Goal: Task Accomplishment & Management: Manage account settings

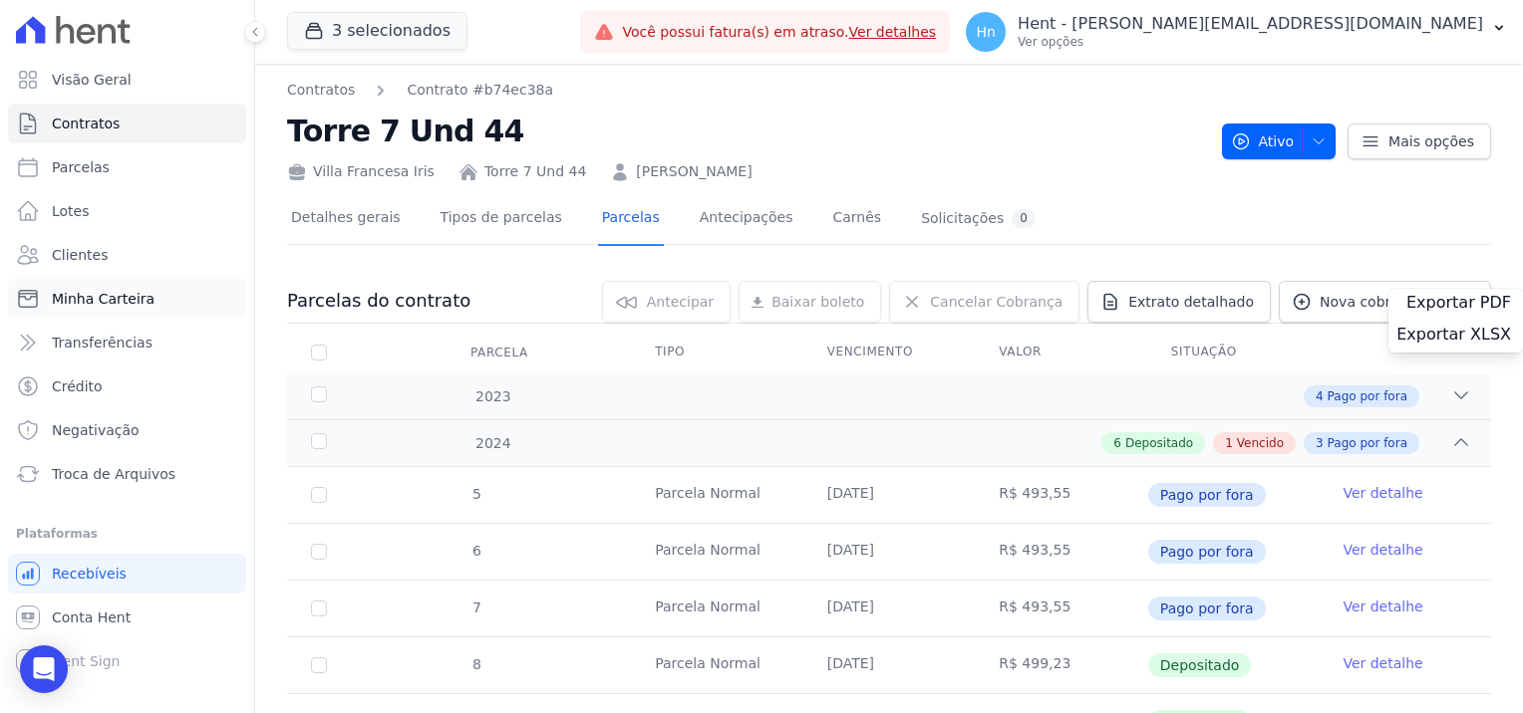
scroll to position [78, 0]
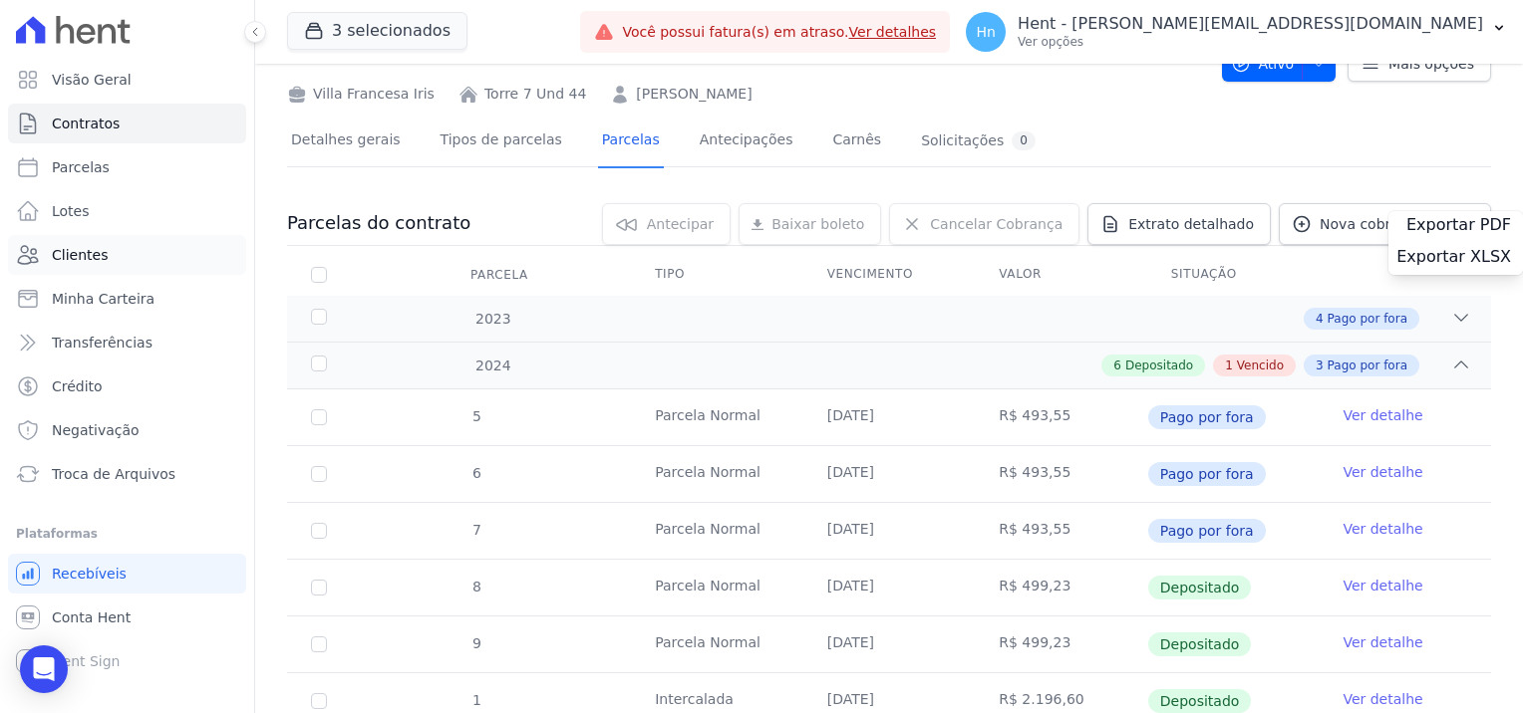
click at [107, 264] on link "Clientes" at bounding box center [127, 255] width 238 height 40
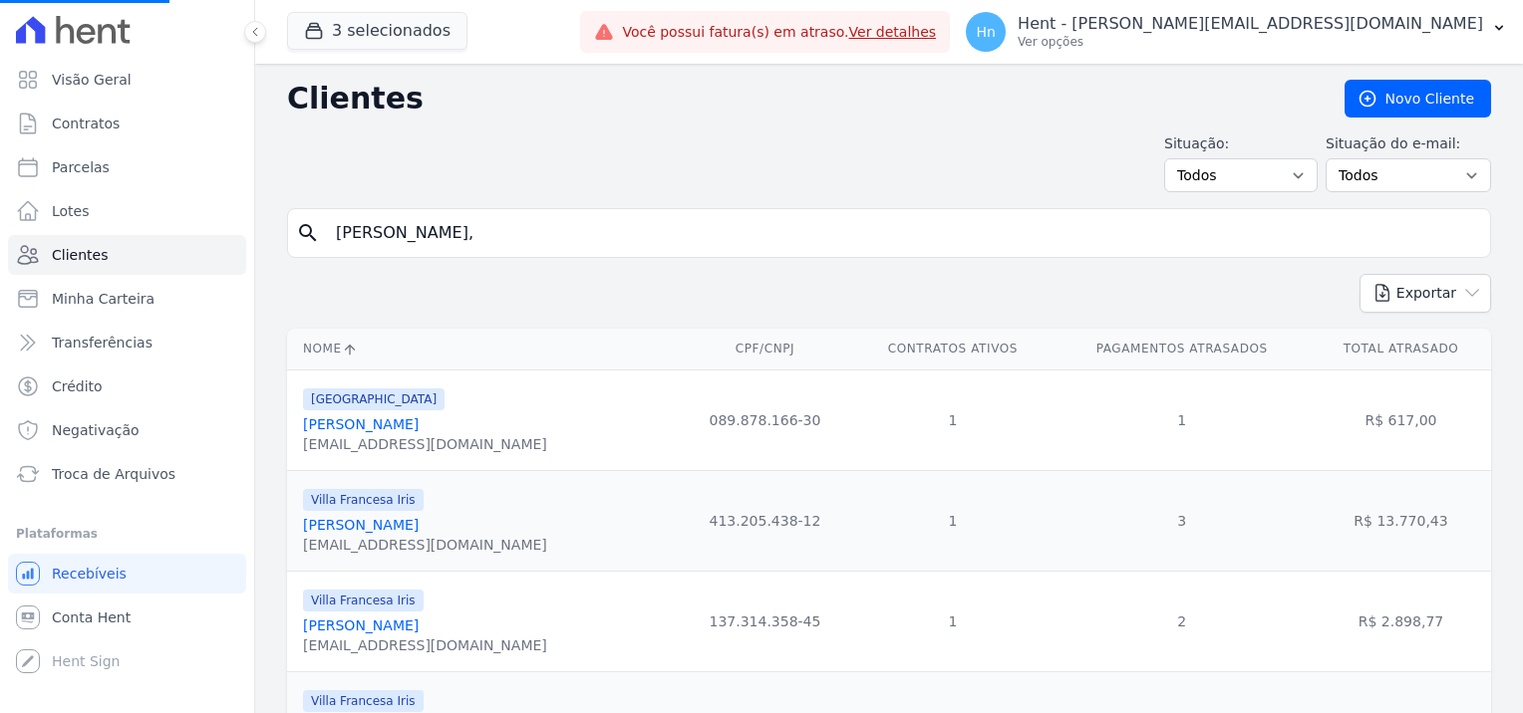
click at [485, 230] on input "[PERSON_NAME]," at bounding box center [903, 233] width 1158 height 40
click at [526, 241] on input "search" at bounding box center [903, 233] width 1158 height 40
paste input "[PERSON_NAME]"
type input "[PERSON_NAME]"
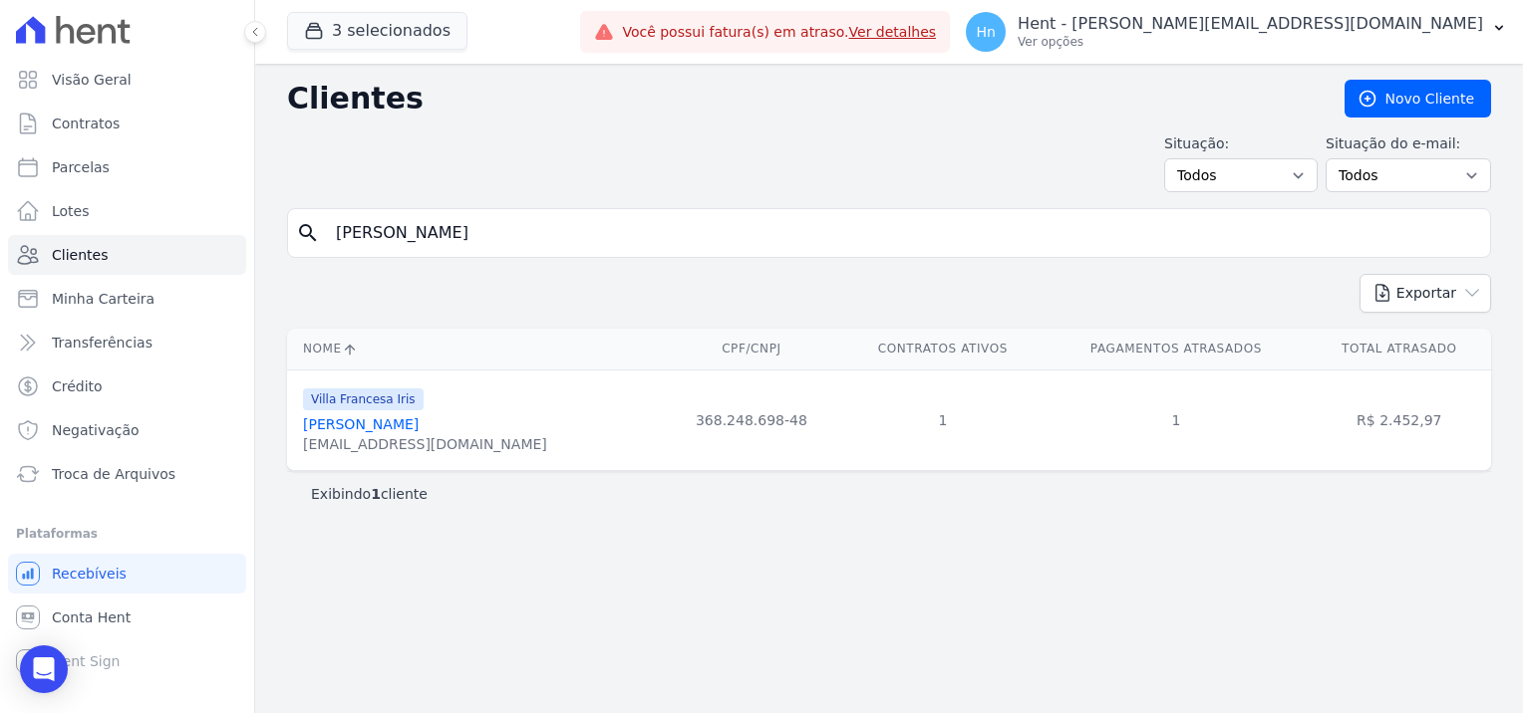
click at [401, 428] on link "[PERSON_NAME]" at bounding box center [361, 425] width 116 height 16
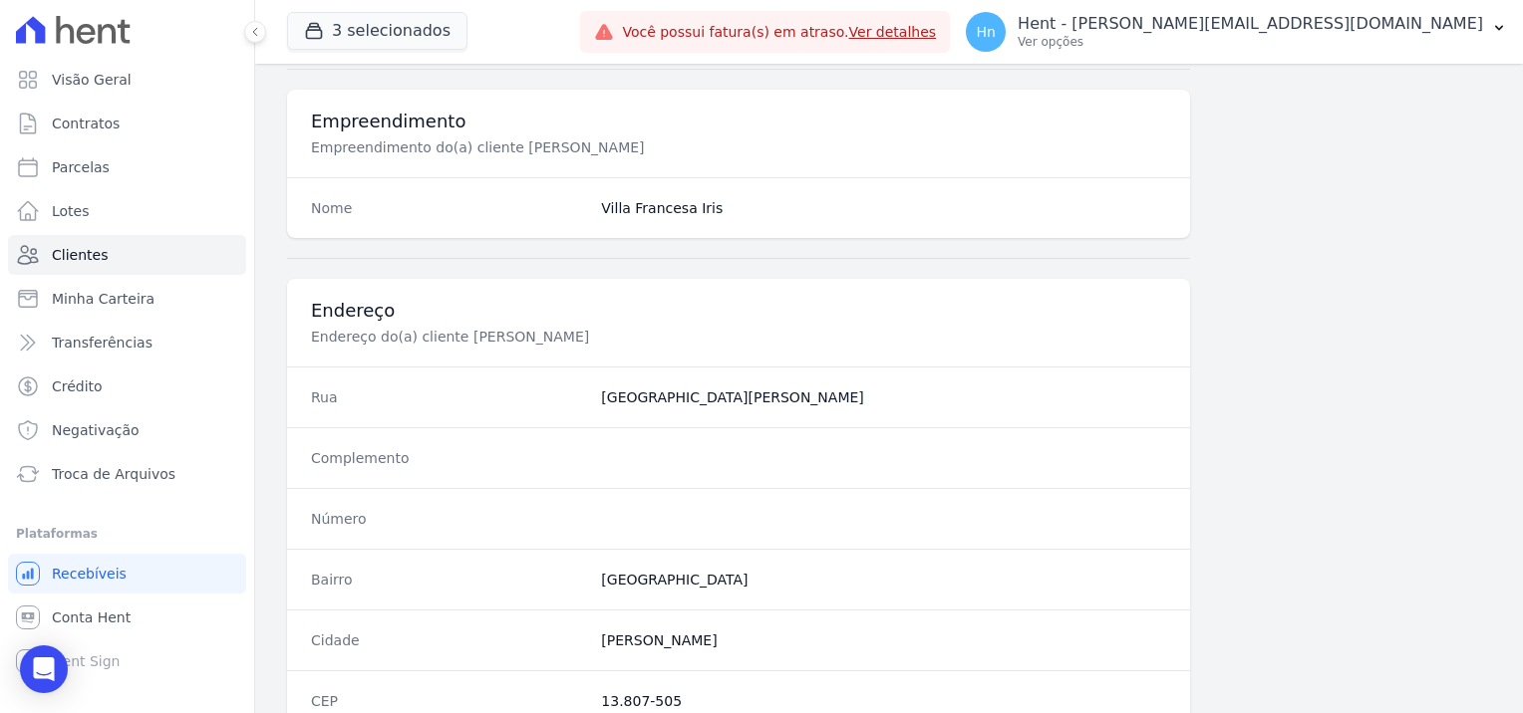
scroll to position [1096, 0]
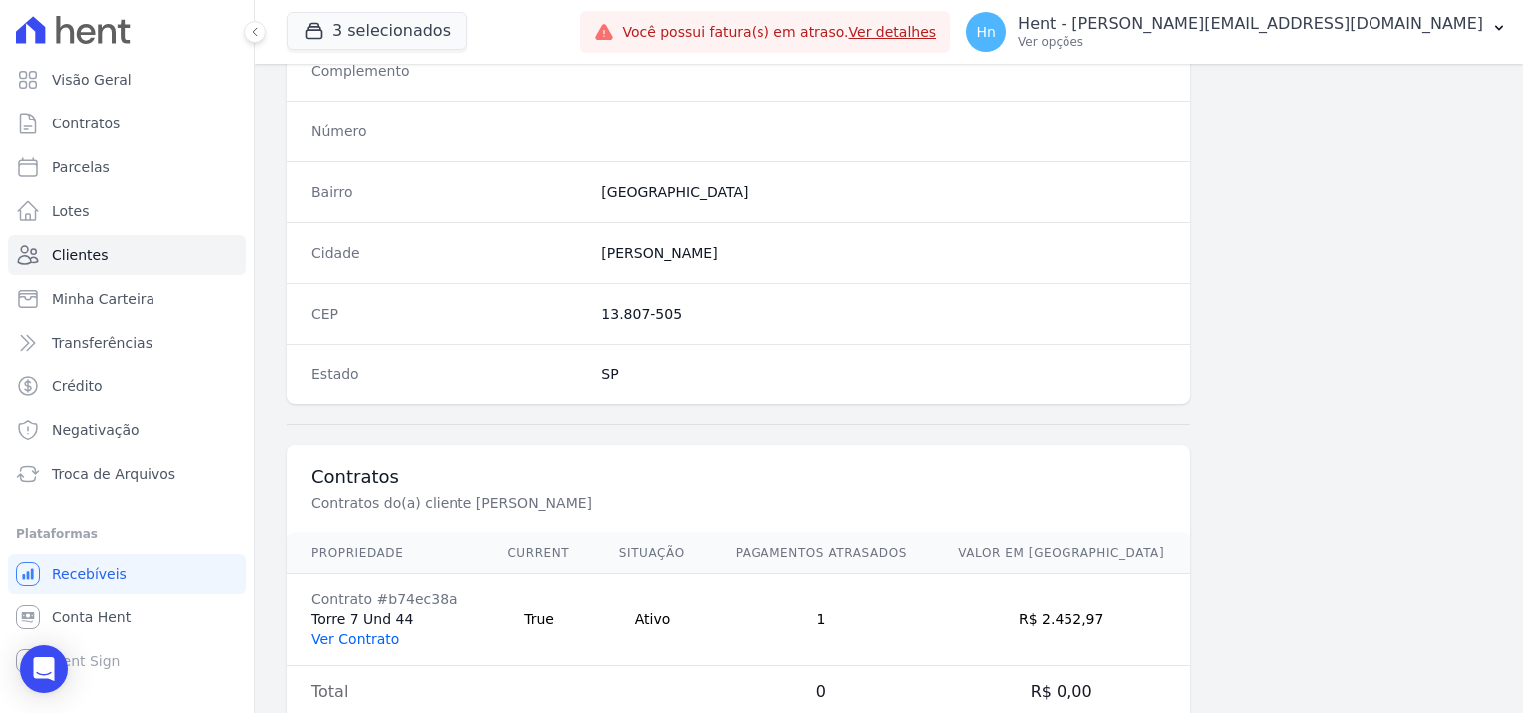
click at [343, 642] on link "Ver Contrato" at bounding box center [355, 640] width 88 height 16
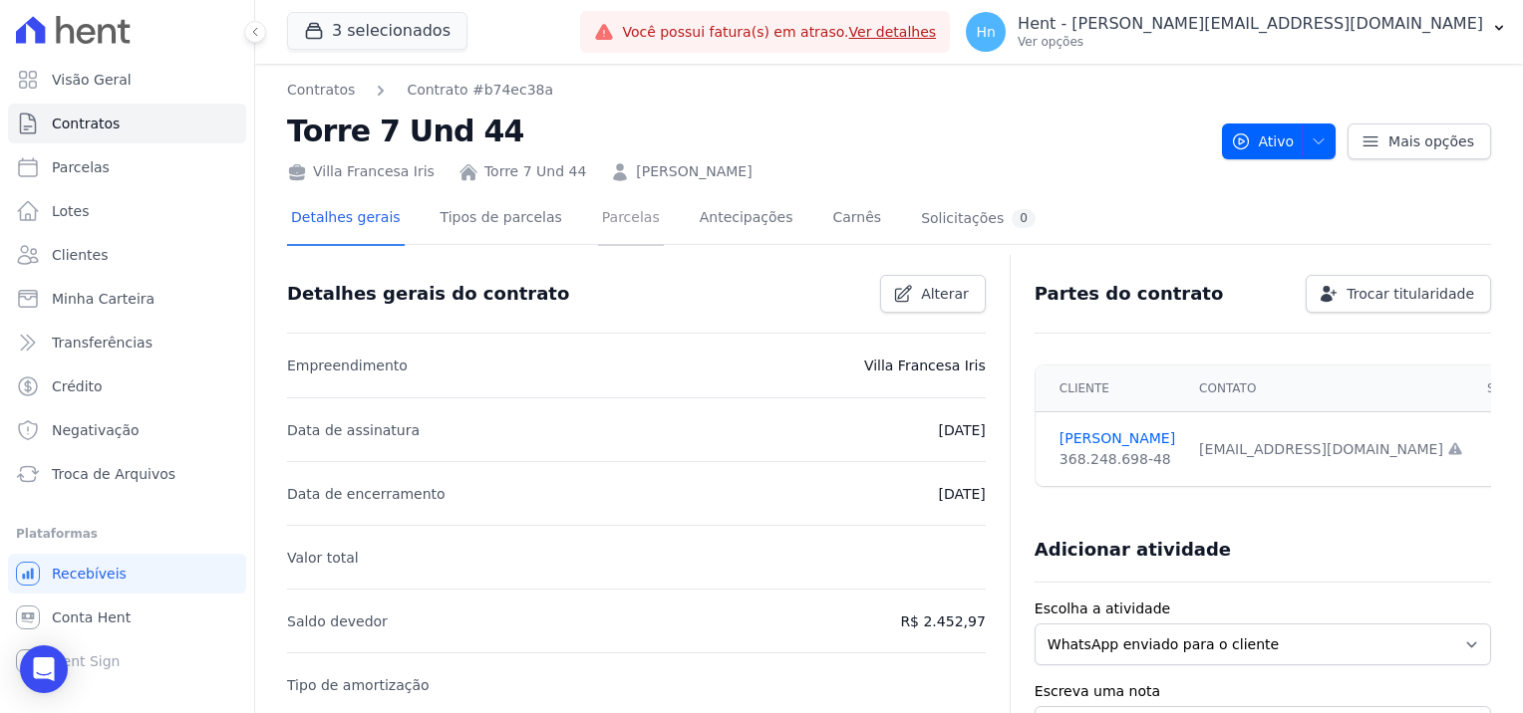
click at [610, 217] on link "Parcelas" at bounding box center [631, 219] width 66 height 53
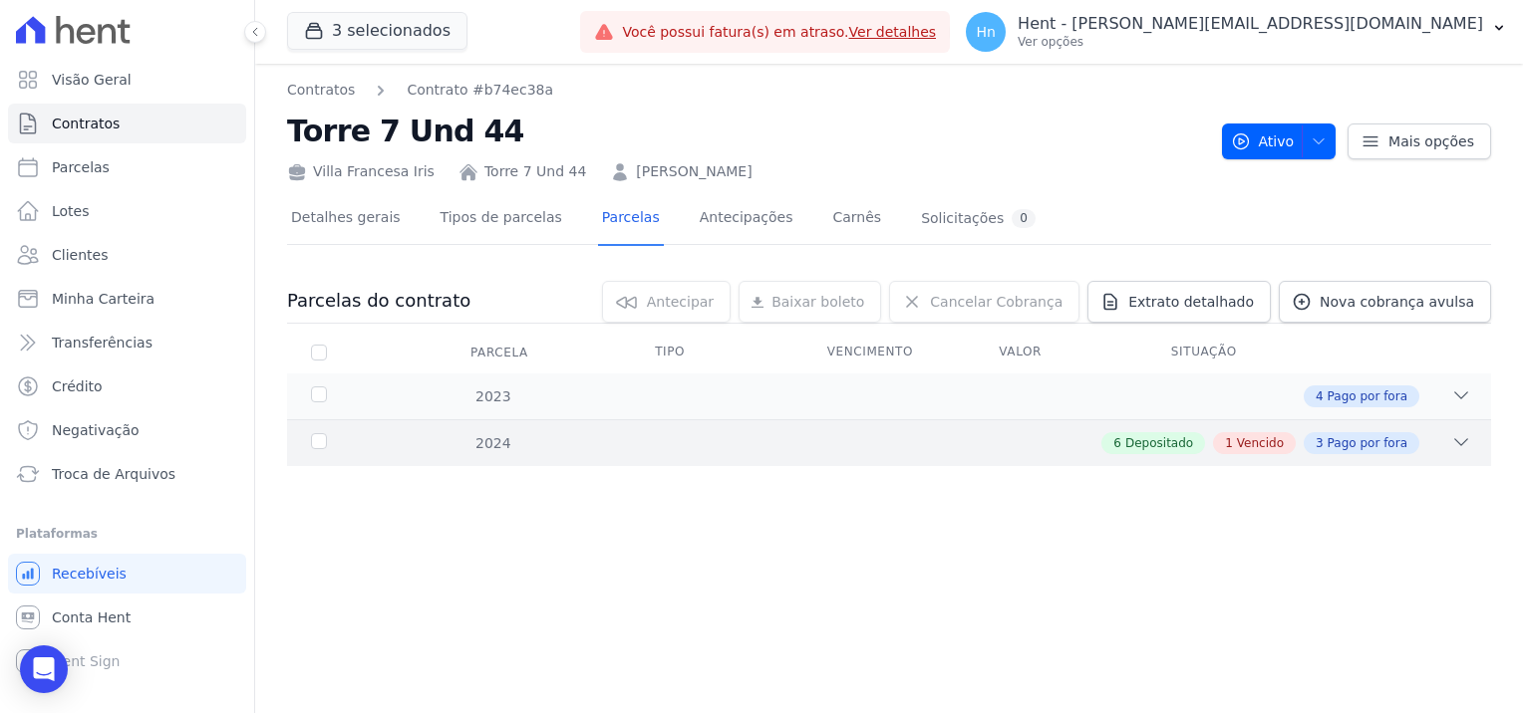
click at [1282, 444] on span "Vencido" at bounding box center [1260, 443] width 47 height 18
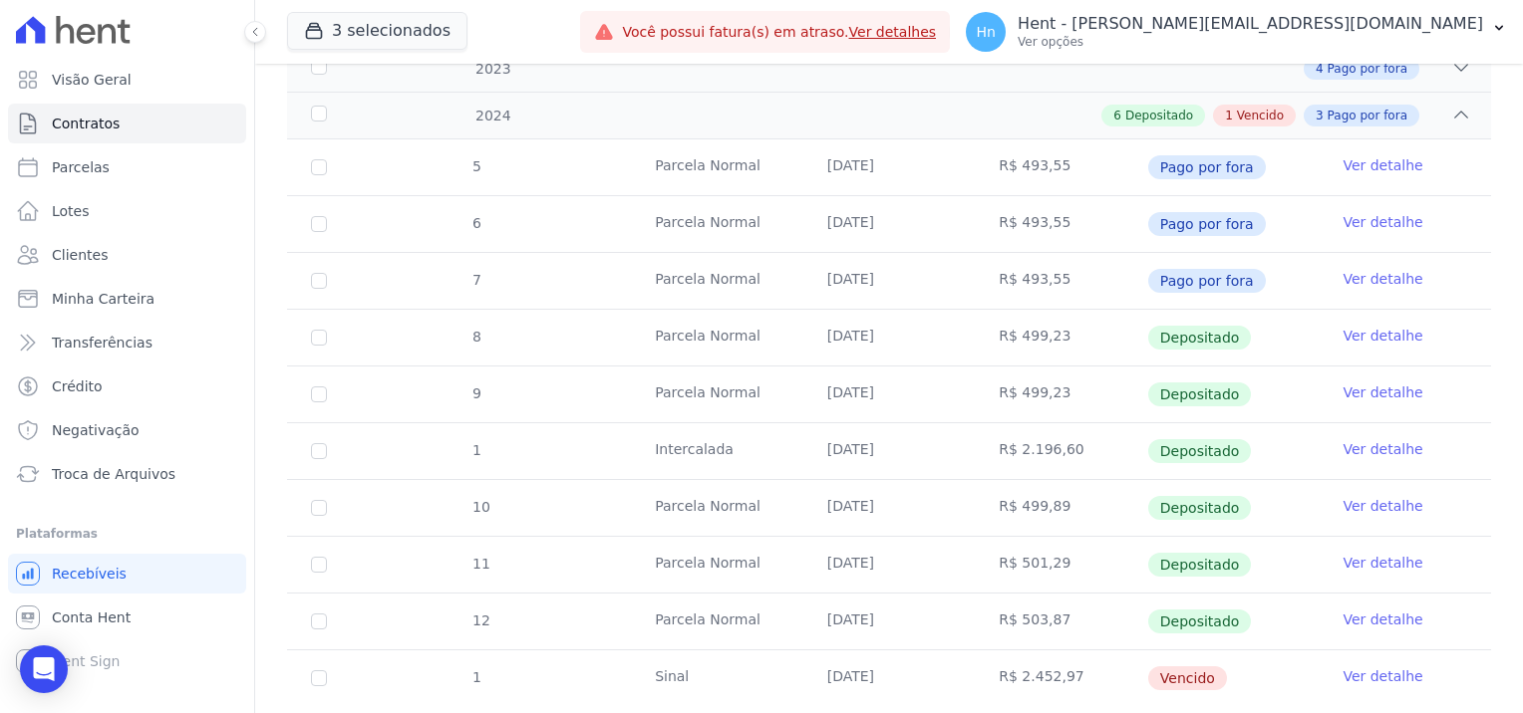
scroll to position [377, 0]
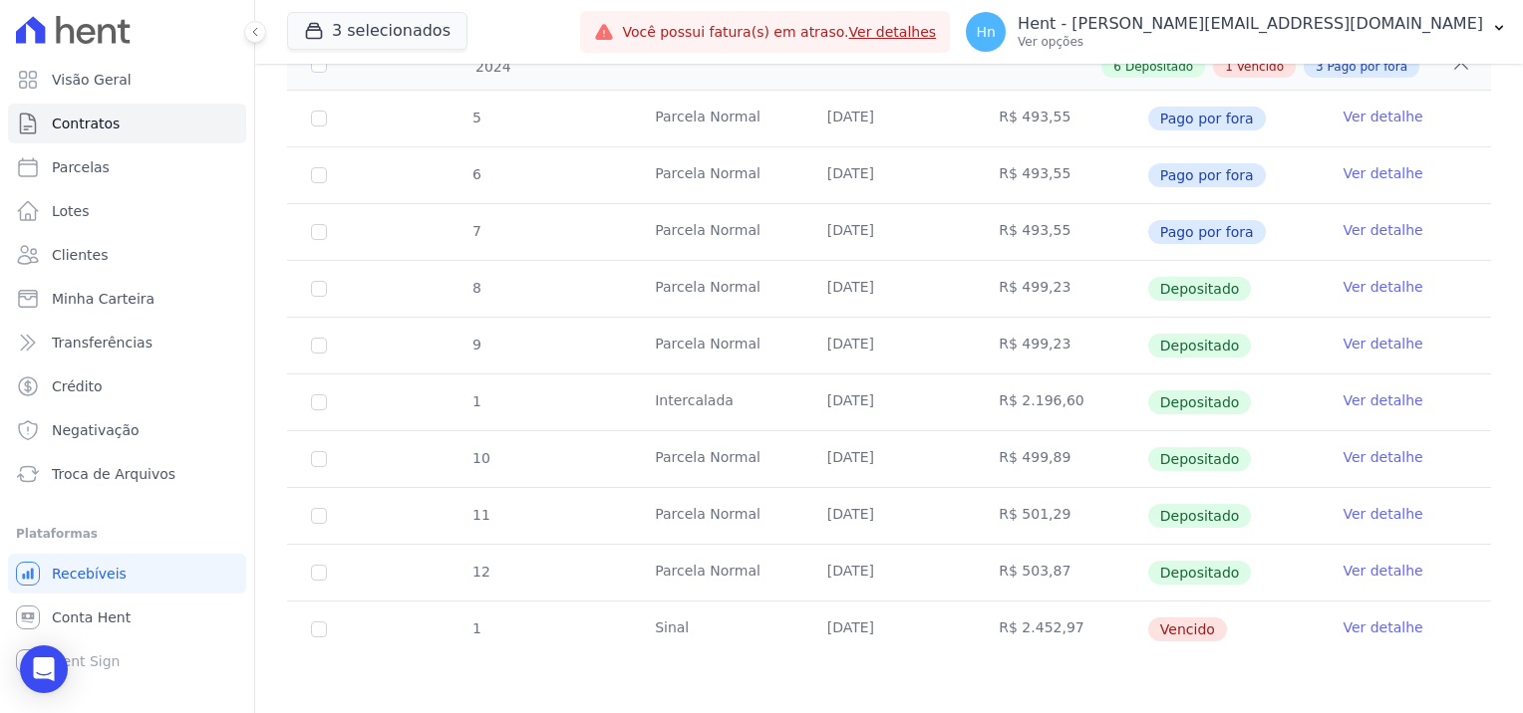
click at [1368, 626] on link "Ver detalhe" at bounding box center [1382, 628] width 80 height 20
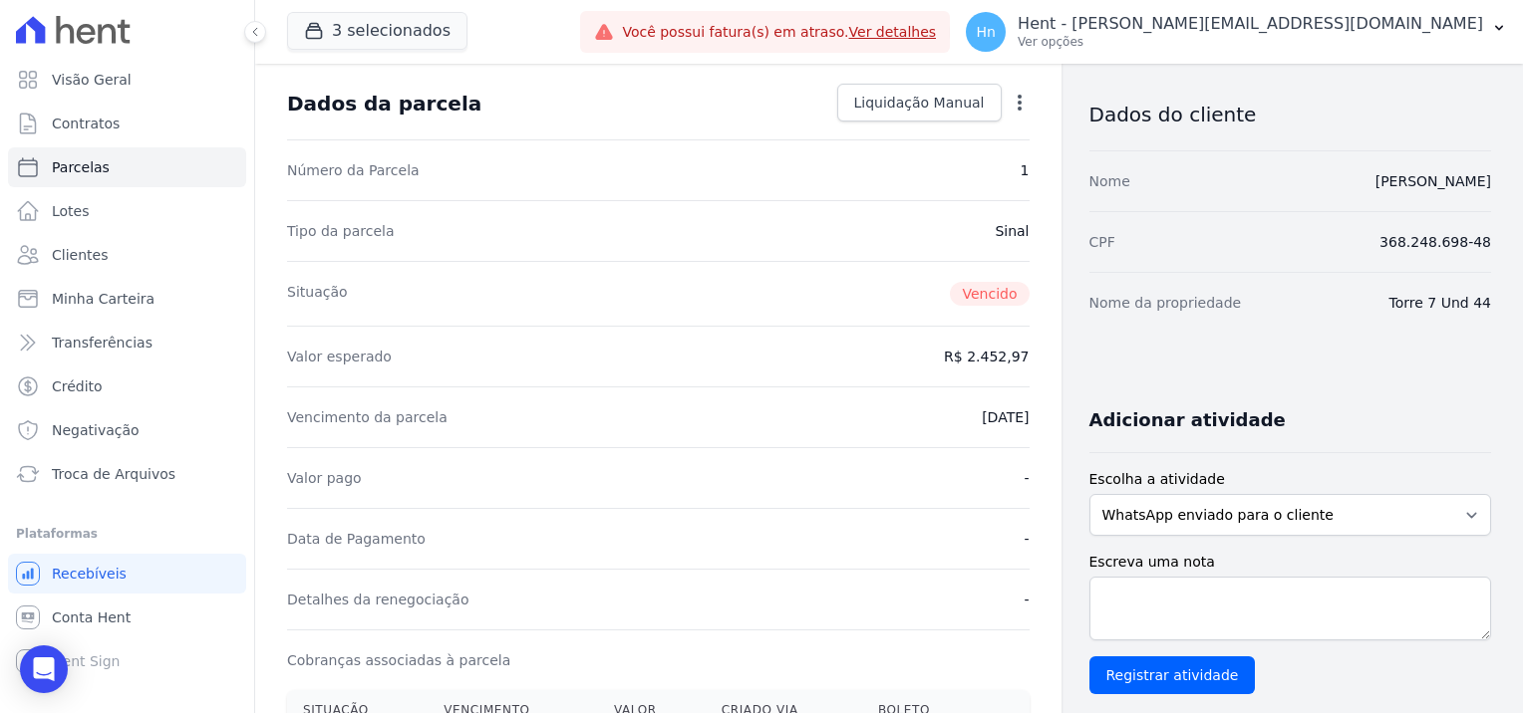
scroll to position [199, 0]
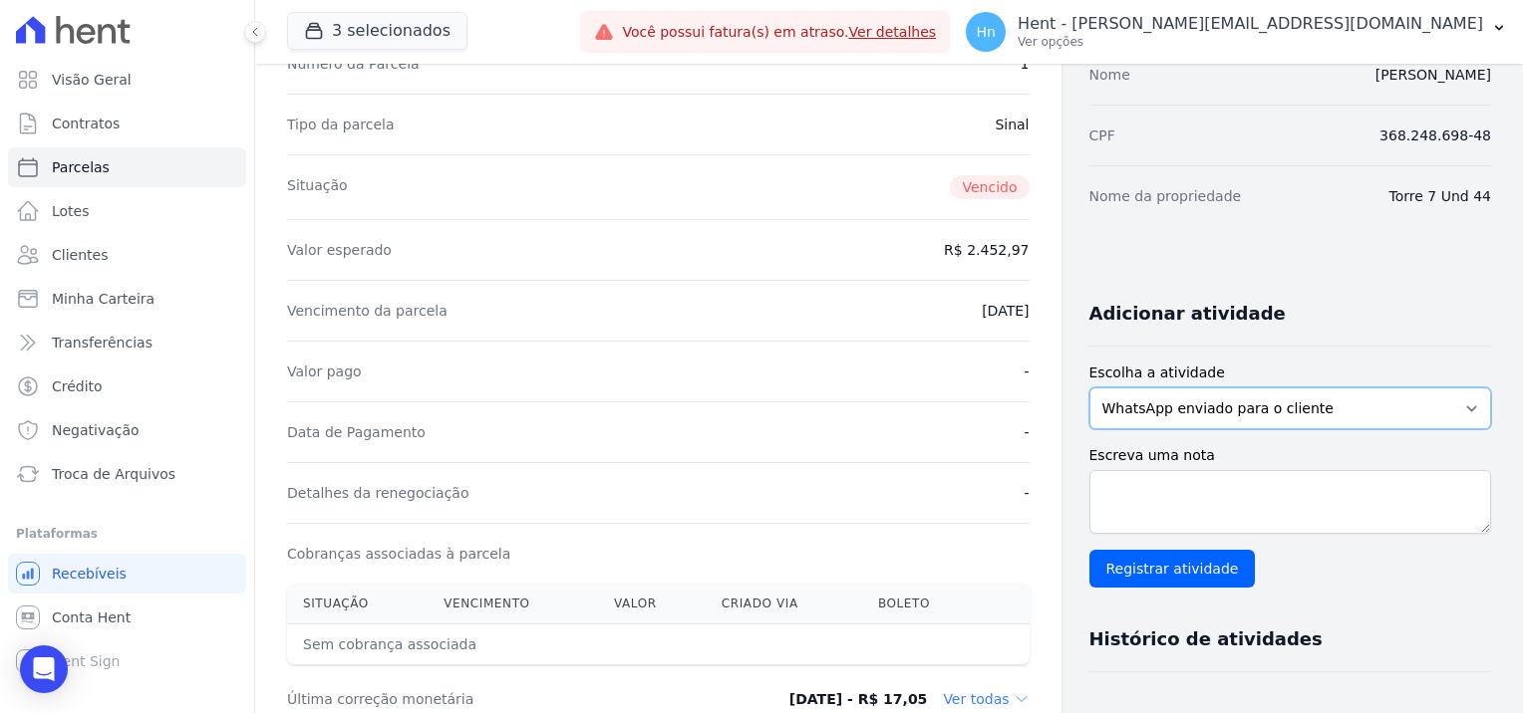
click at [1334, 400] on select "WhatsApp enviado para o cliente Adicionar um comentário Ligação feita para o cl…" at bounding box center [1290, 409] width 403 height 42
select select "note"
click at [1089, 388] on select "WhatsApp enviado para o cliente Adicionar um comentário Ligação feita para o cl…" at bounding box center [1290, 409] width 403 height 42
click at [1190, 502] on textarea "Escreva uma nota" at bounding box center [1290, 502] width 403 height 64
paste textarea "Em contato com o cliente o mesmo alega pagamento da parcela de maio/2024 e nos …"
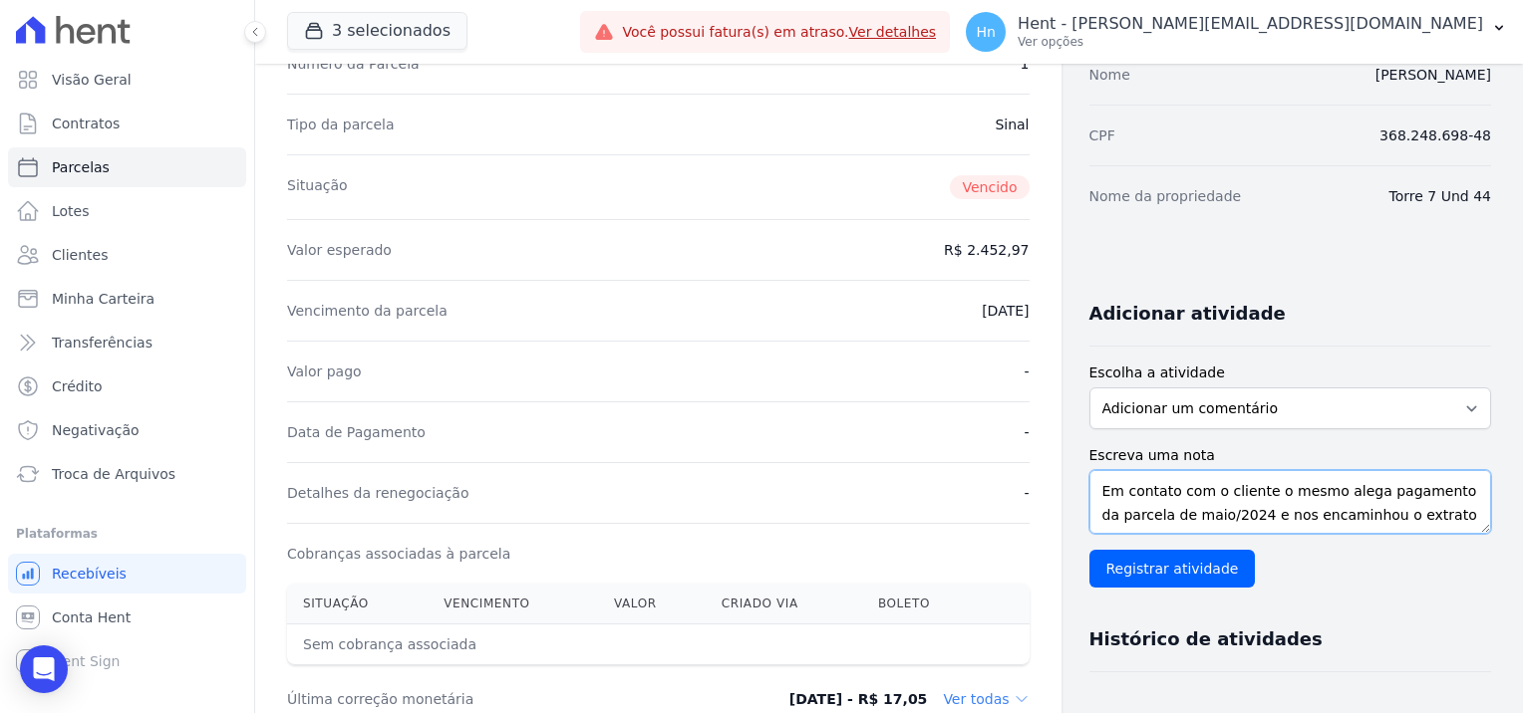
scroll to position [15, 0]
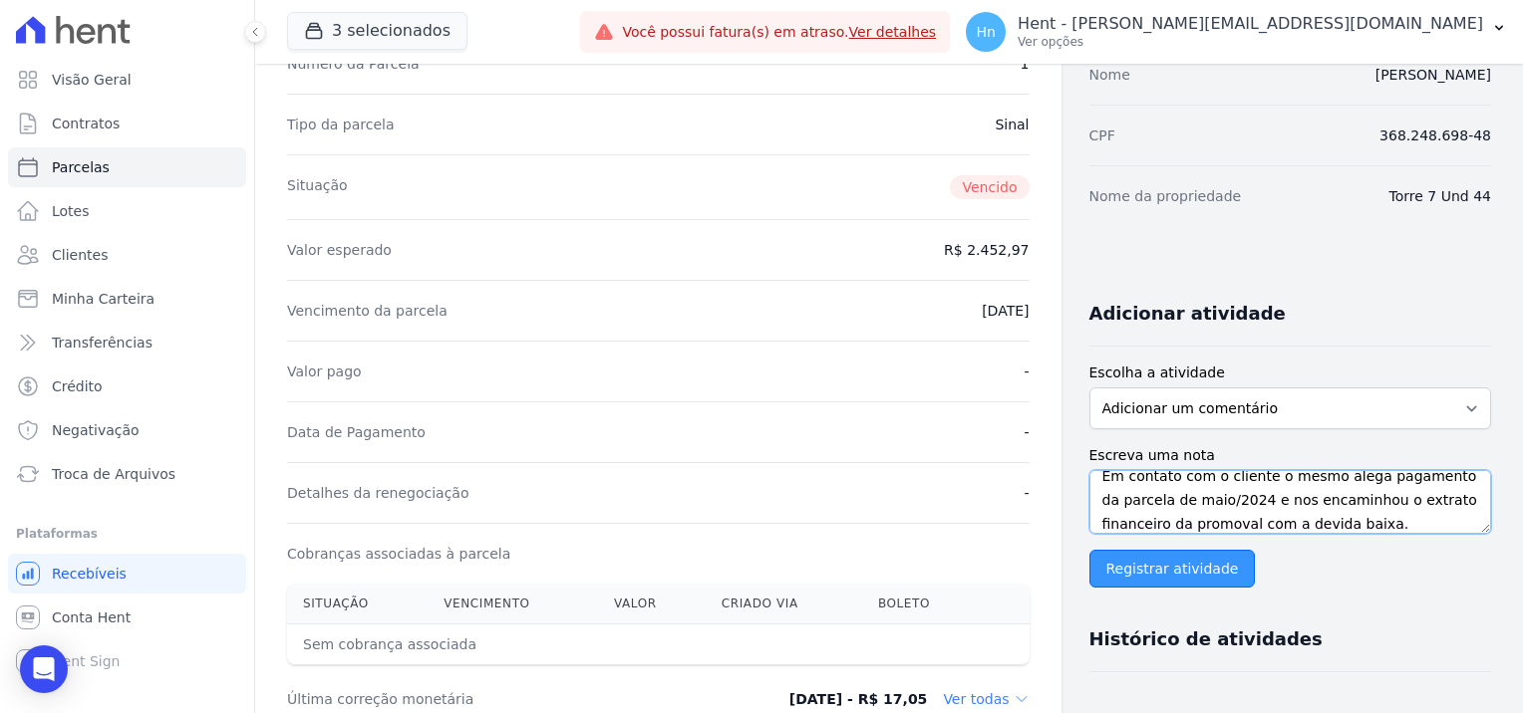
type textarea "Em contato com o cliente o mesmo alega pagamento da parcela de maio/2024 e nos …"
click at [1148, 580] on input "Registrar atividade" at bounding box center [1172, 569] width 166 height 38
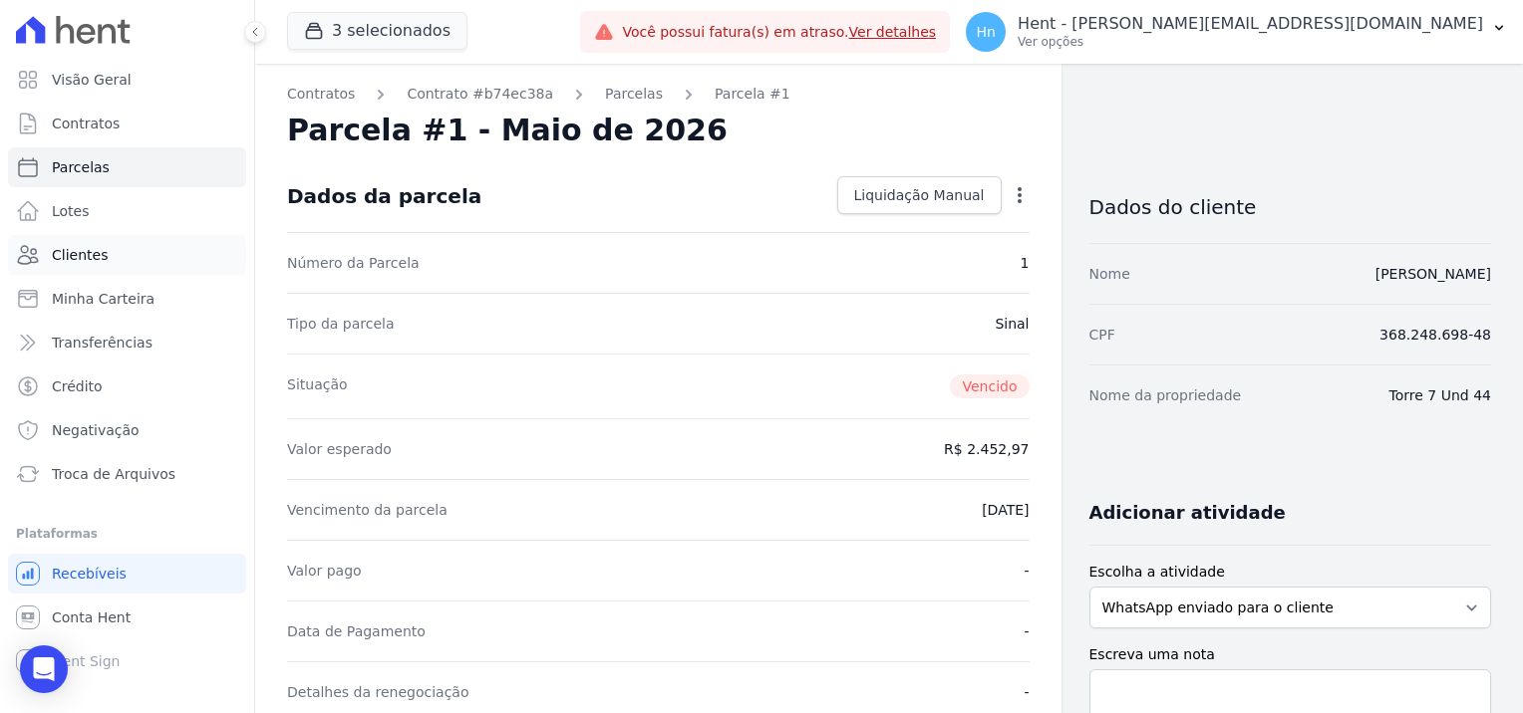
click at [96, 251] on span "Clientes" at bounding box center [80, 255] width 56 height 20
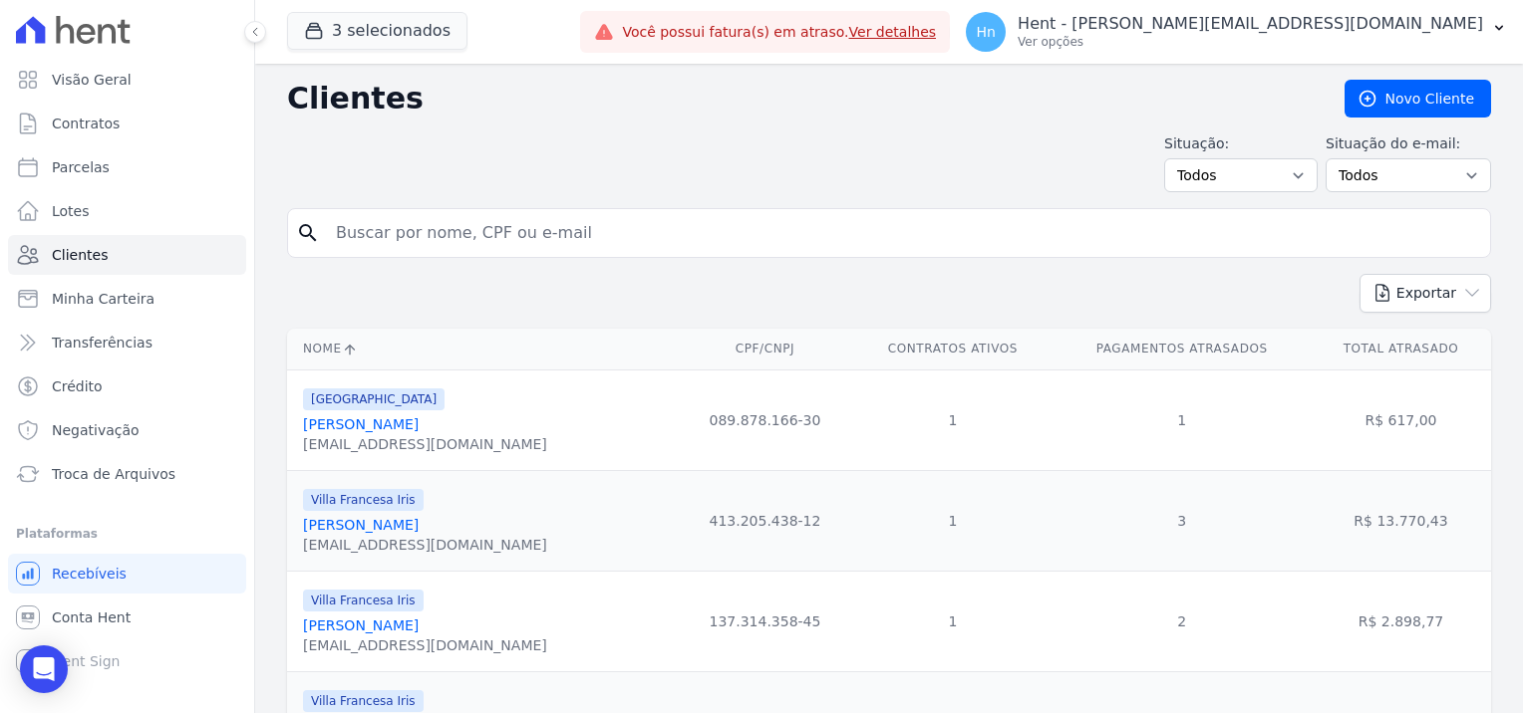
click at [515, 235] on input "search" at bounding box center [903, 233] width 1158 height 40
paste input "[PERSON_NAME]"
type input "[PERSON_NAME]"
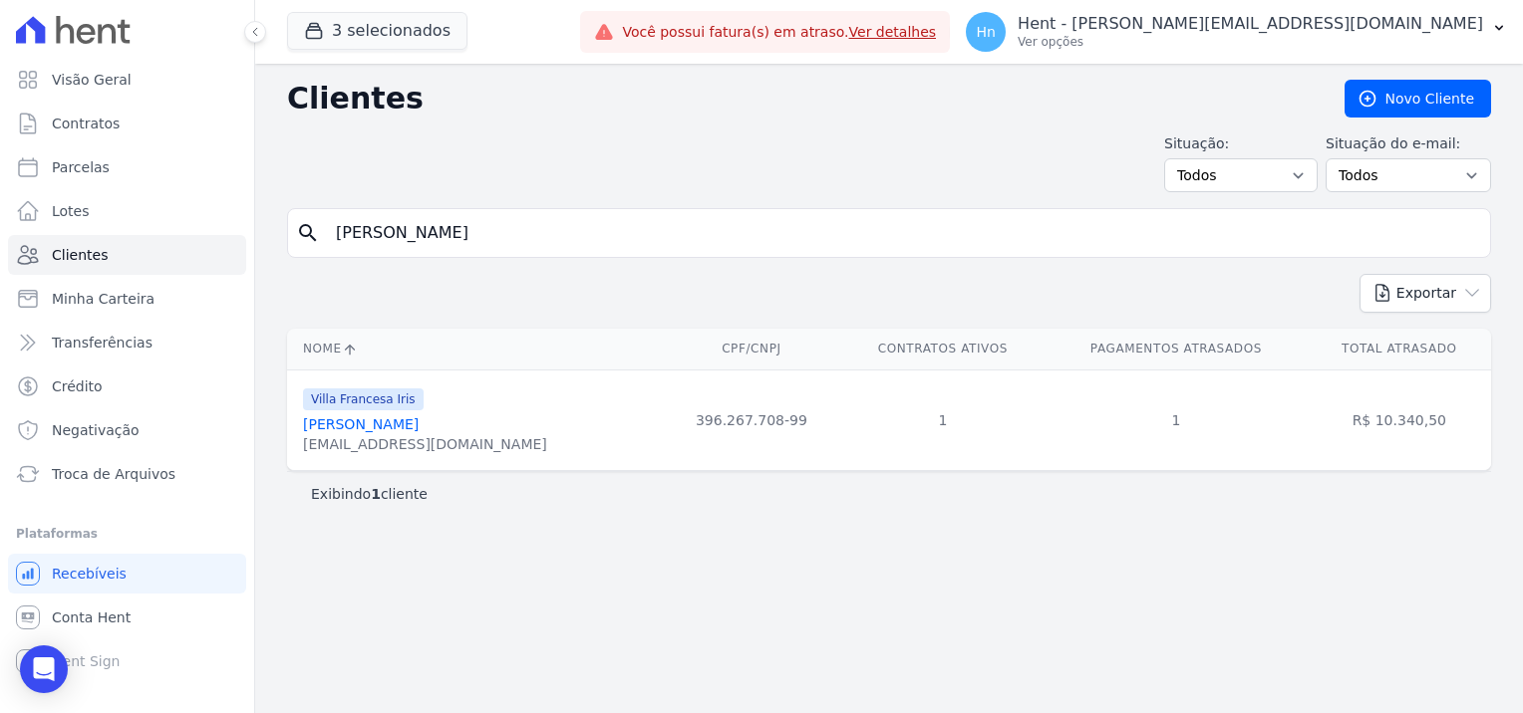
click at [414, 421] on link "[PERSON_NAME]" at bounding box center [361, 425] width 116 height 16
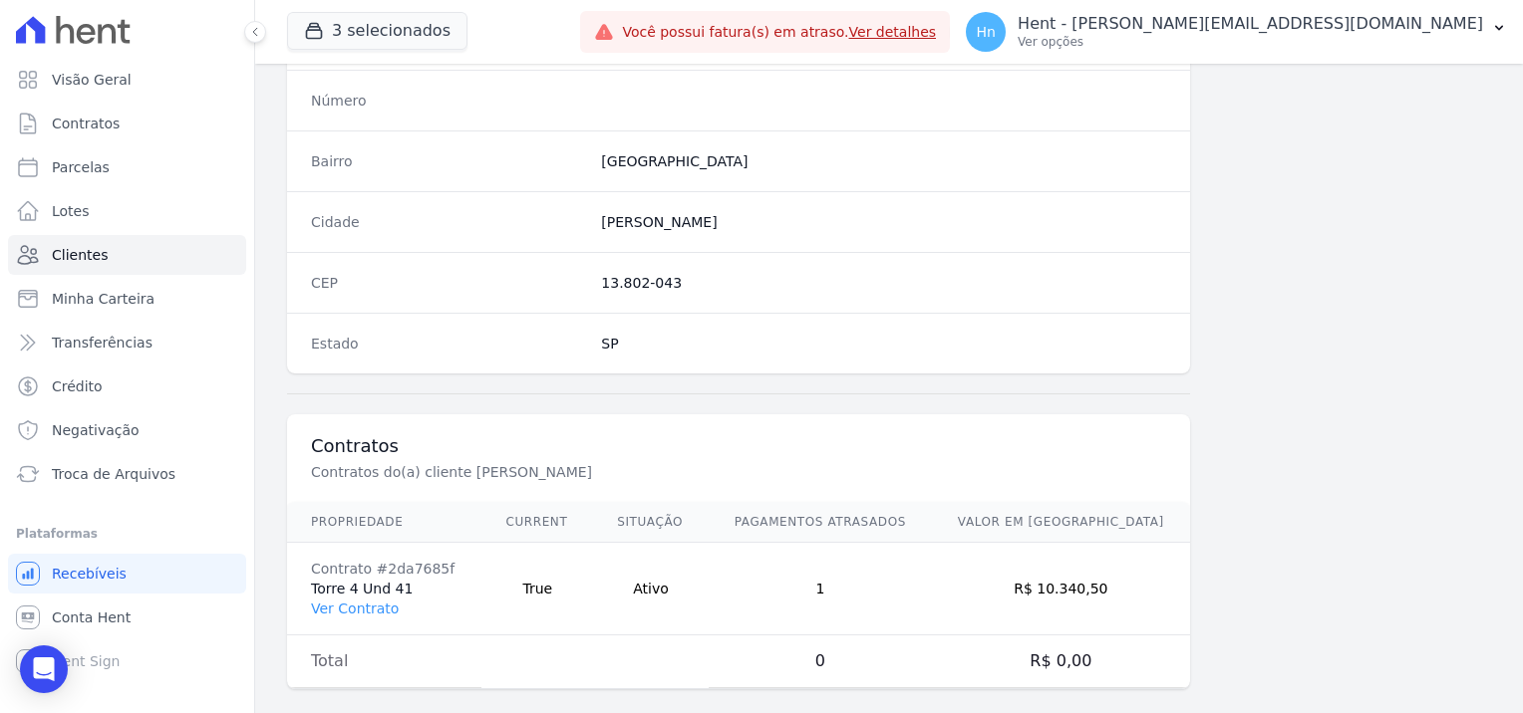
scroll to position [1144, 0]
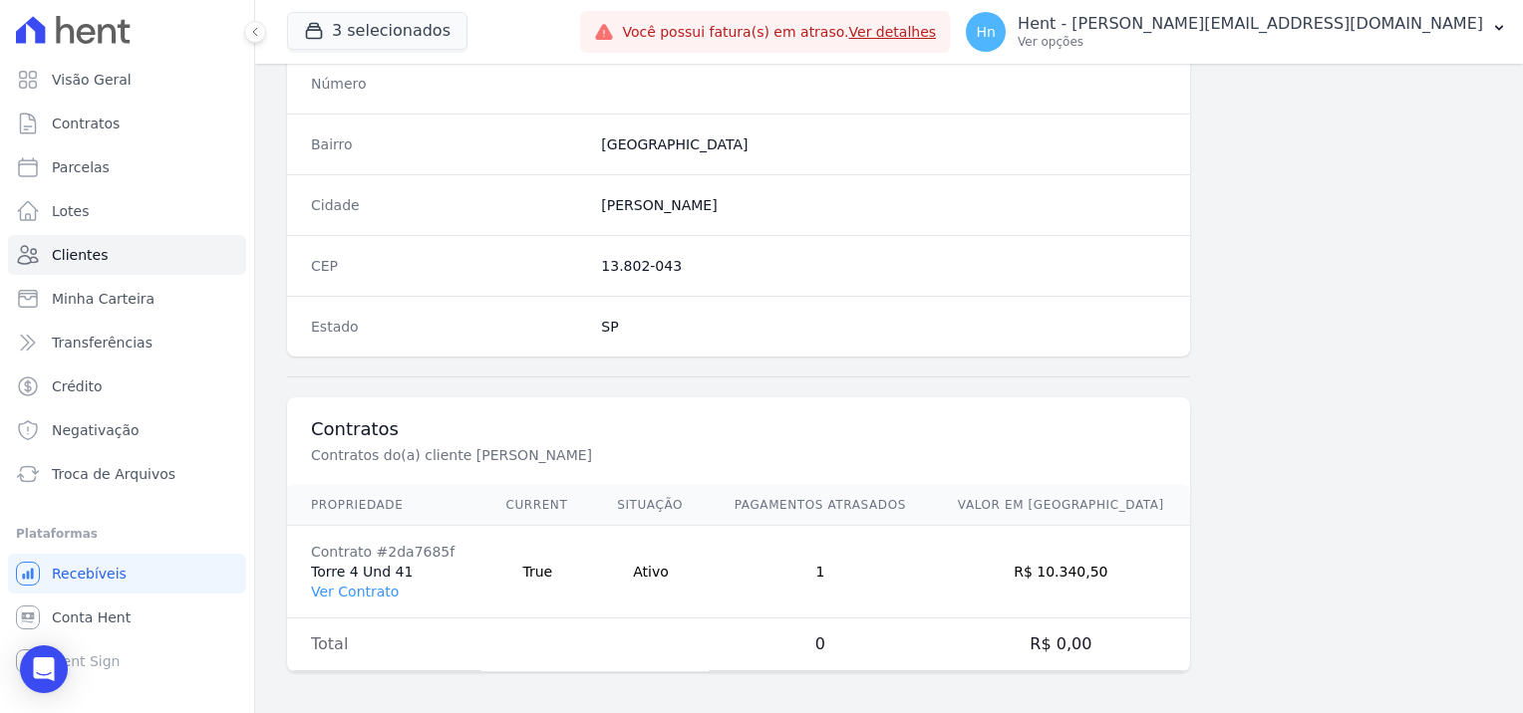
click at [343, 595] on td "Contrato #2da7685f Torre 4 Und 41 Ver Contrato" at bounding box center [384, 572] width 194 height 93
click at [343, 589] on link "Ver Contrato" at bounding box center [355, 592] width 88 height 16
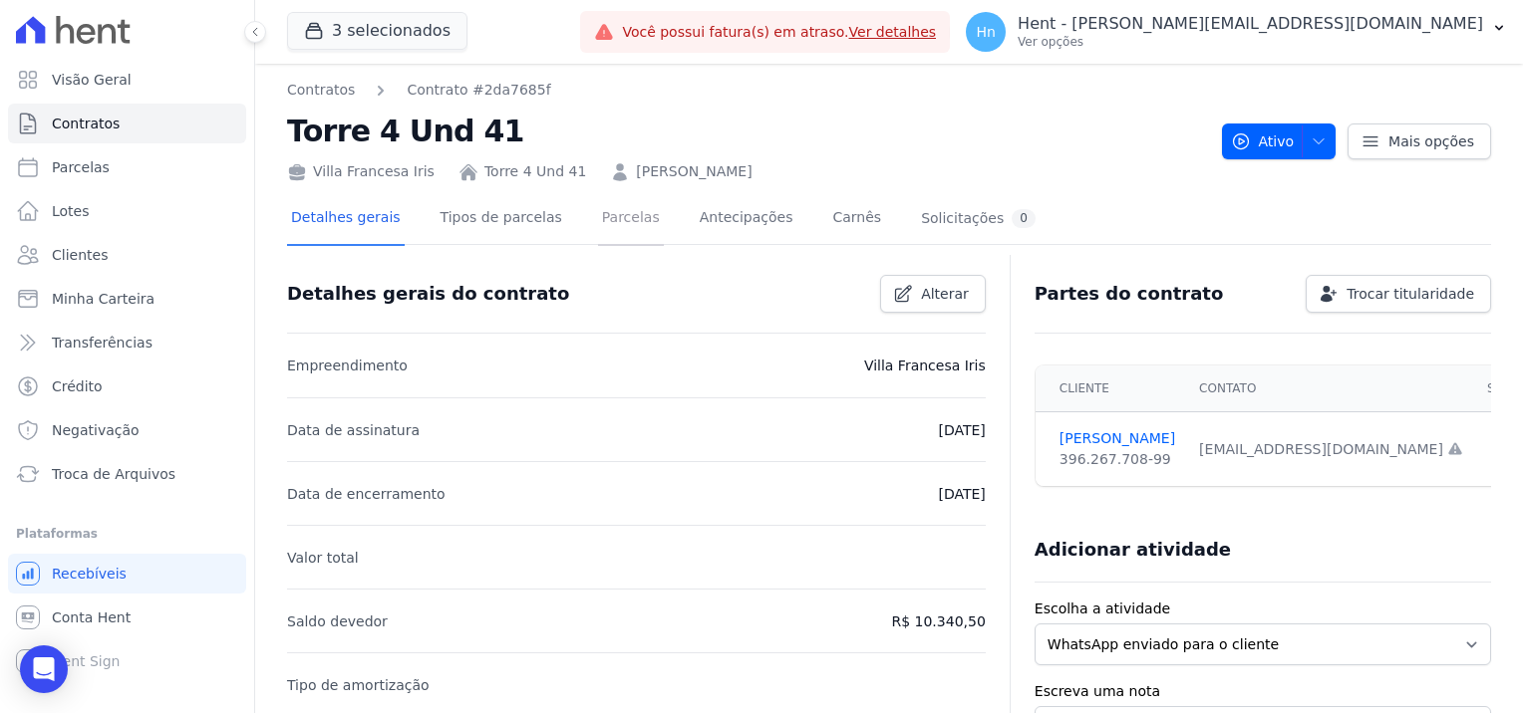
click at [598, 224] on link "Parcelas" at bounding box center [631, 219] width 66 height 53
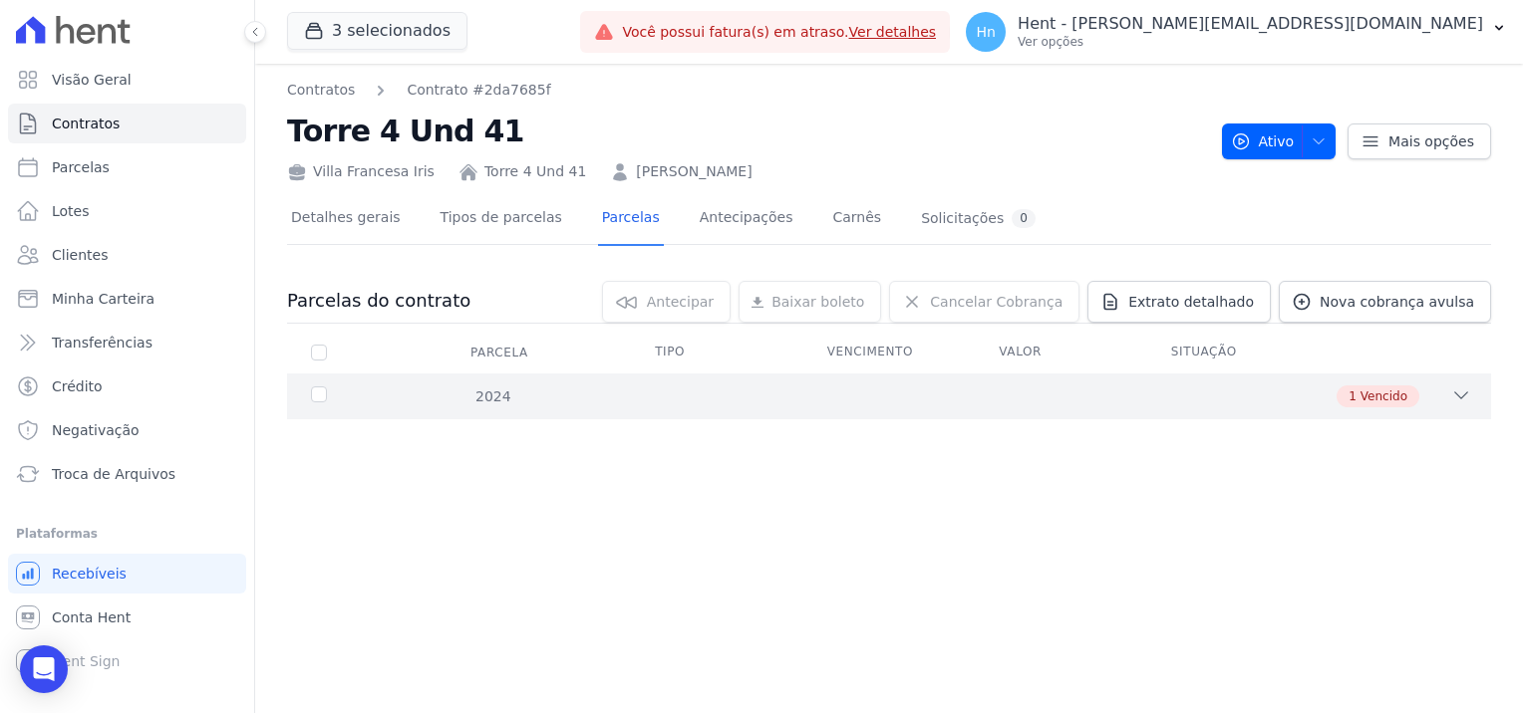
click at [1392, 396] on span "Vencido" at bounding box center [1383, 397] width 47 height 18
drag, startPoint x: 1206, startPoint y: 299, endPoint x: 1220, endPoint y: 307, distance: 16.1
click at [1208, 300] on span "Extrato detalhado" at bounding box center [1191, 302] width 126 height 20
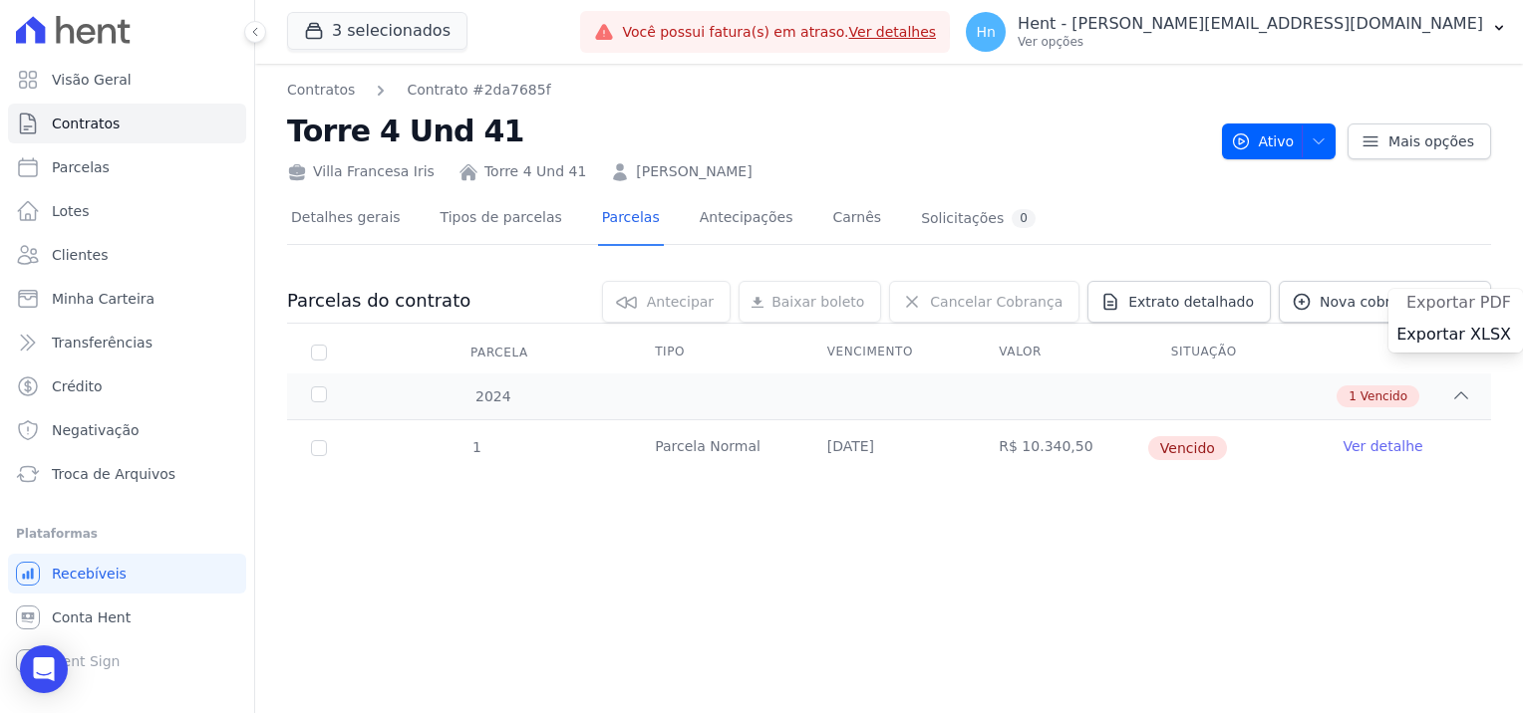
click at [1431, 307] on span "Exportar PDF" at bounding box center [1458, 303] width 105 height 20
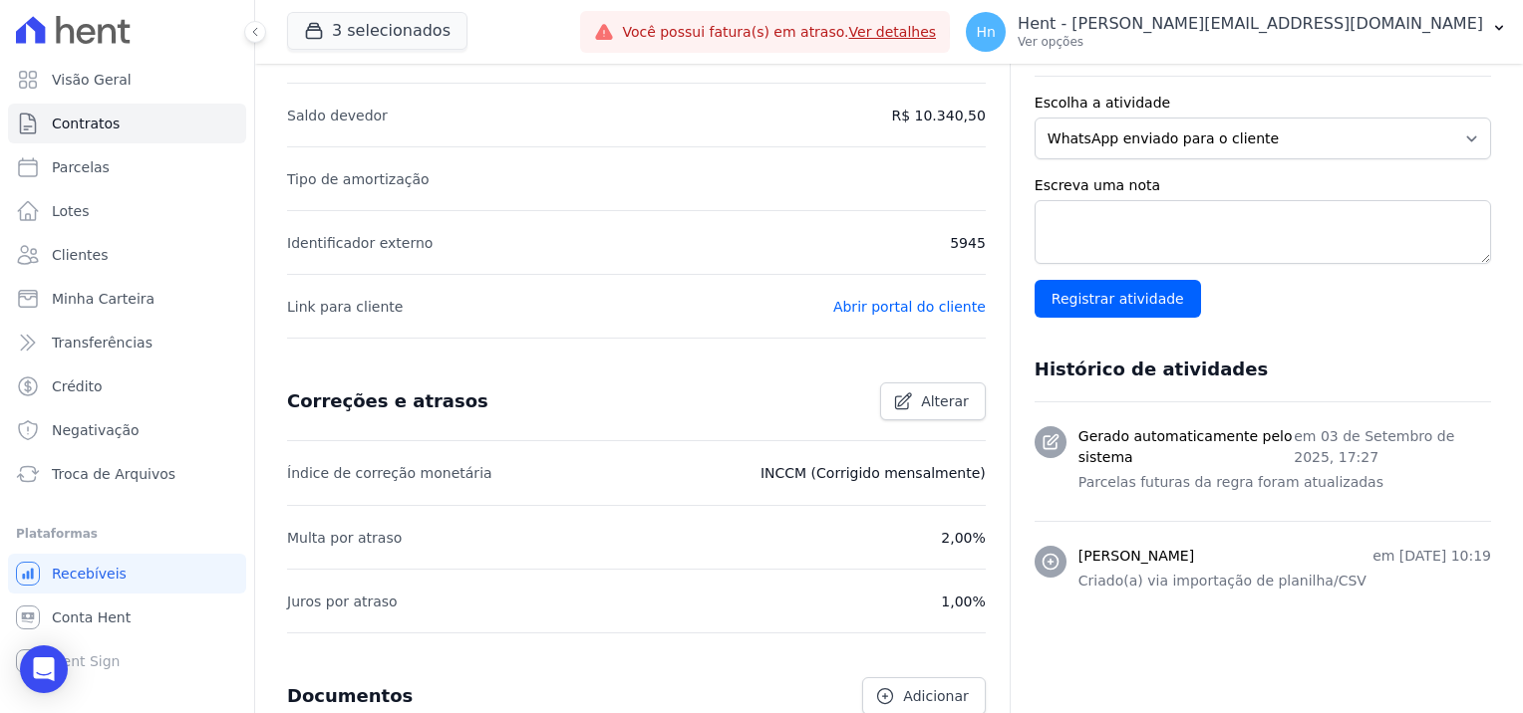
scroll to position [670, 0]
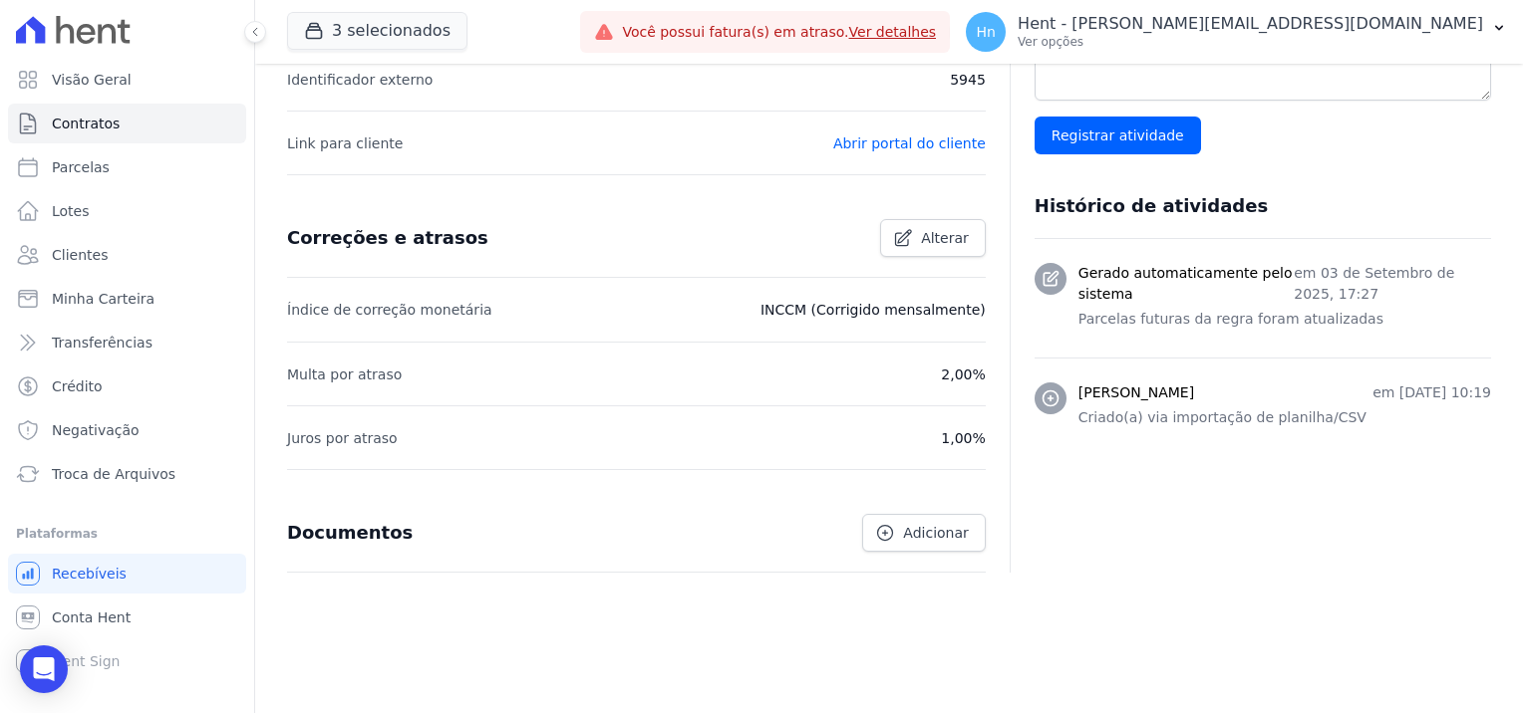
click at [1237, 521] on div "Partes do contrato Trocar titularidade Cliente Contato [PERSON_NAME] 396.267.70…" at bounding box center [1249, 78] width 481 height 987
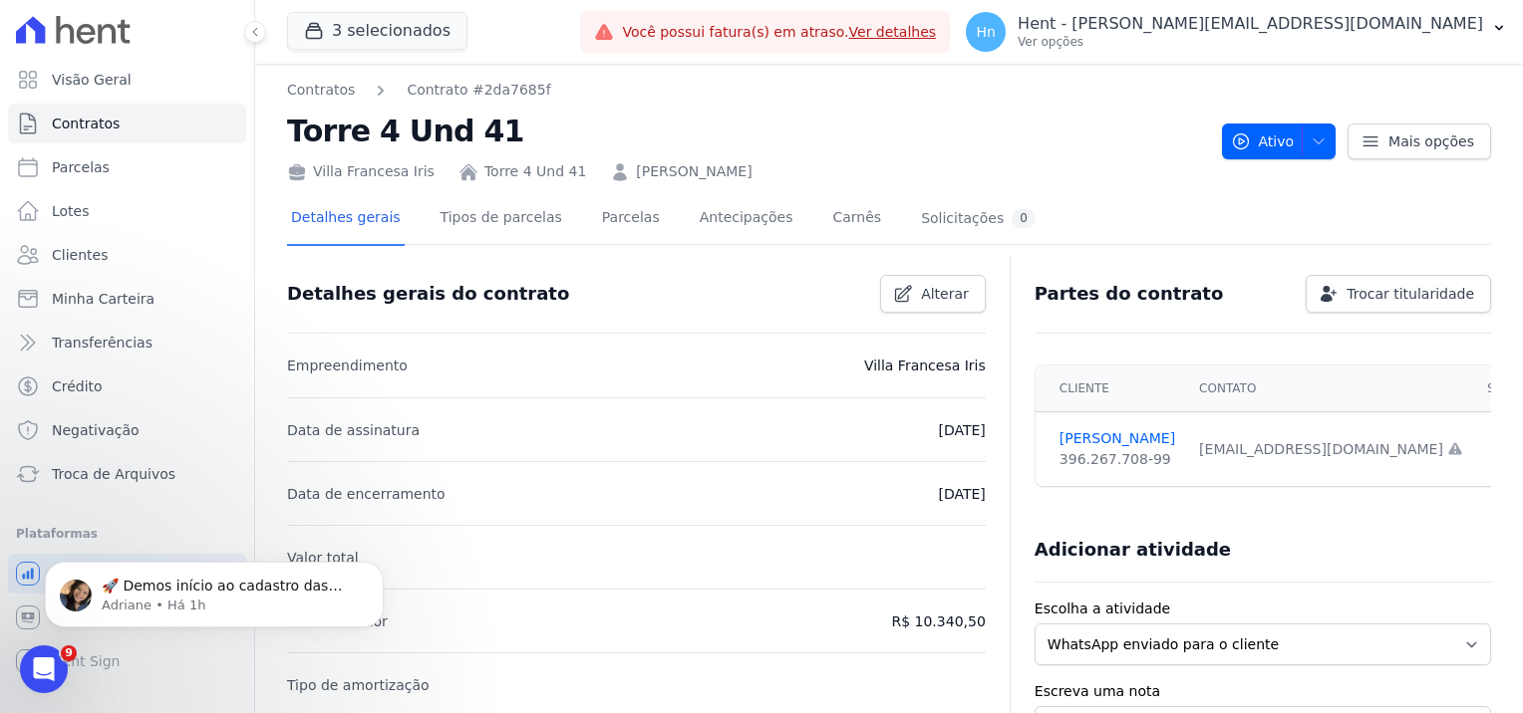
scroll to position [0, 0]
click at [598, 213] on link "Parcelas" at bounding box center [631, 219] width 66 height 53
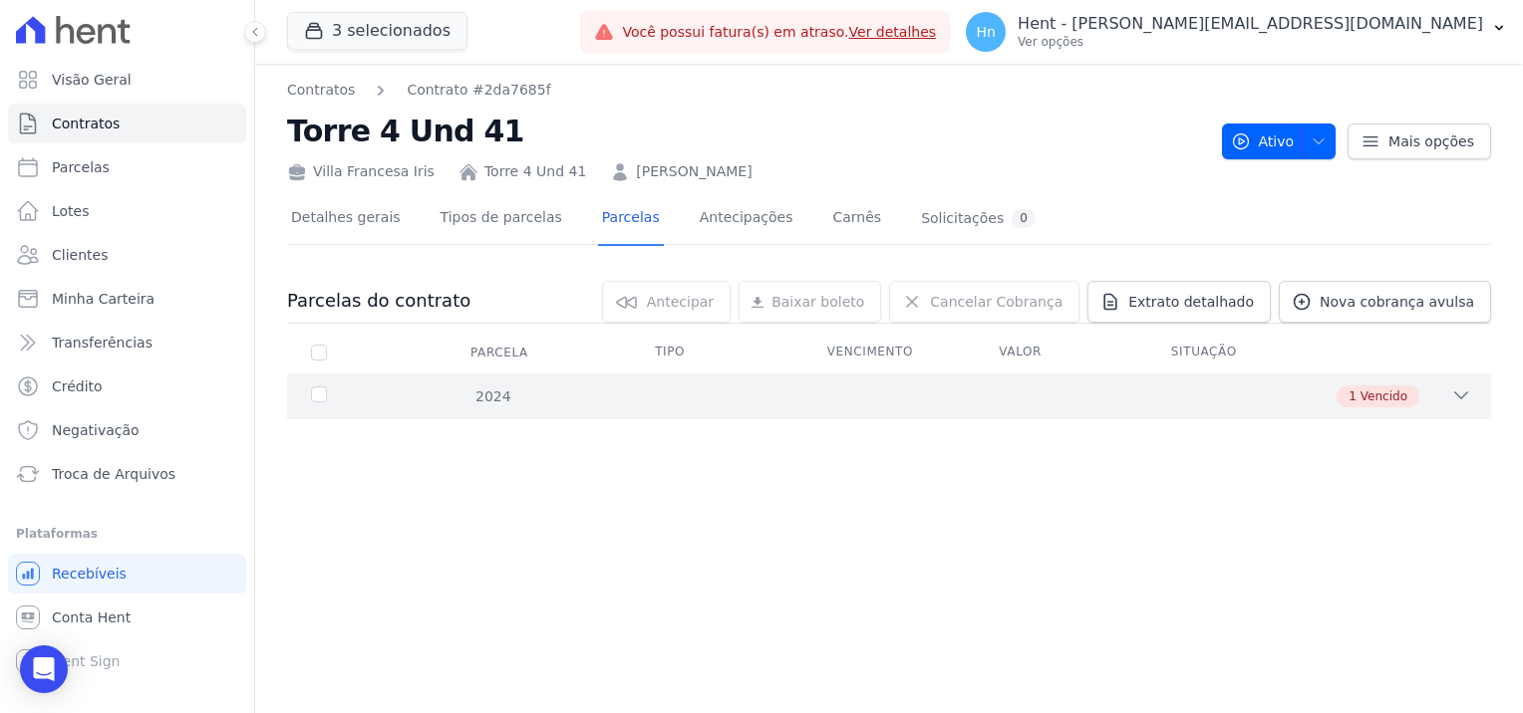
click at [1386, 397] on span "Vencido" at bounding box center [1383, 397] width 47 height 18
click at [1375, 452] on link "Ver detalhe" at bounding box center [1382, 446] width 80 height 20
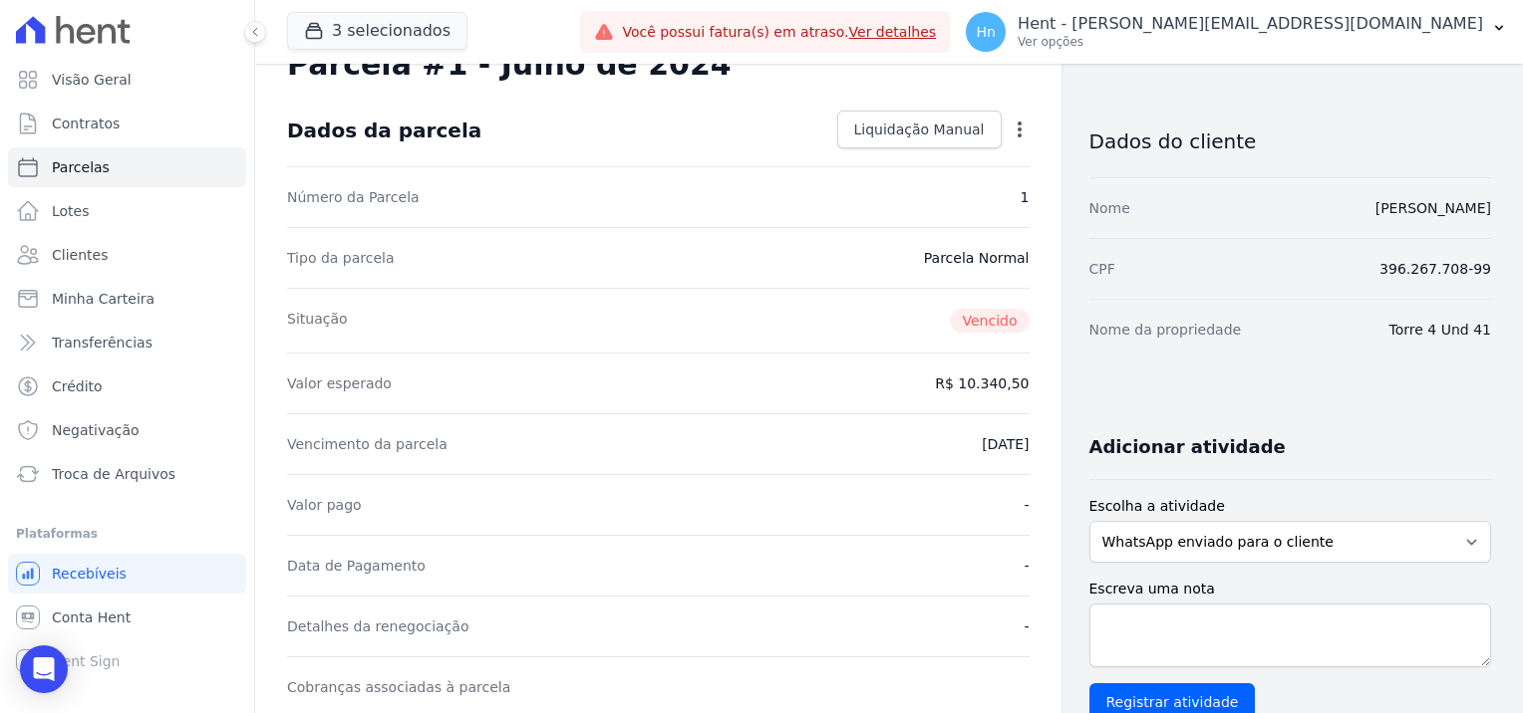
scroll to position [100, 0]
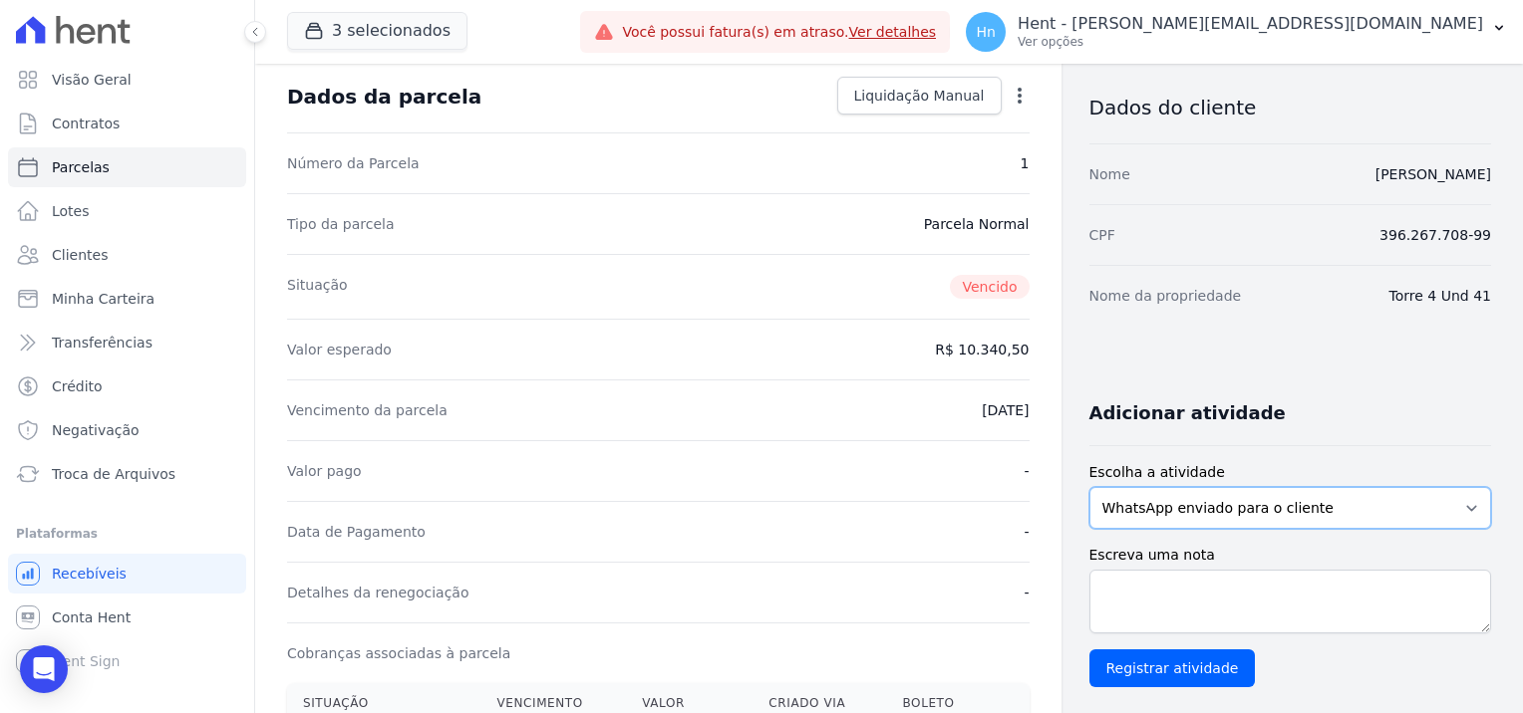
click at [1229, 507] on select "WhatsApp enviado para o cliente Adicionar um comentário Ligação feita para o cl…" at bounding box center [1290, 508] width 403 height 42
select select "note"
click at [1089, 487] on select "WhatsApp enviado para o cliente Adicionar um comentário Ligação feita para o cl…" at bounding box center [1290, 508] width 403 height 42
click at [1165, 587] on textarea "Escreva uma nota" at bounding box center [1290, 602] width 403 height 64
paste textarea "Em contato com a cliente a mesma alega que essa parcela de Julho/2024 trata-se …"
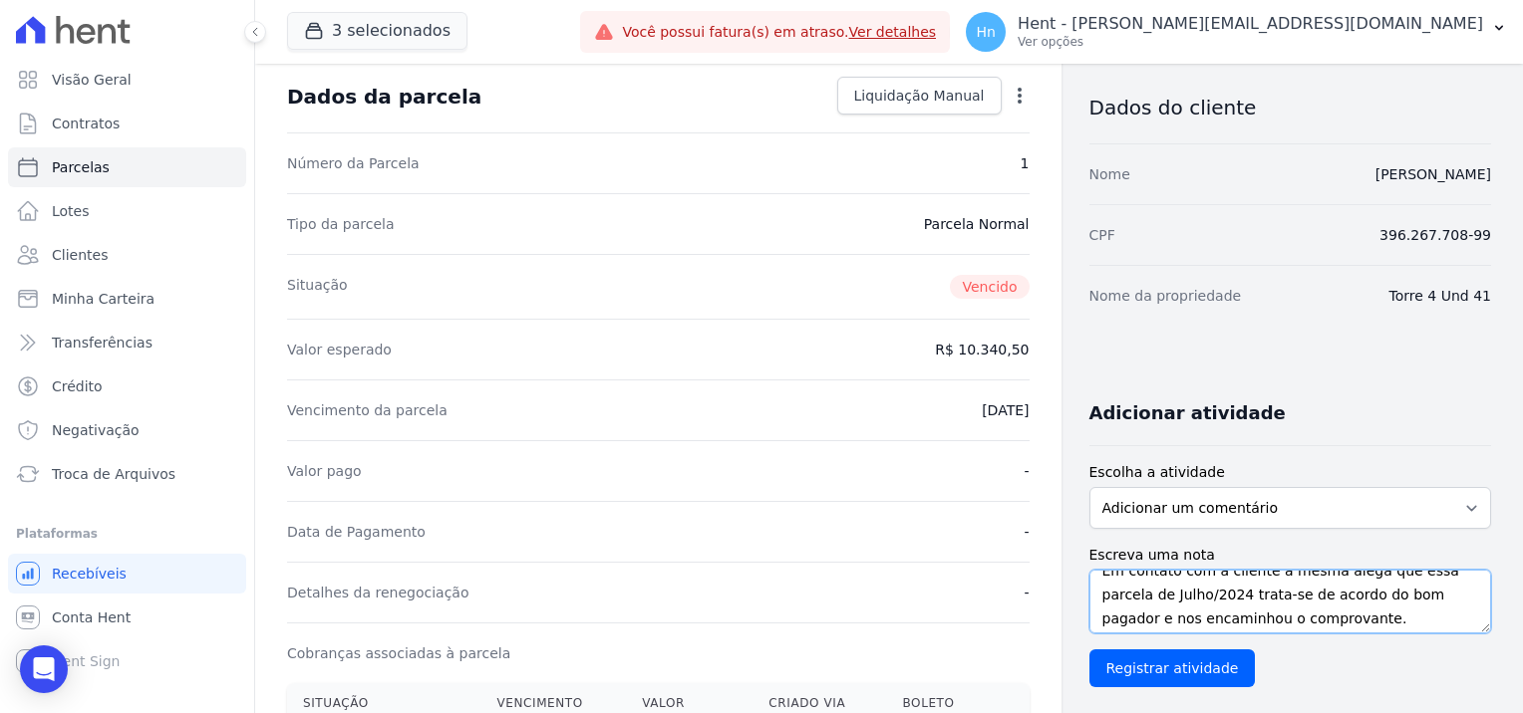
scroll to position [25, 0]
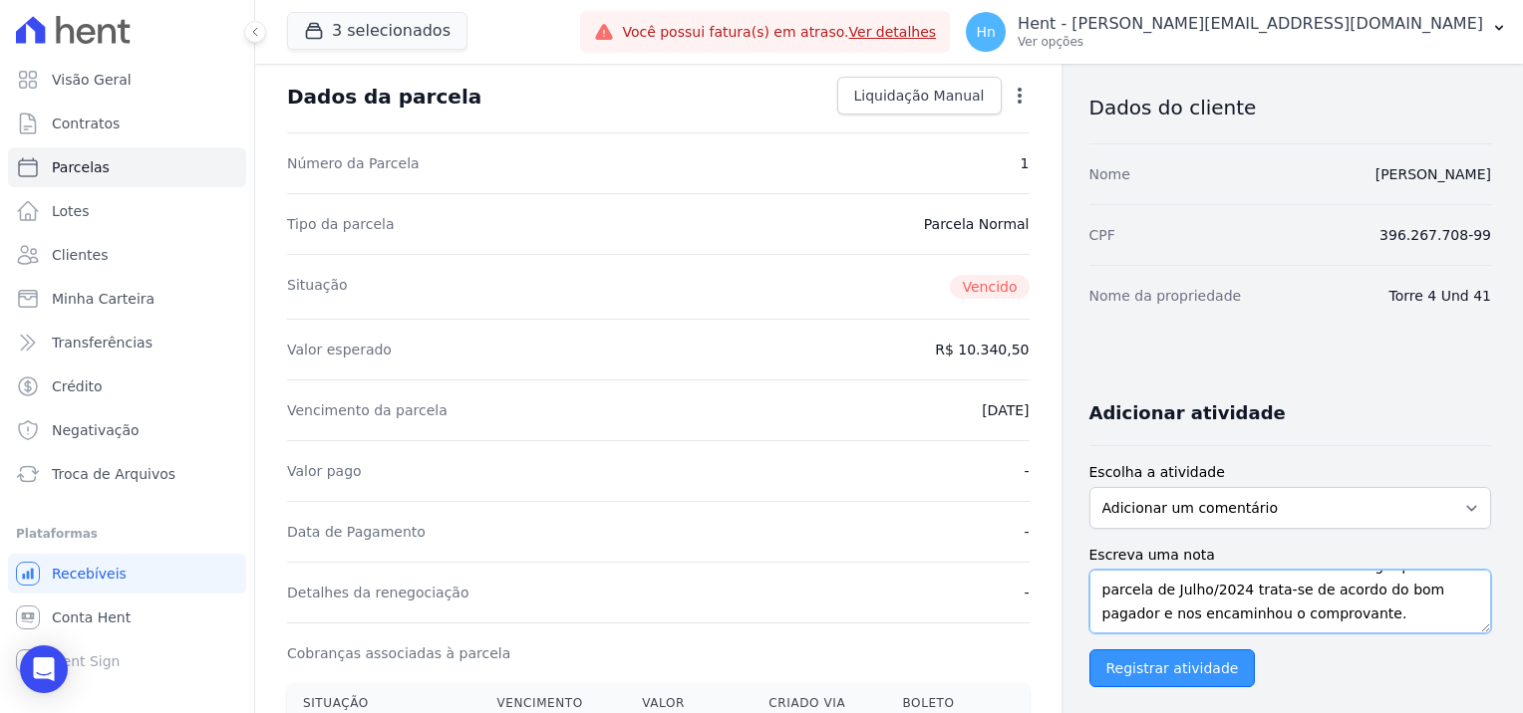
type textarea "Em contato com a cliente a mesma alega que essa parcela de Julho/2024 trata-se …"
click at [1179, 670] on input "Registrar atividade" at bounding box center [1172, 669] width 166 height 38
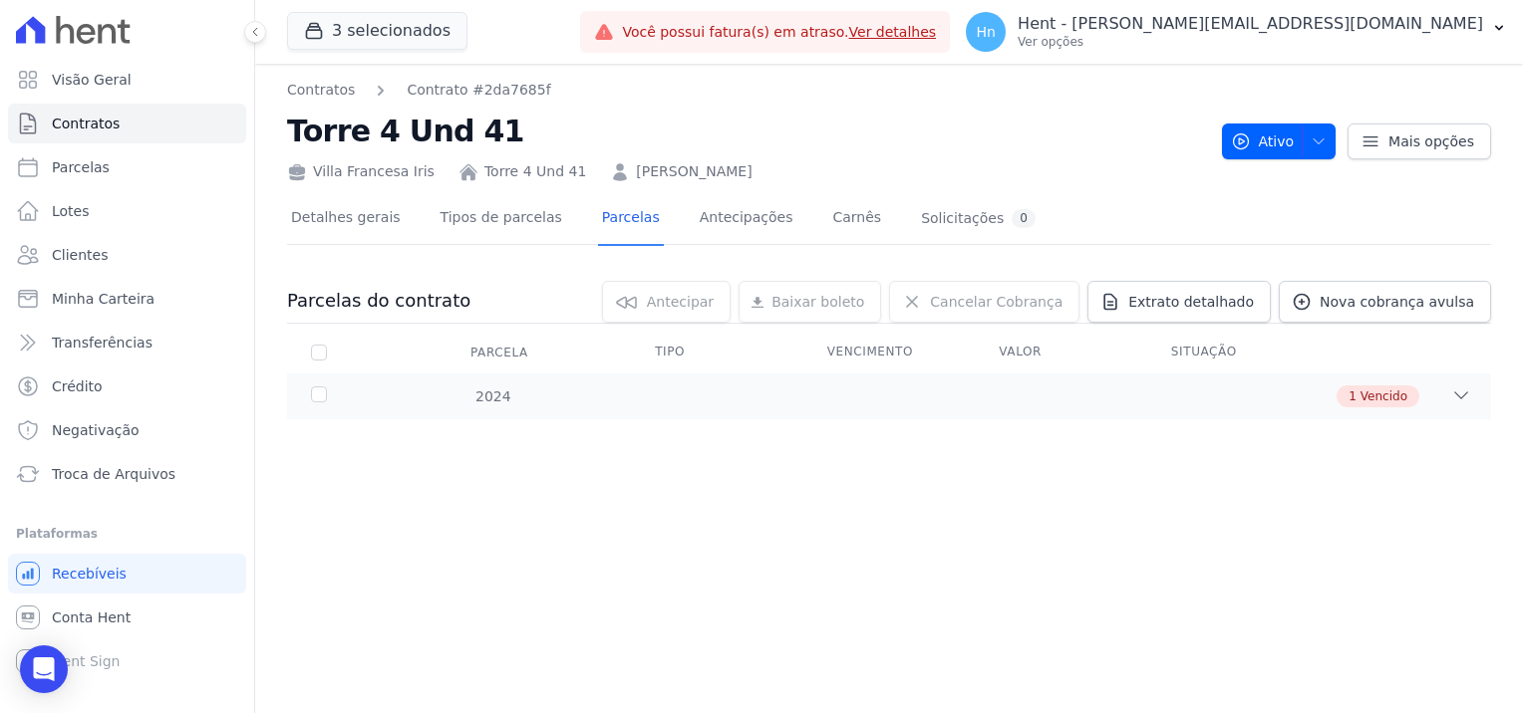
drag, startPoint x: 779, startPoint y: 171, endPoint x: 653, endPoint y: 169, distance: 126.6
click at [653, 169] on div "Villa [PERSON_NAME] 4 Und 41 [PERSON_NAME]" at bounding box center [746, 167] width 919 height 29
drag, startPoint x: 743, startPoint y: 174, endPoint x: 721, endPoint y: 181, distance: 23.0
click at [742, 174] on link "[PERSON_NAME]" at bounding box center [694, 171] width 116 height 21
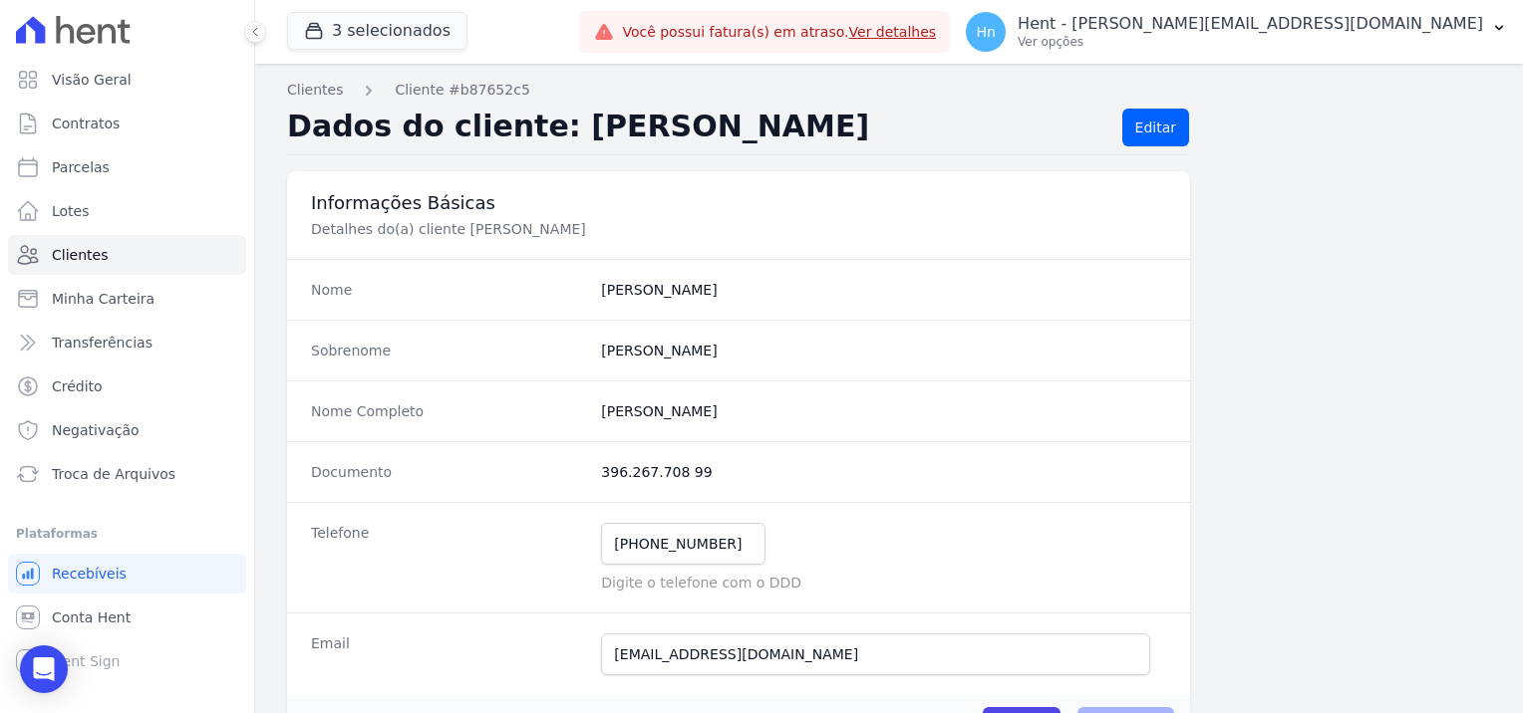
drag, startPoint x: 450, startPoint y: 227, endPoint x: 615, endPoint y: 231, distance: 164.5
click at [615, 231] on p "Detalhes do(a) cliente [PERSON_NAME]" at bounding box center [646, 229] width 670 height 20
copy p "[PERSON_NAME]"
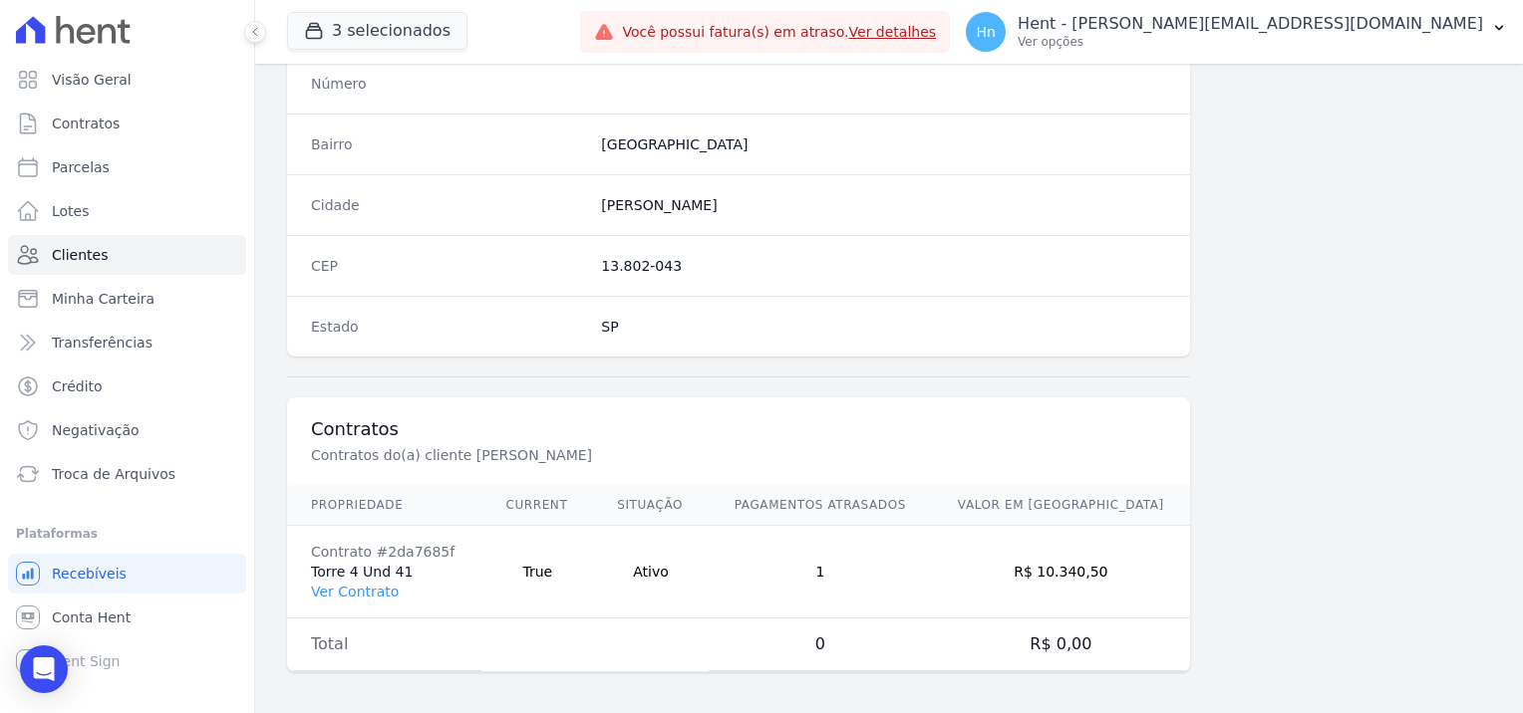
scroll to position [1044, 0]
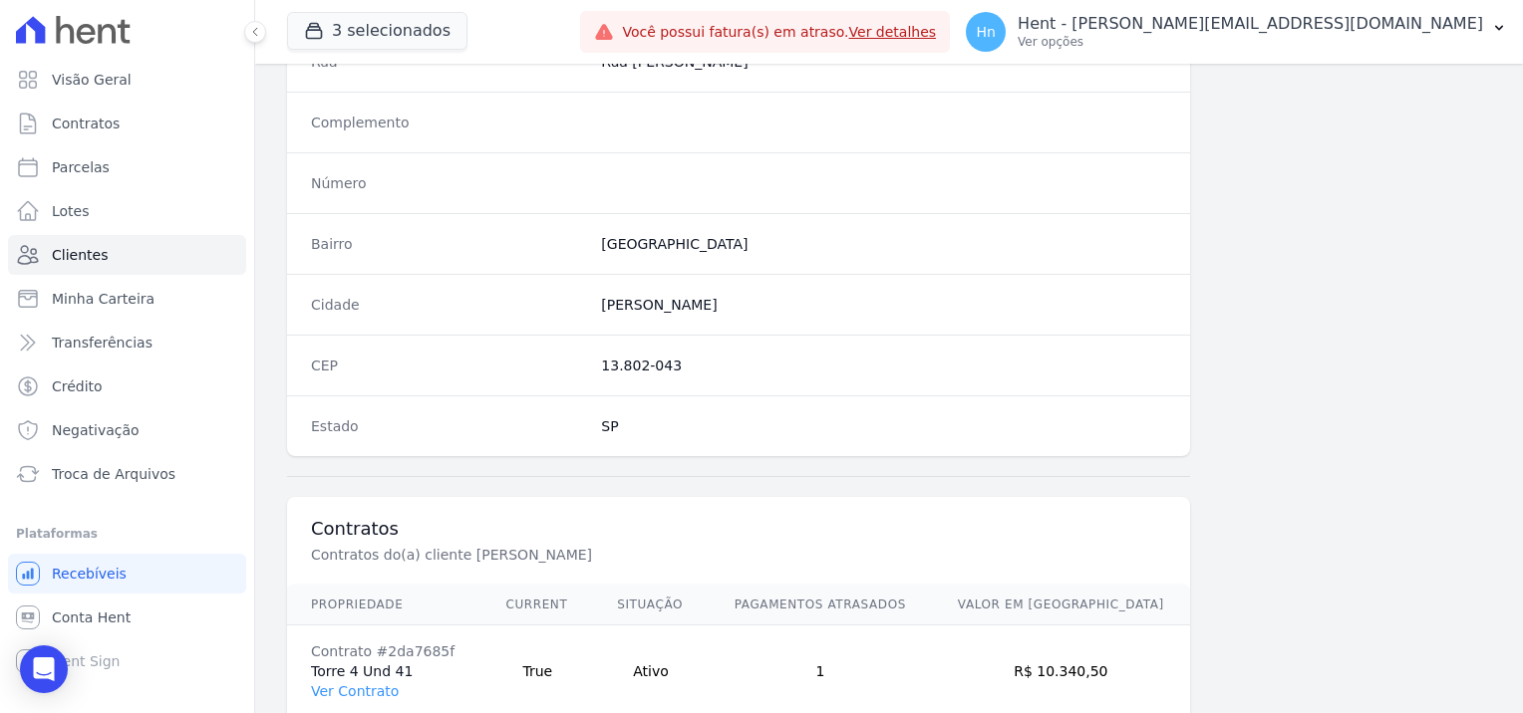
drag, startPoint x: 371, startPoint y: 691, endPoint x: 423, endPoint y: 691, distance: 52.8
click at [371, 691] on link "Ver Contrato" at bounding box center [355, 692] width 88 height 16
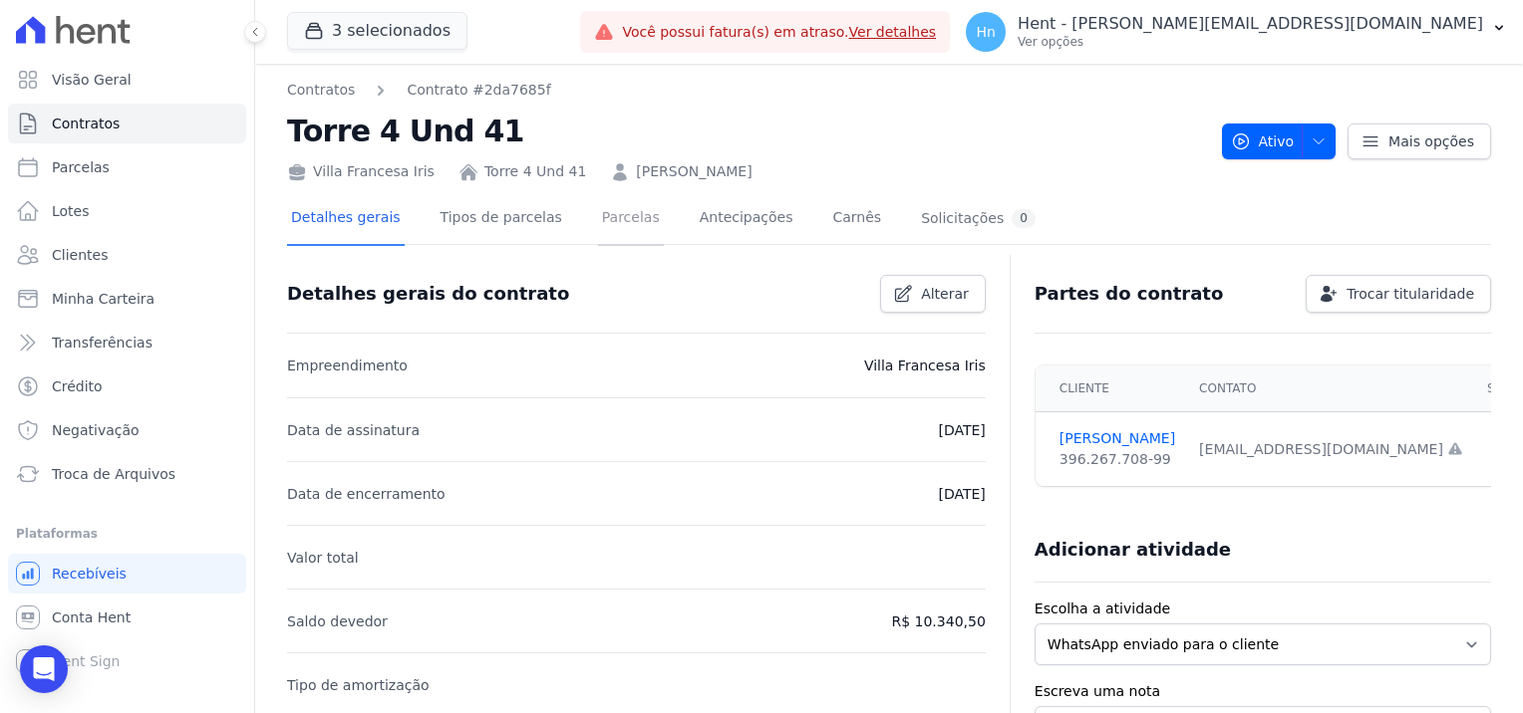
click at [608, 215] on link "Parcelas" at bounding box center [631, 219] width 66 height 53
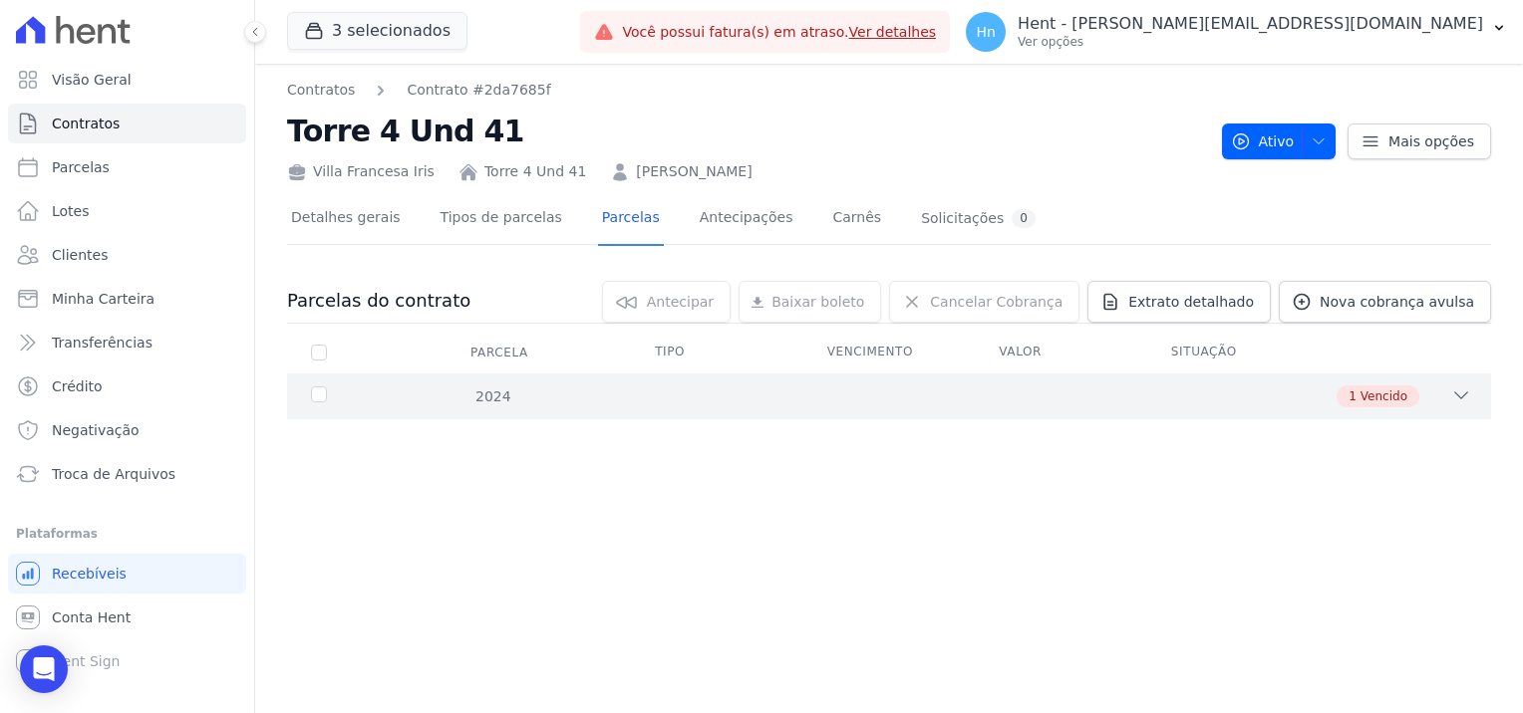
click at [1459, 395] on icon at bounding box center [1461, 396] width 13 height 6
click at [1363, 451] on link "Ver detalhe" at bounding box center [1382, 446] width 80 height 20
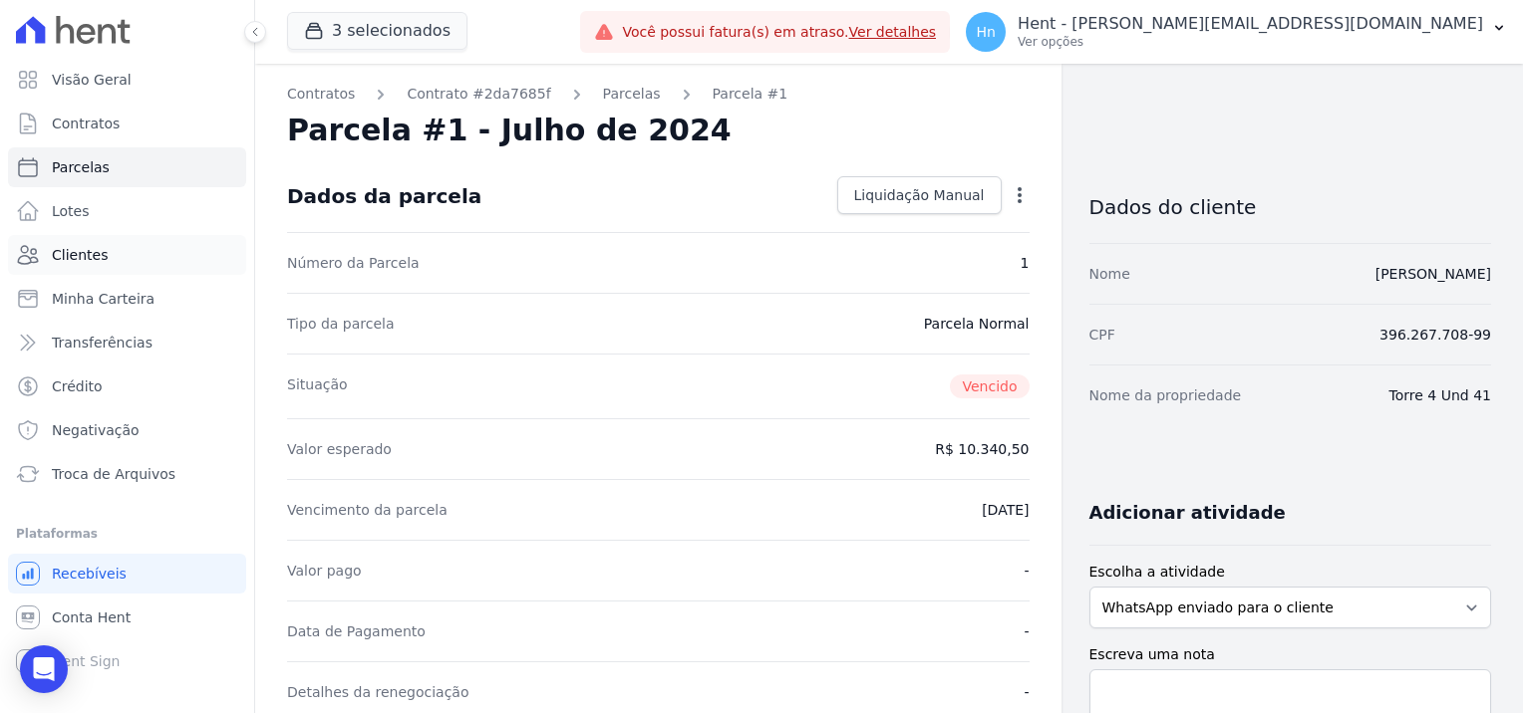
click at [128, 252] on link "Clientes" at bounding box center [127, 255] width 238 height 40
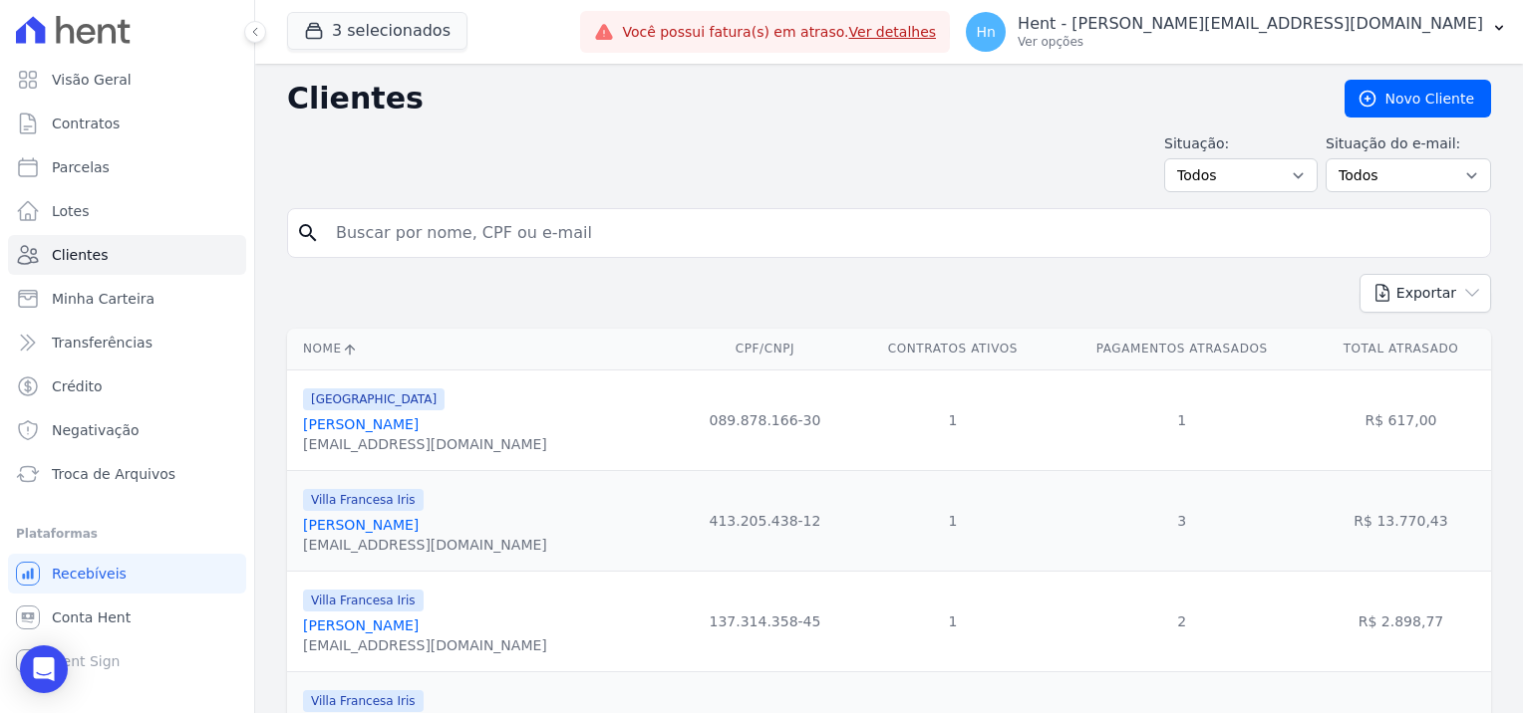
click at [378, 242] on input "search" at bounding box center [903, 233] width 1158 height 40
paste input "Vinicius [PERSON_NAME]§alves"
type input "Vinicius [PERSON_NAME]§alves"
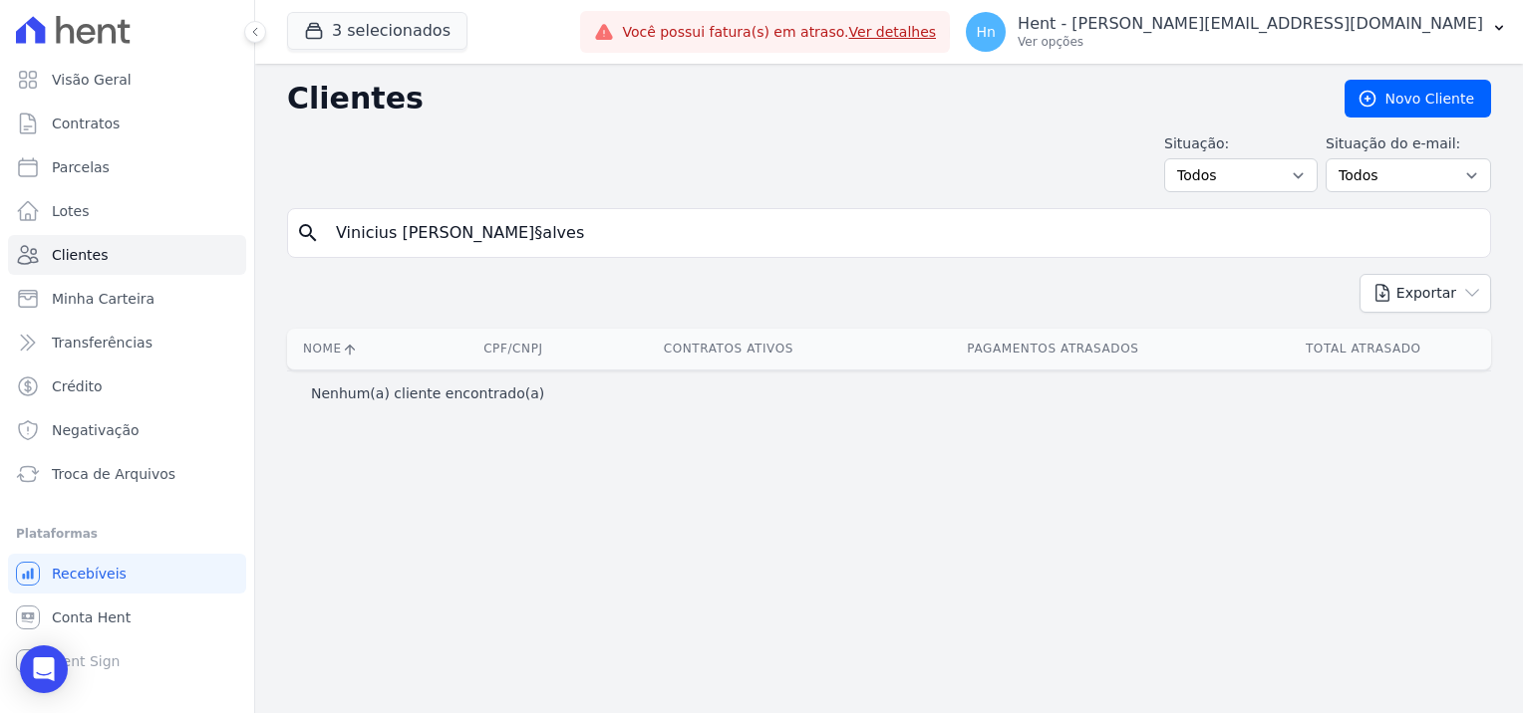
click at [566, 231] on input "Vinicius [PERSON_NAME]§alves" at bounding box center [903, 233] width 1158 height 40
drag, startPoint x: 561, startPoint y: 228, endPoint x: 438, endPoint y: 227, distance: 122.6
click at [438, 227] on input "Vinicius [PERSON_NAME]§alves" at bounding box center [903, 233] width 1158 height 40
type input "Vinicius Franca"
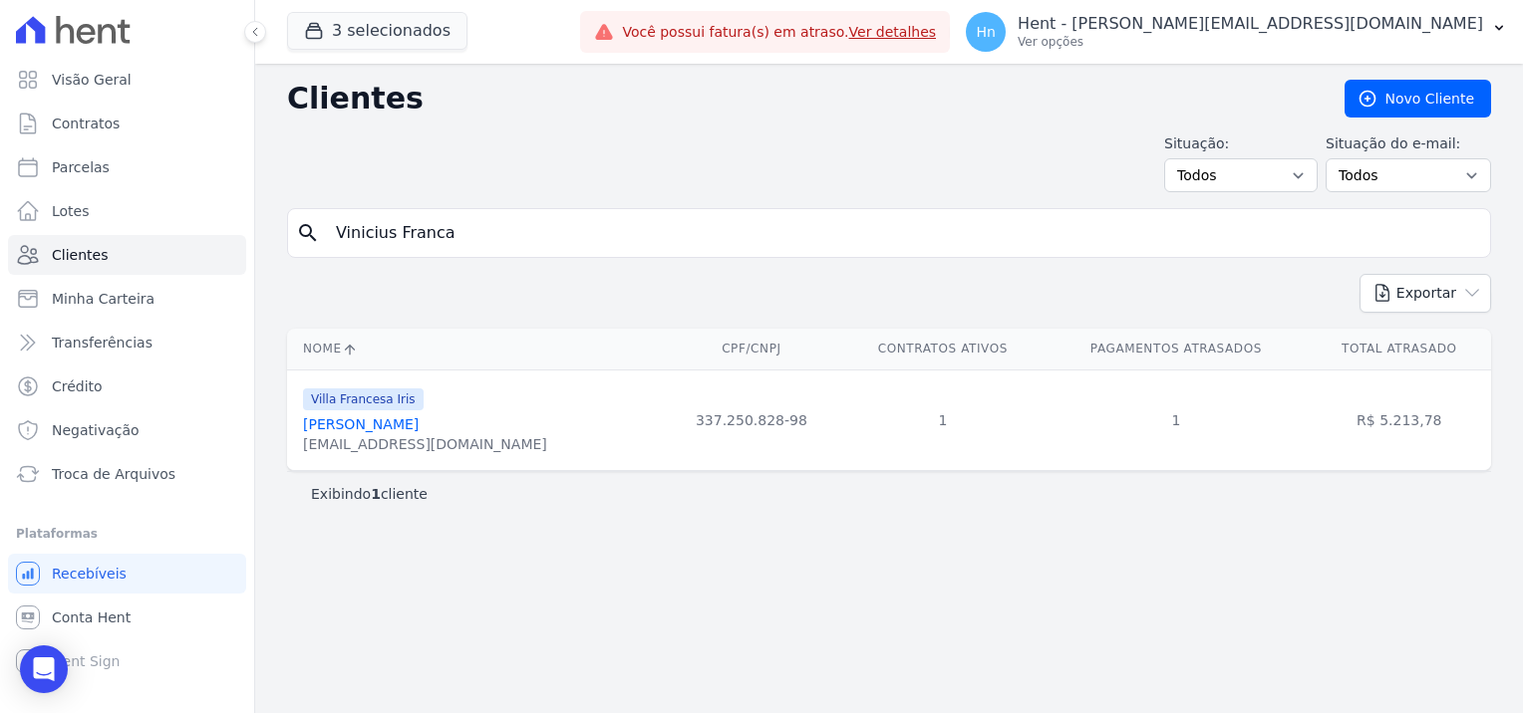
click at [419, 427] on link "[PERSON_NAME]" at bounding box center [361, 425] width 116 height 16
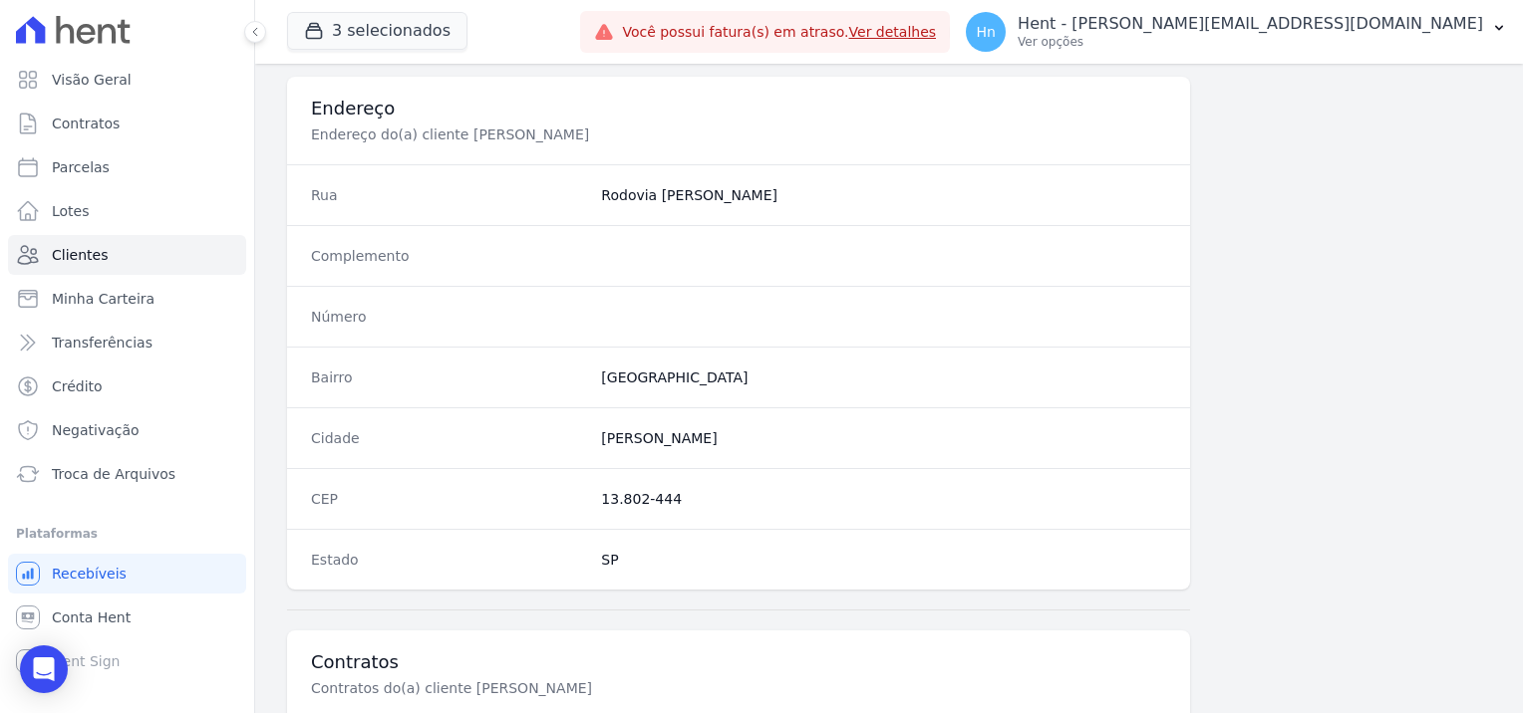
scroll to position [1044, 0]
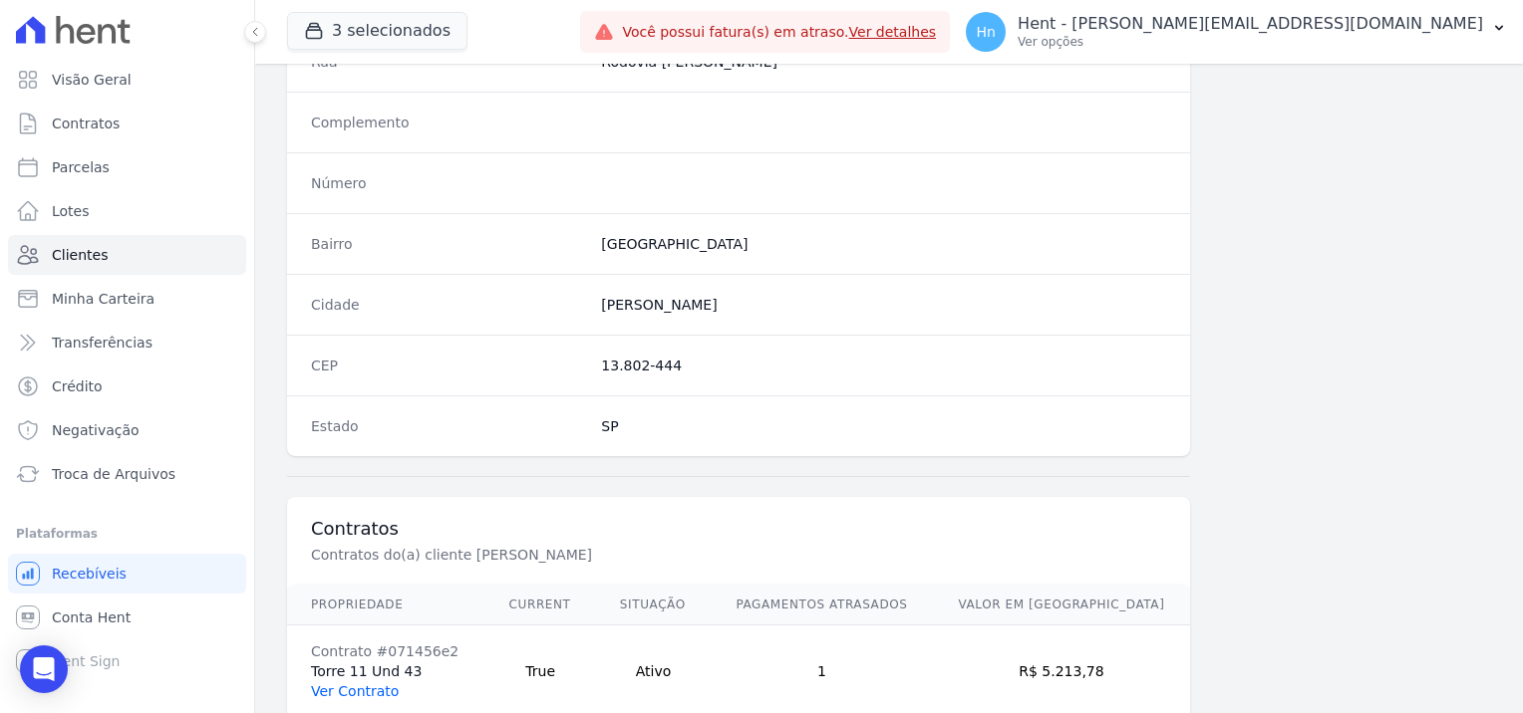
click at [351, 689] on link "Ver Contrato" at bounding box center [355, 692] width 88 height 16
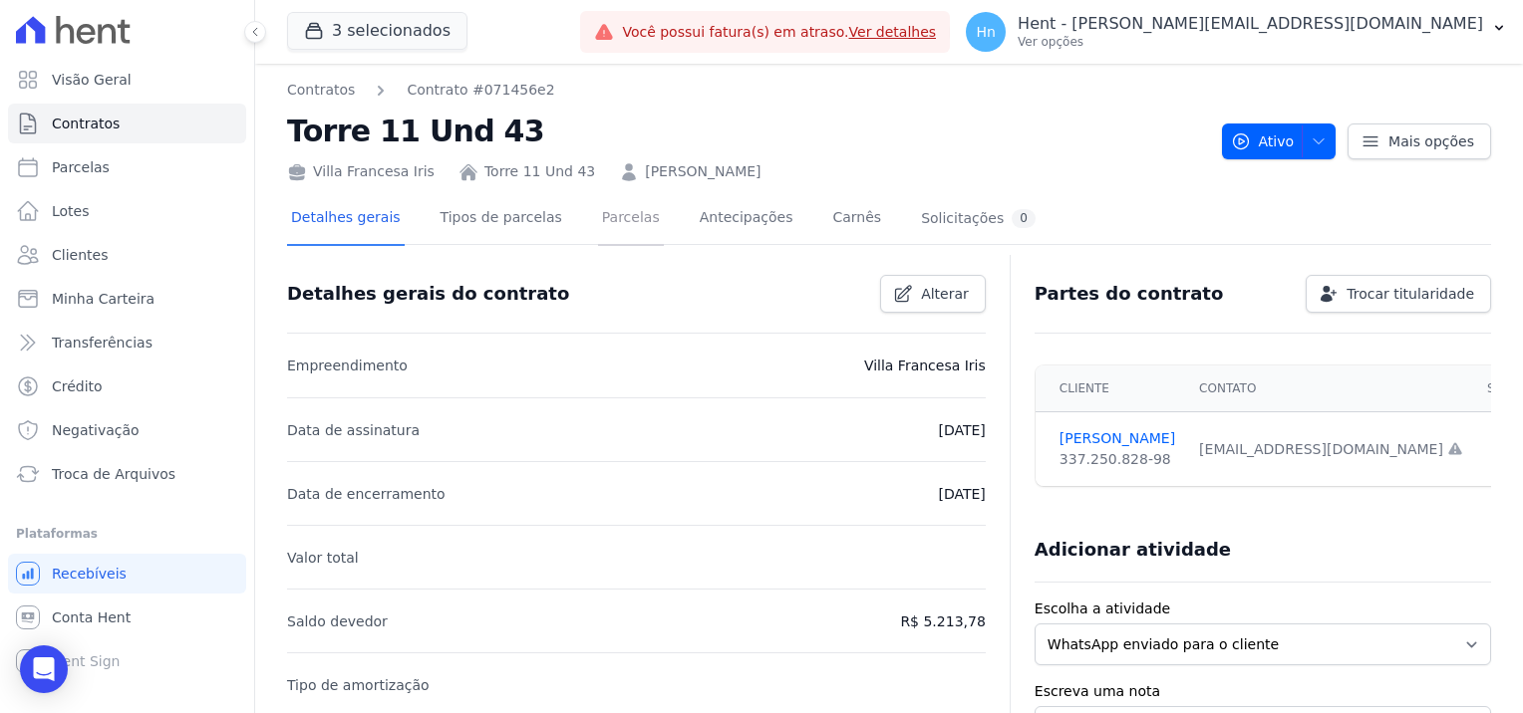
click at [610, 221] on link "Parcelas" at bounding box center [631, 219] width 66 height 53
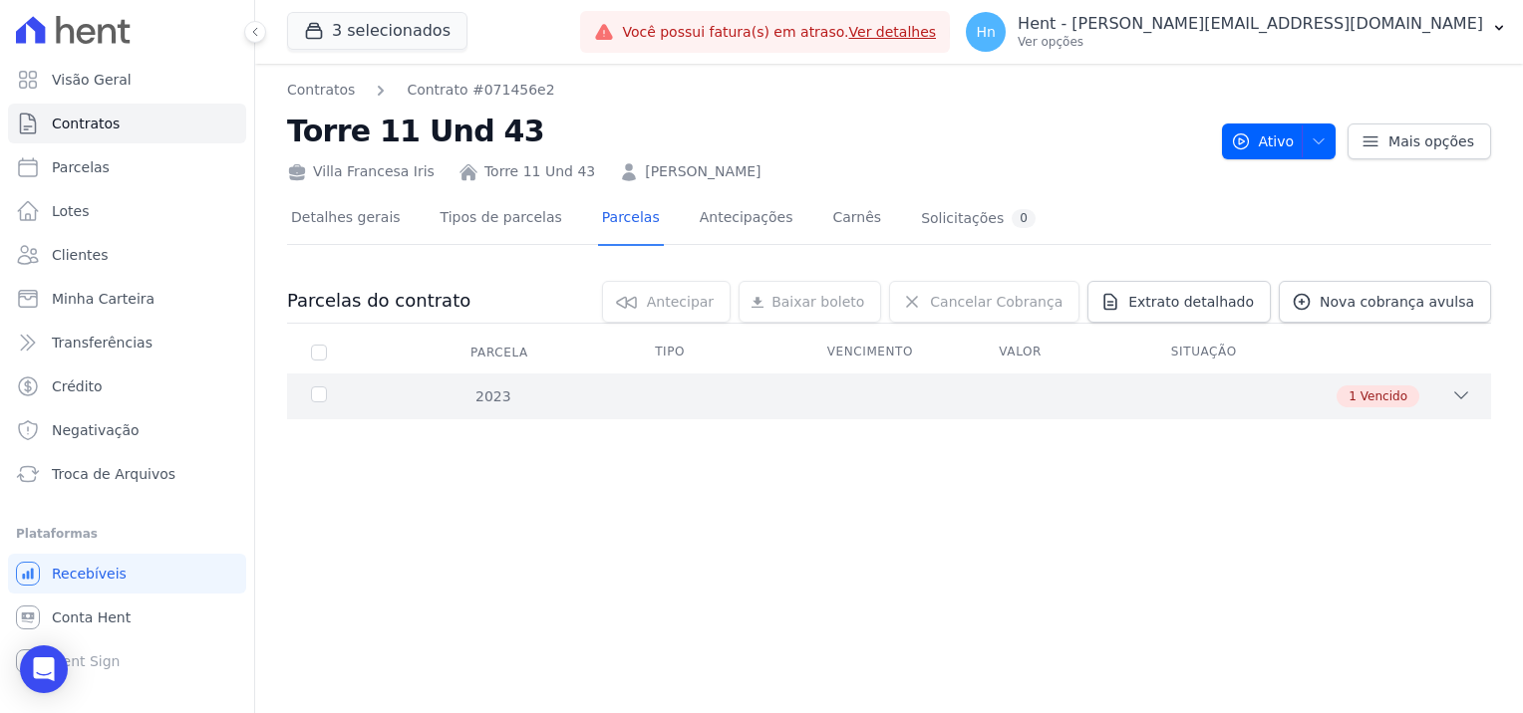
click at [1467, 393] on icon at bounding box center [1461, 396] width 20 height 20
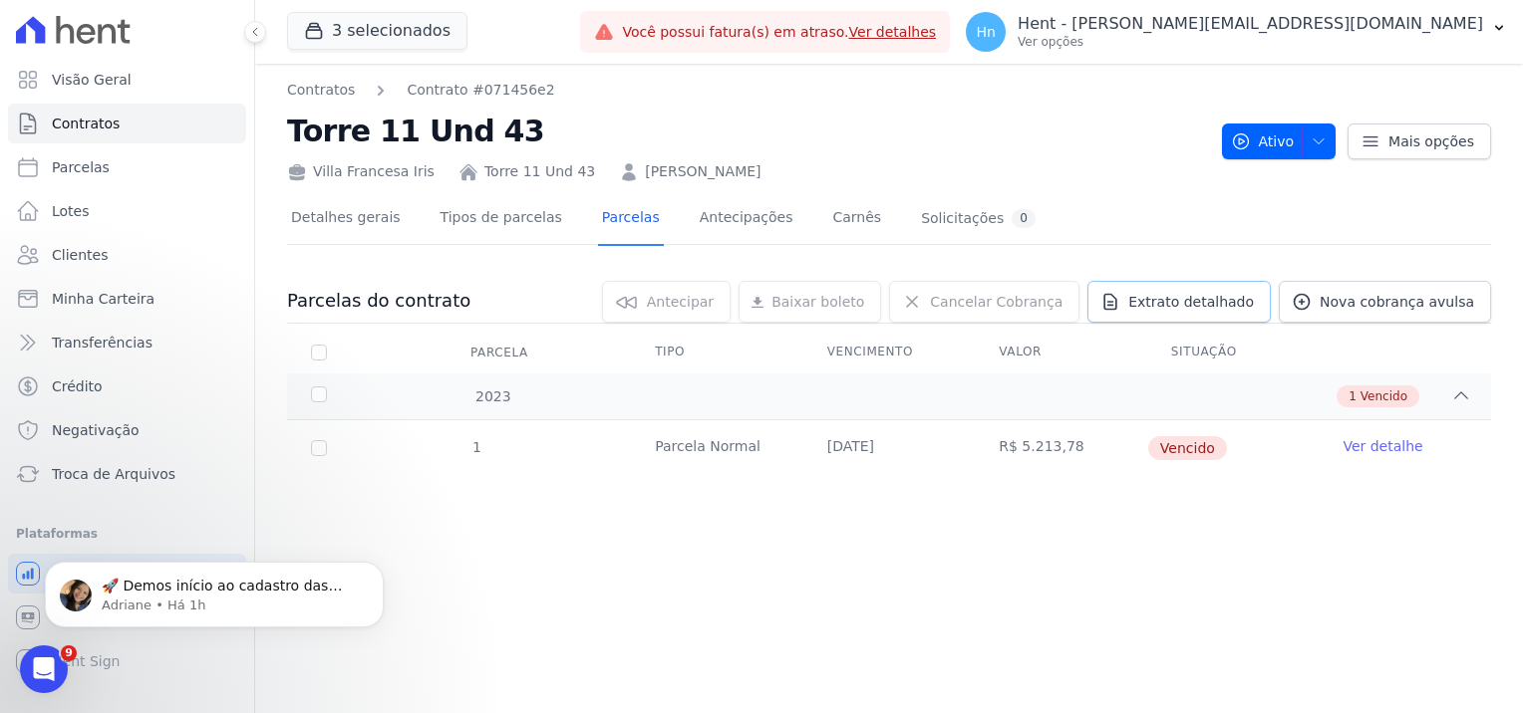
click at [1253, 293] on span "Extrato detalhado" at bounding box center [1191, 302] width 126 height 20
click at [1483, 307] on span "Exportar PDF" at bounding box center [1458, 303] width 105 height 20
click at [810, 174] on div "Villa [PERSON_NAME] 11 Und 43 [PERSON_NAME]" at bounding box center [746, 167] width 919 height 29
drag, startPoint x: 785, startPoint y: 175, endPoint x: 618, endPoint y: 168, distance: 167.5
click at [618, 168] on div "Villa [PERSON_NAME] 11 Und 43 [PERSON_NAME]" at bounding box center [746, 167] width 919 height 29
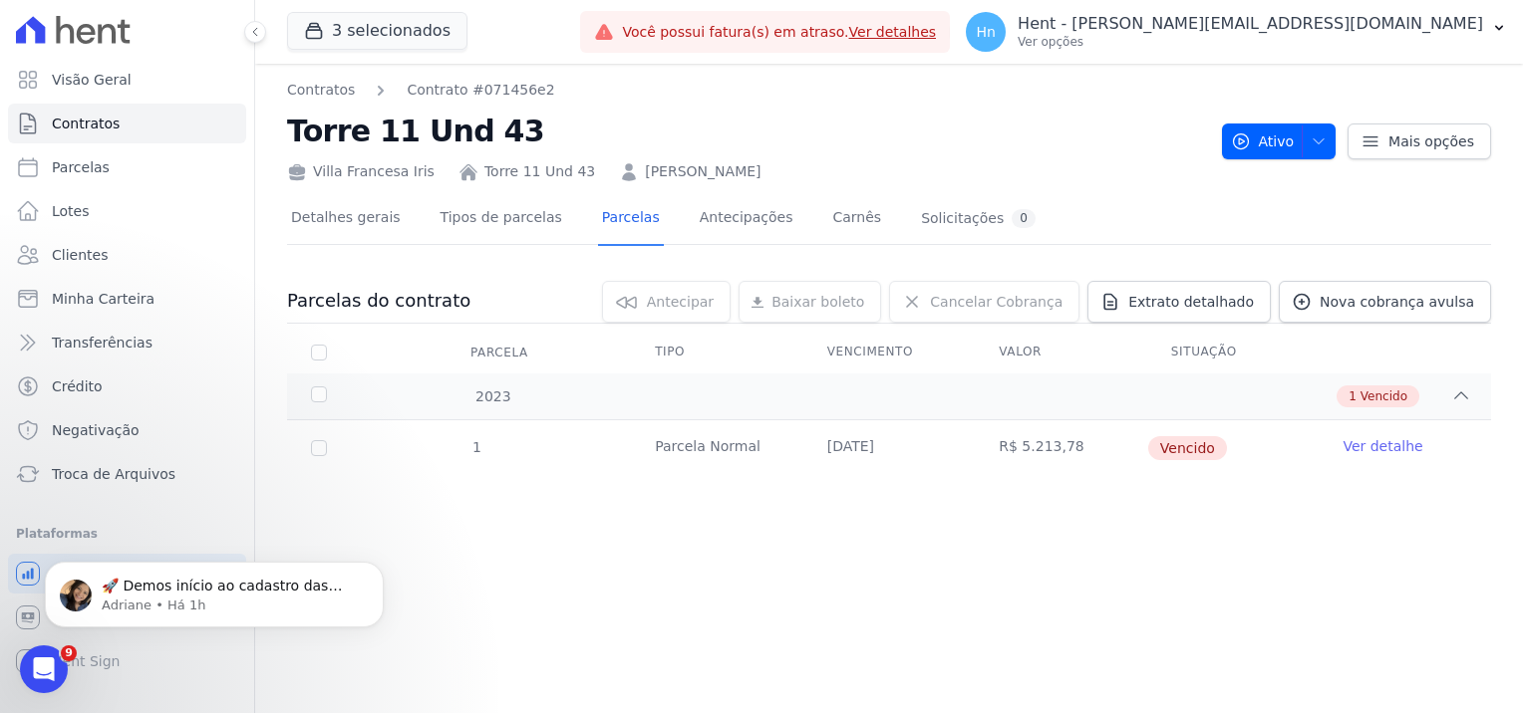
drag, startPoint x: 618, startPoint y: 168, endPoint x: 630, endPoint y: 168, distance: 12.0
copy link "[PERSON_NAME]"
click at [376, 571] on icon "Dismiss notification" at bounding box center [378, 567] width 11 height 11
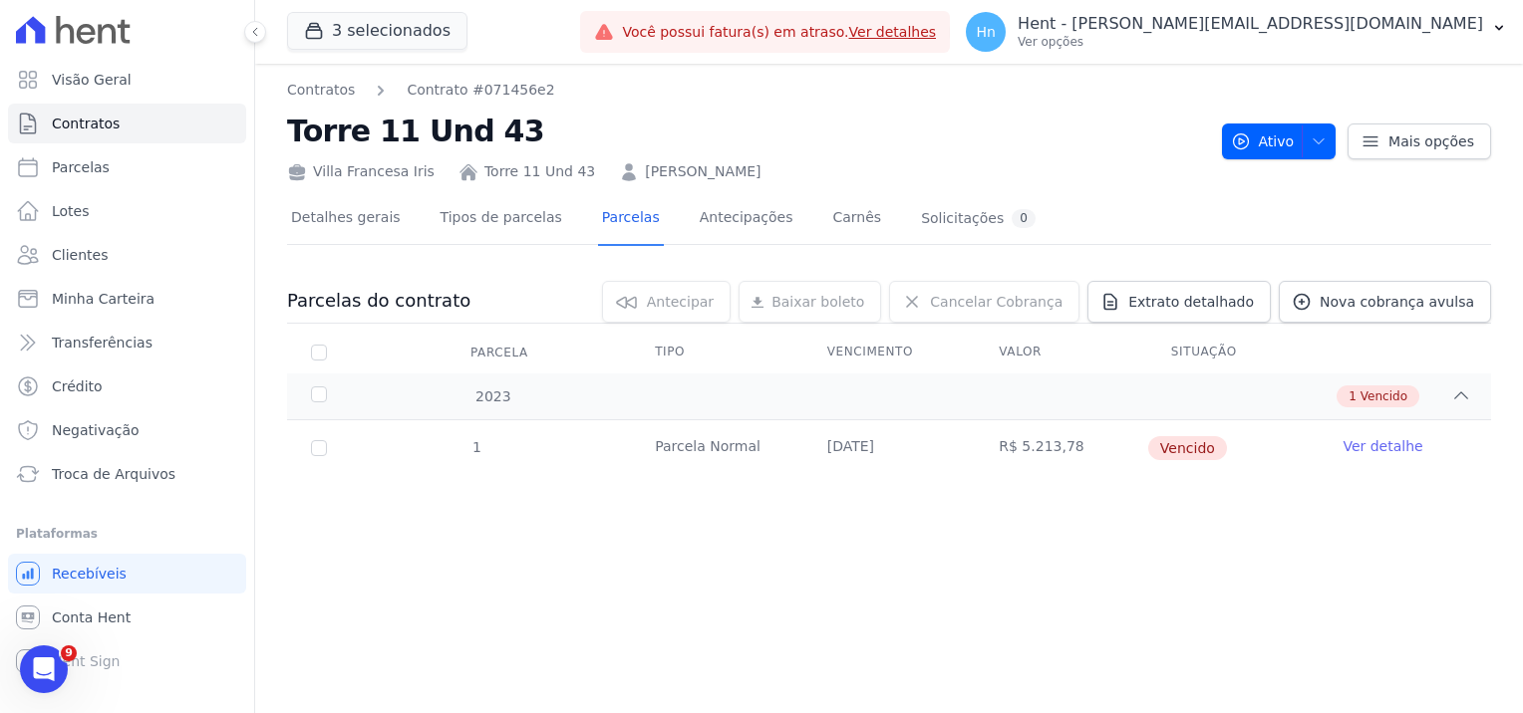
click at [802, 557] on div "Contratos Contrato #071456e2 Torre 11 Und 43 [GEOGRAPHIC_DATA][PERSON_NAME] 11 …" at bounding box center [888, 389] width 1267 height 650
click at [94, 254] on span "Clientes" at bounding box center [80, 255] width 56 height 20
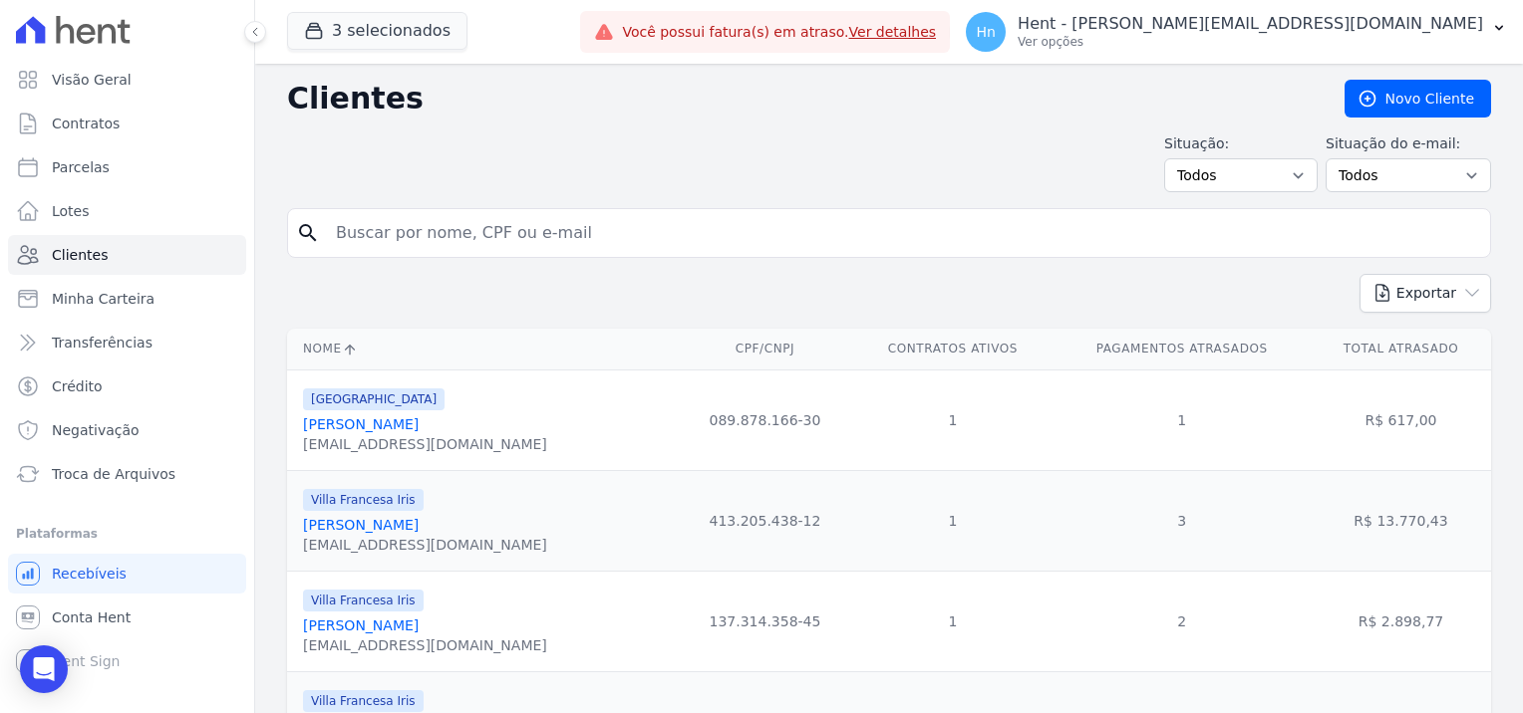
click at [289, 240] on div "search" at bounding box center [889, 233] width 1204 height 50
type input "Gostaríamos de esclarecer que, mesmo que a incorporadora original tenha passado…"
drag, startPoint x: 417, startPoint y: 216, endPoint x: 419, endPoint y: 235, distance: 19.2
click at [419, 220] on input "search" at bounding box center [903, 233] width 1158 height 40
click at [419, 235] on input "search" at bounding box center [903, 233] width 1158 height 40
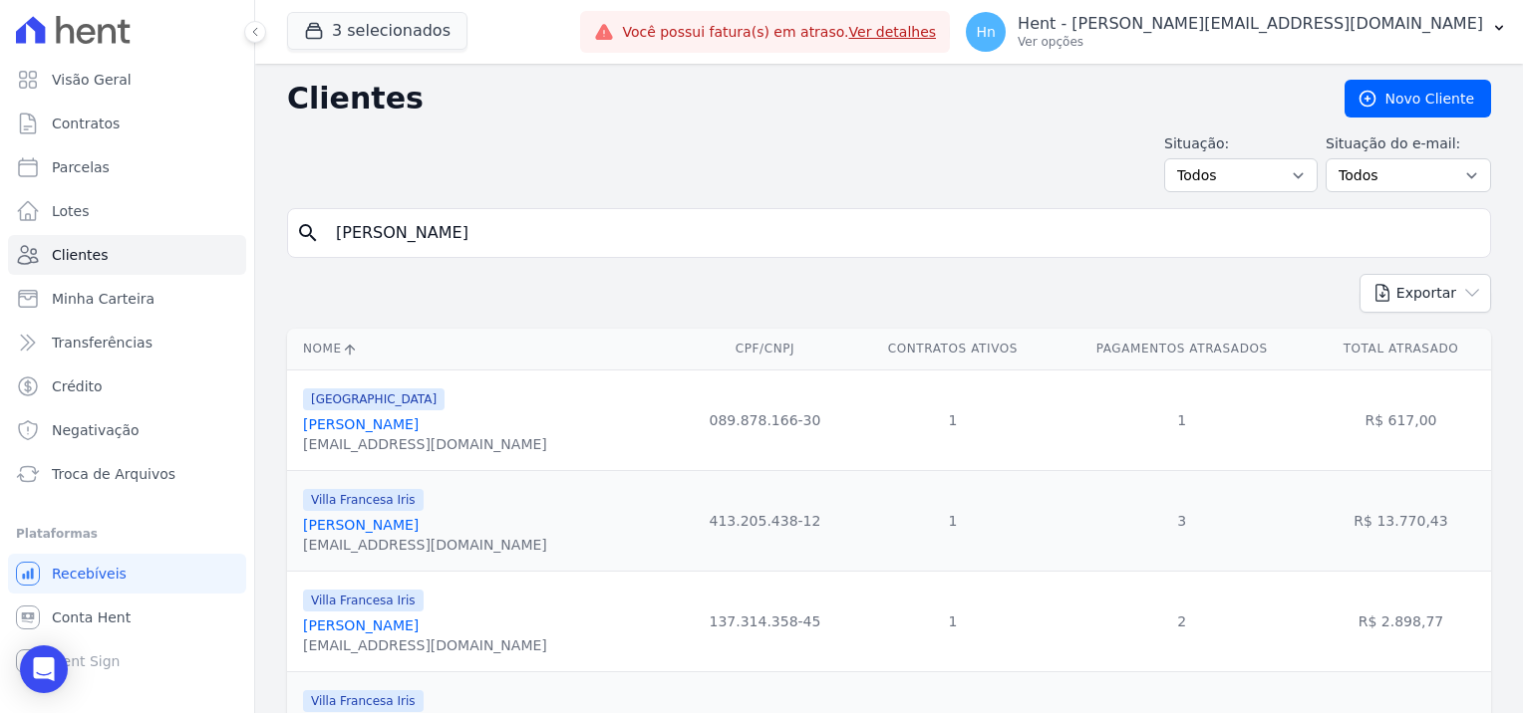
type input "[PERSON_NAME]"
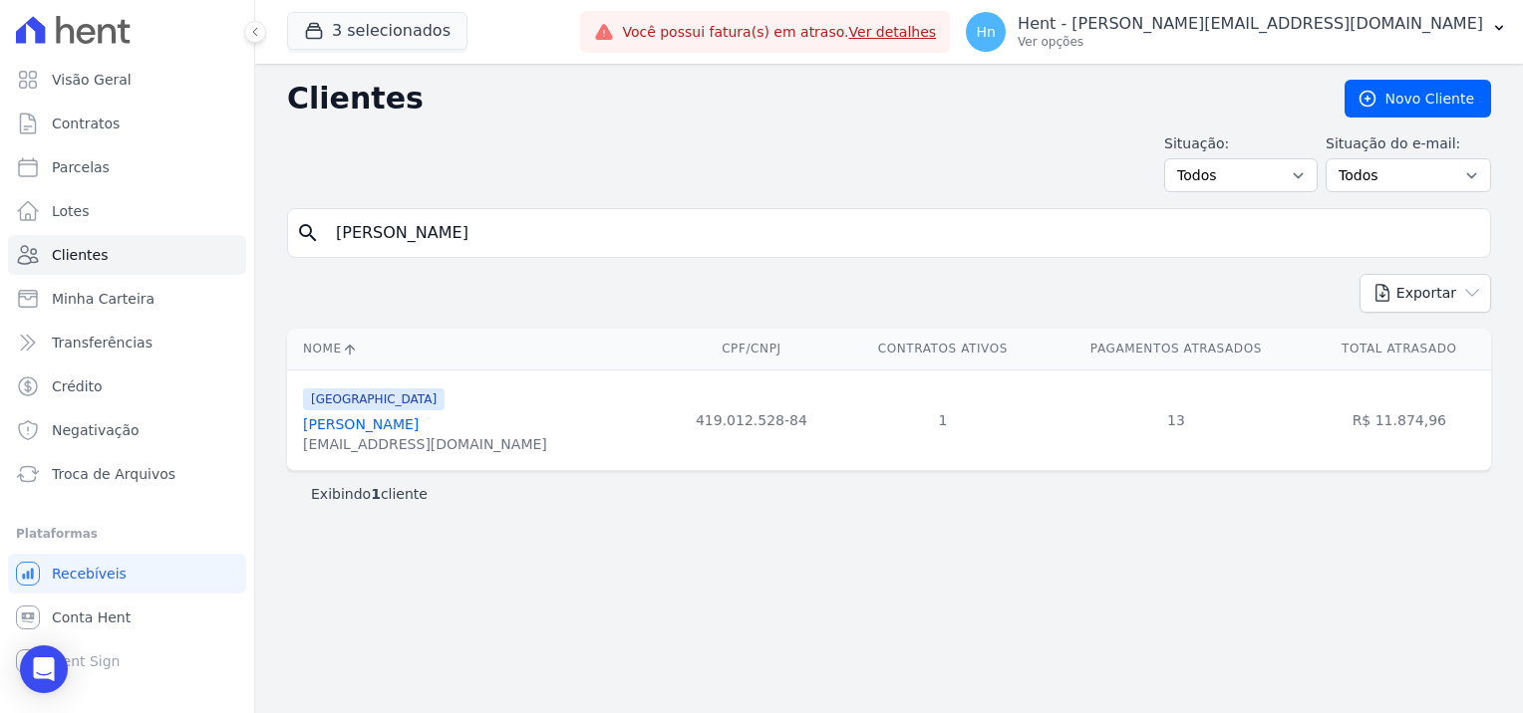
click at [403, 424] on link "[PERSON_NAME]" at bounding box center [361, 425] width 116 height 16
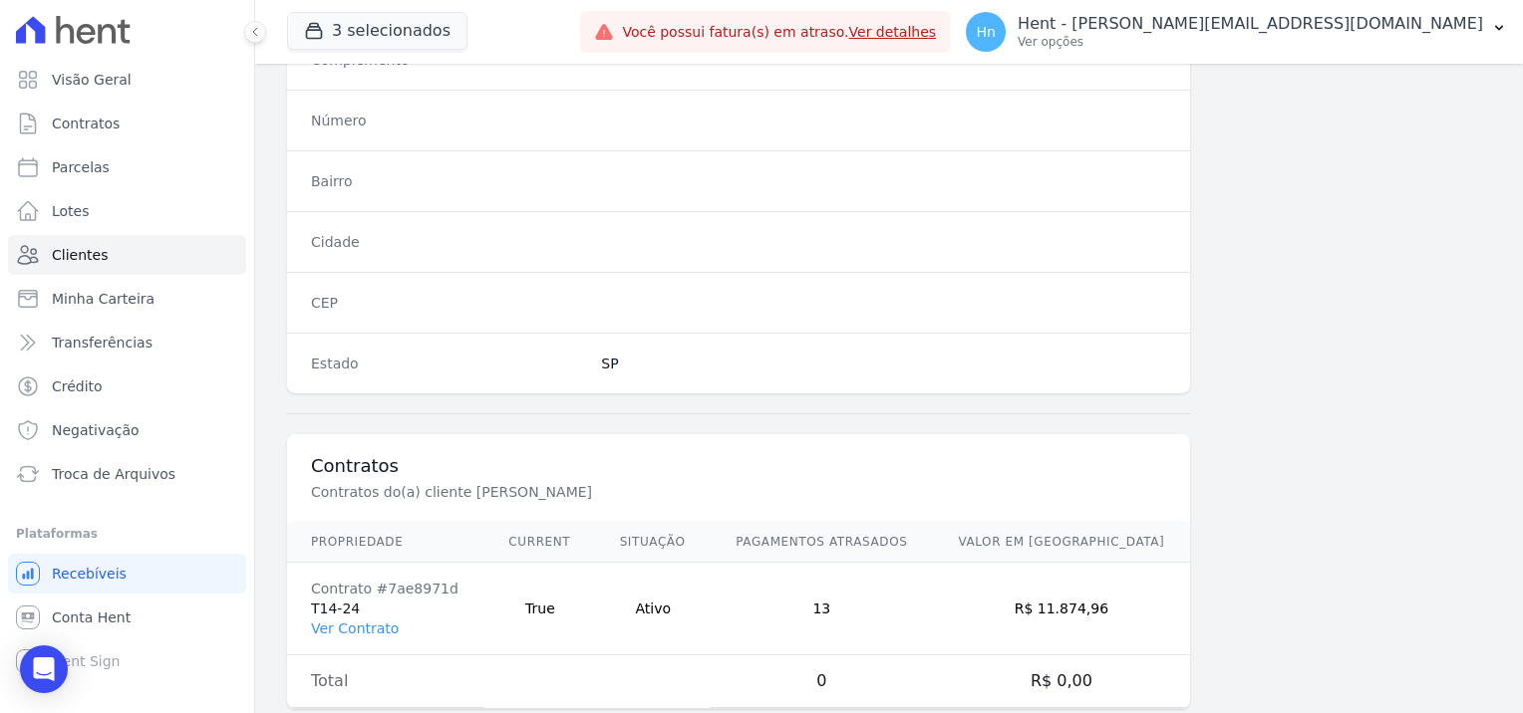
scroll to position [1144, 0]
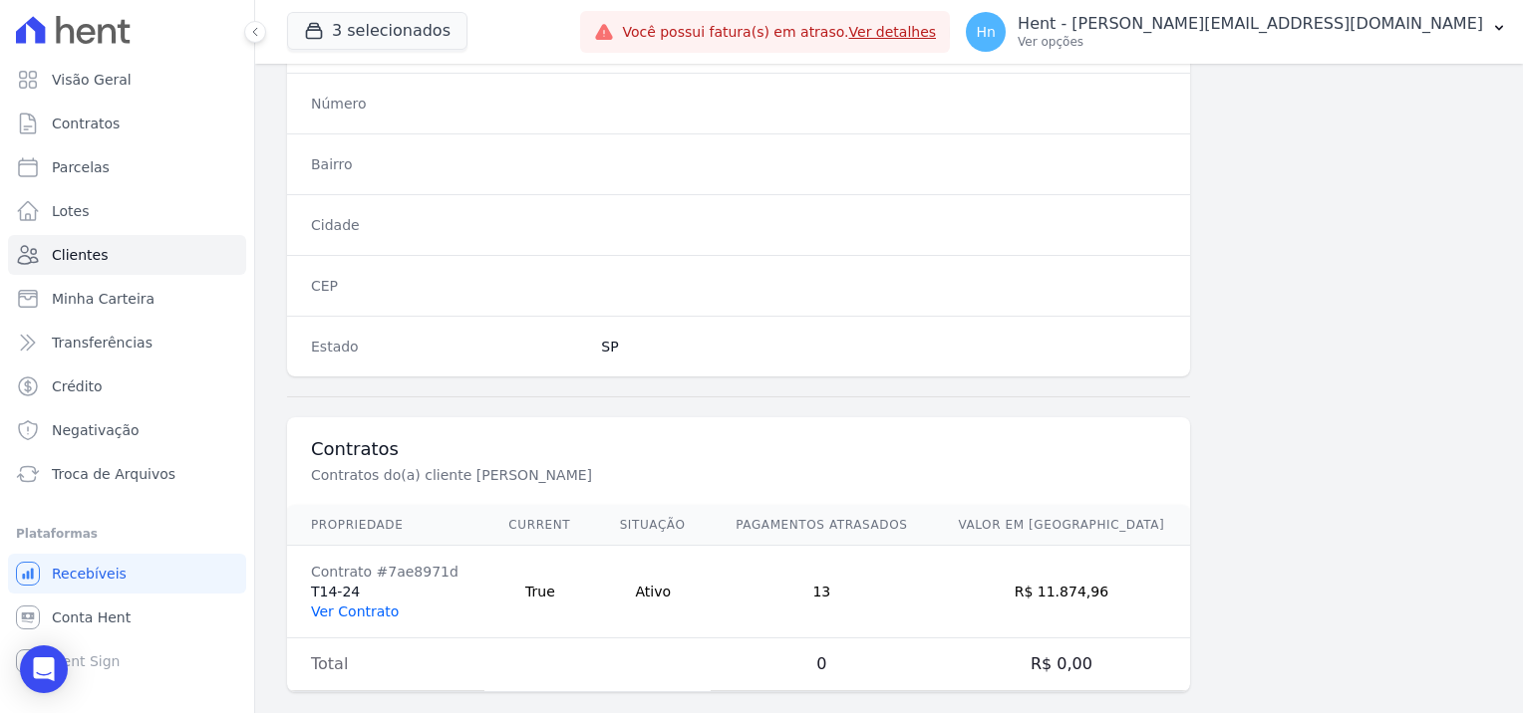
click at [328, 604] on link "Ver Contrato" at bounding box center [355, 612] width 88 height 16
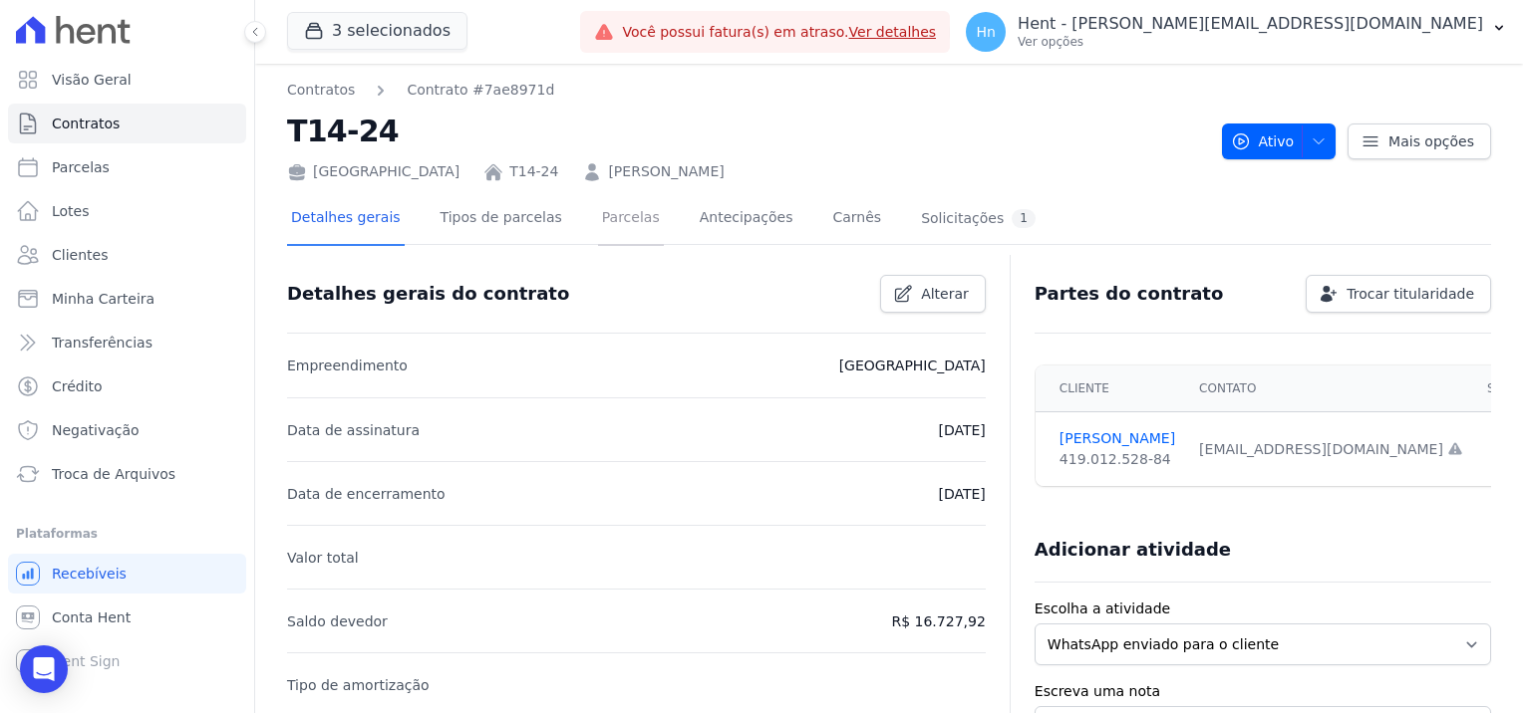
click at [598, 216] on link "Parcelas" at bounding box center [631, 219] width 66 height 53
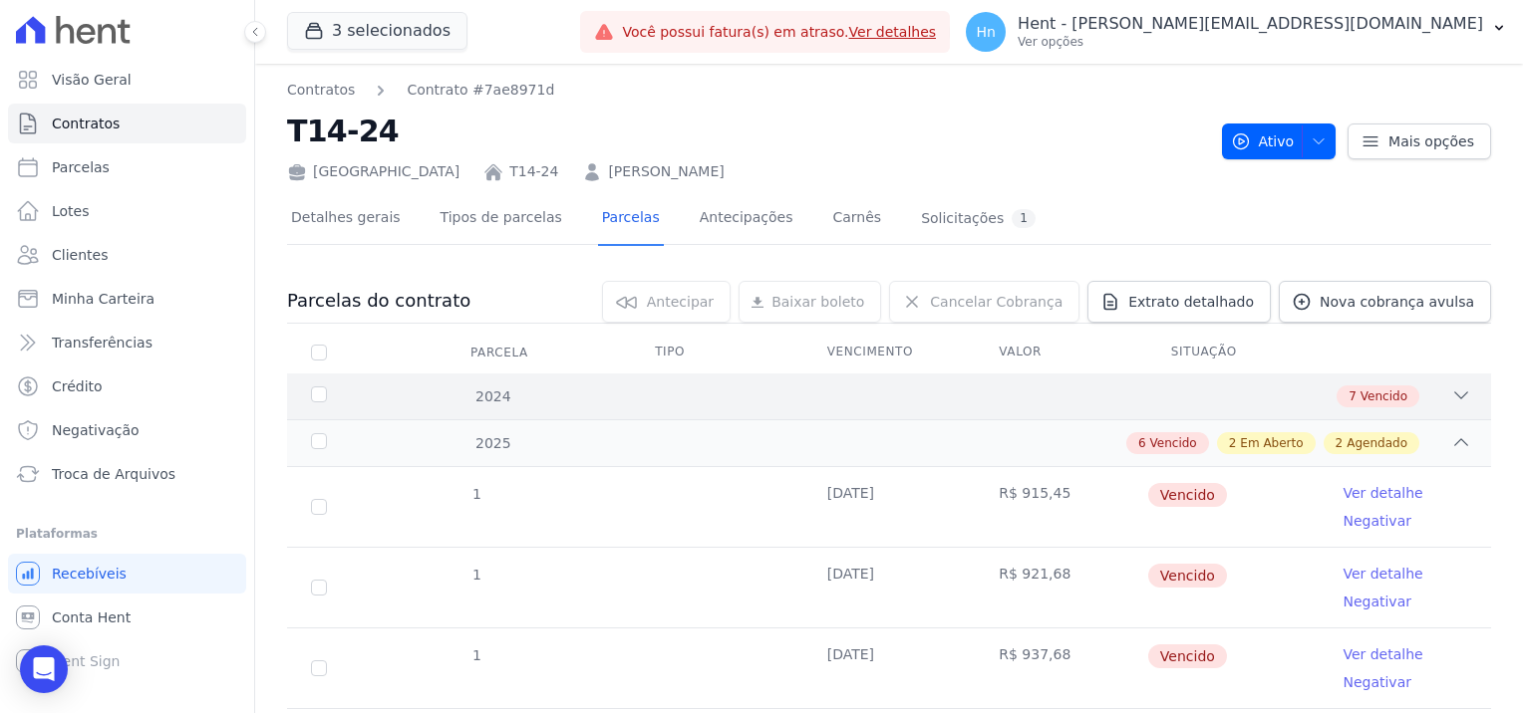
click at [1451, 391] on icon at bounding box center [1461, 396] width 20 height 20
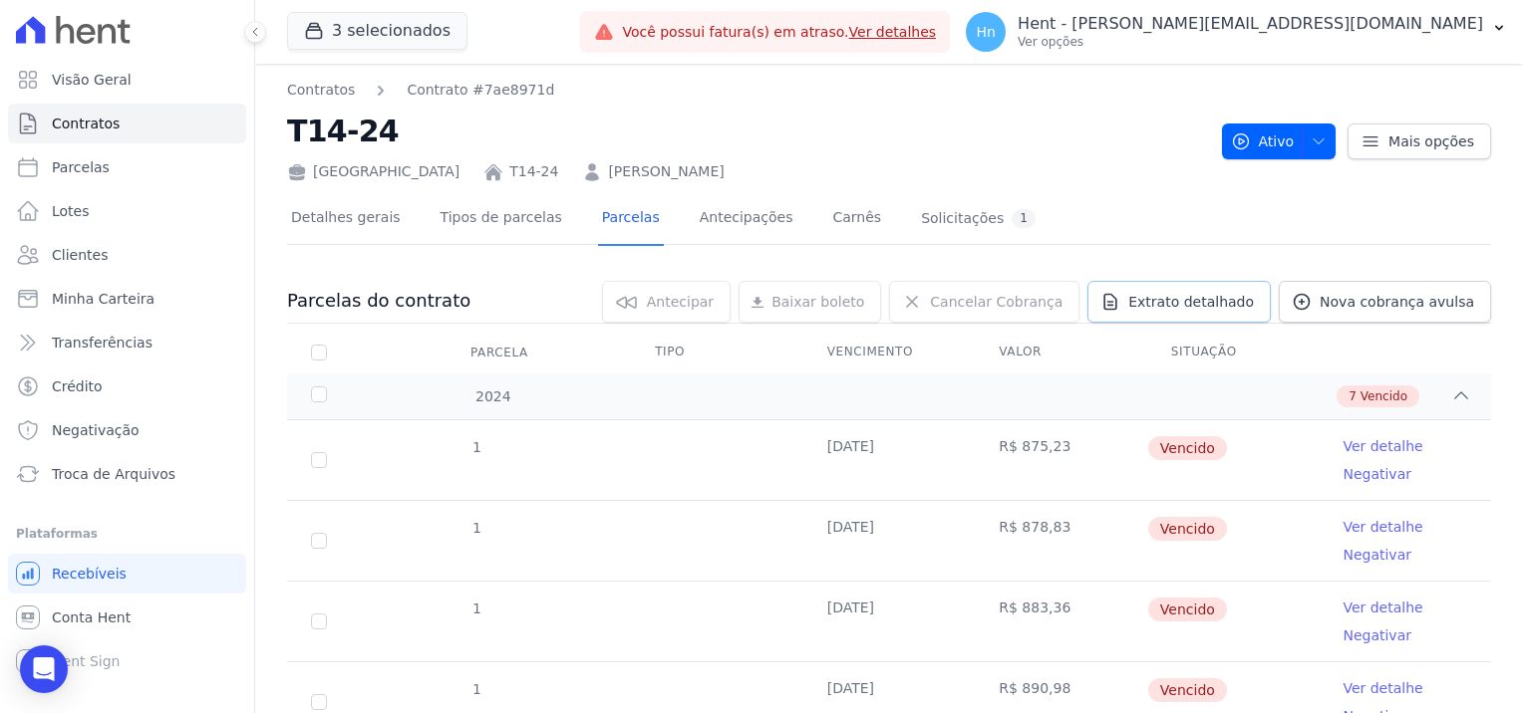
click at [1220, 302] on span "Extrato detalhado" at bounding box center [1191, 302] width 126 height 20
click at [1457, 303] on span "Exportar PDF" at bounding box center [1458, 303] width 105 height 20
drag, startPoint x: 319, startPoint y: 449, endPoint x: 325, endPoint y: 474, distance: 25.6
click at [319, 449] on td "1" at bounding box center [319, 460] width 64 height 80
click at [324, 464] on input "checkbox" at bounding box center [319, 460] width 16 height 16
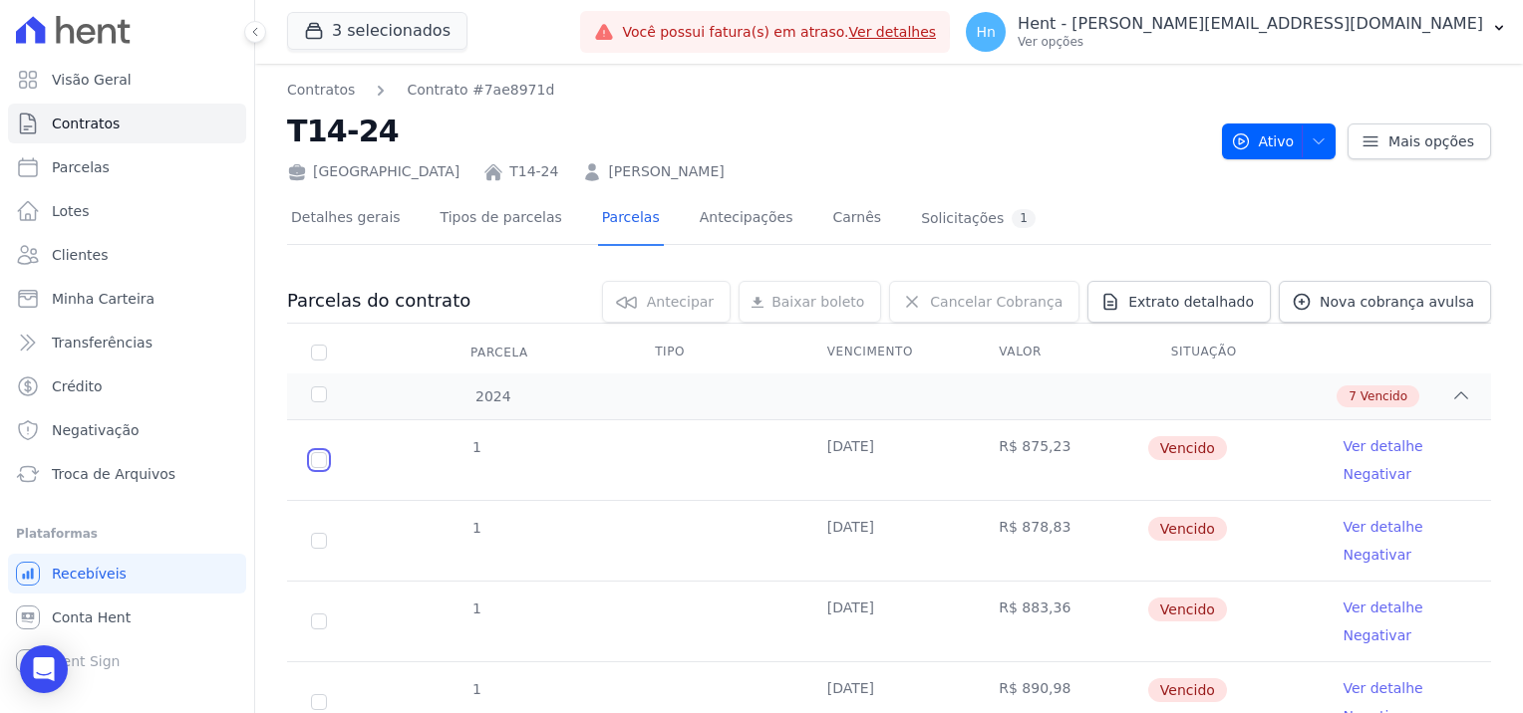
checkbox input "true"
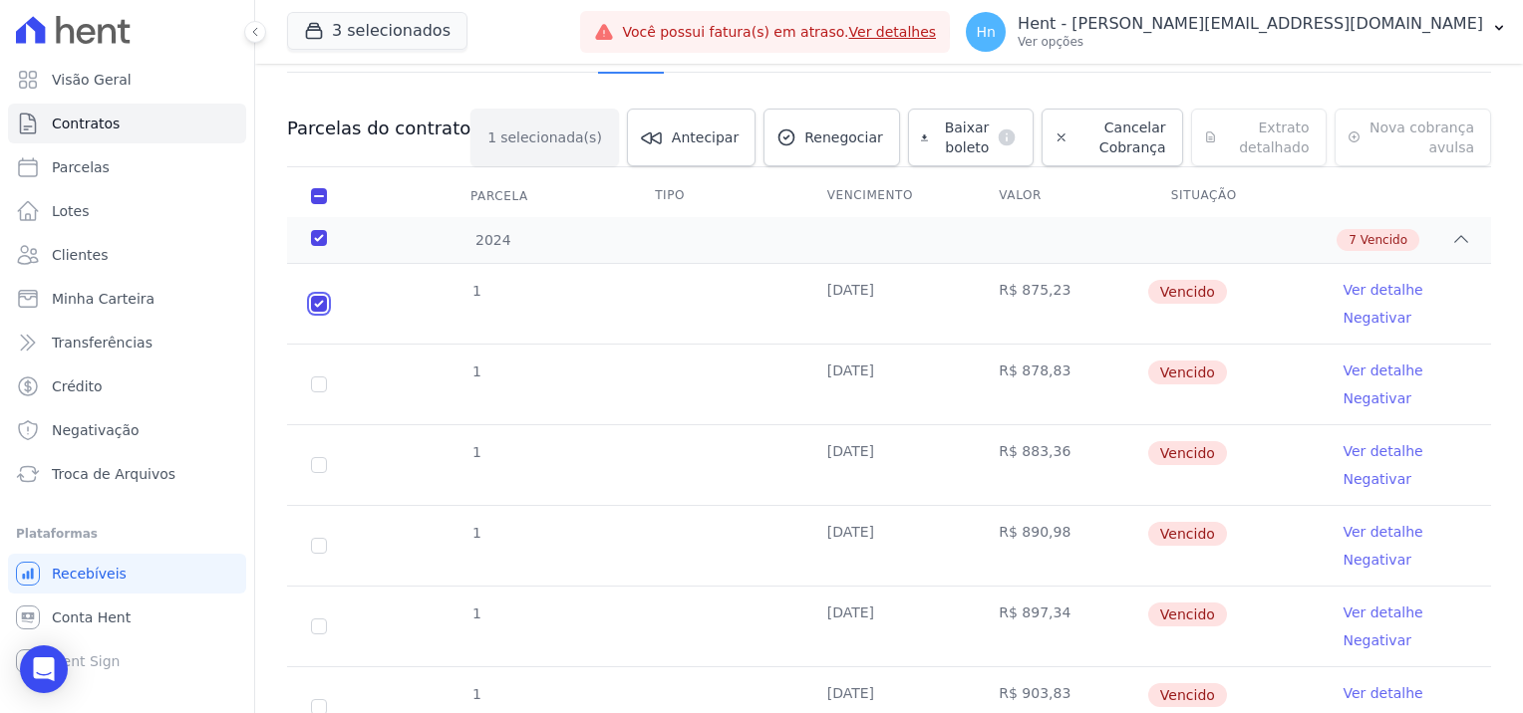
scroll to position [199, 0]
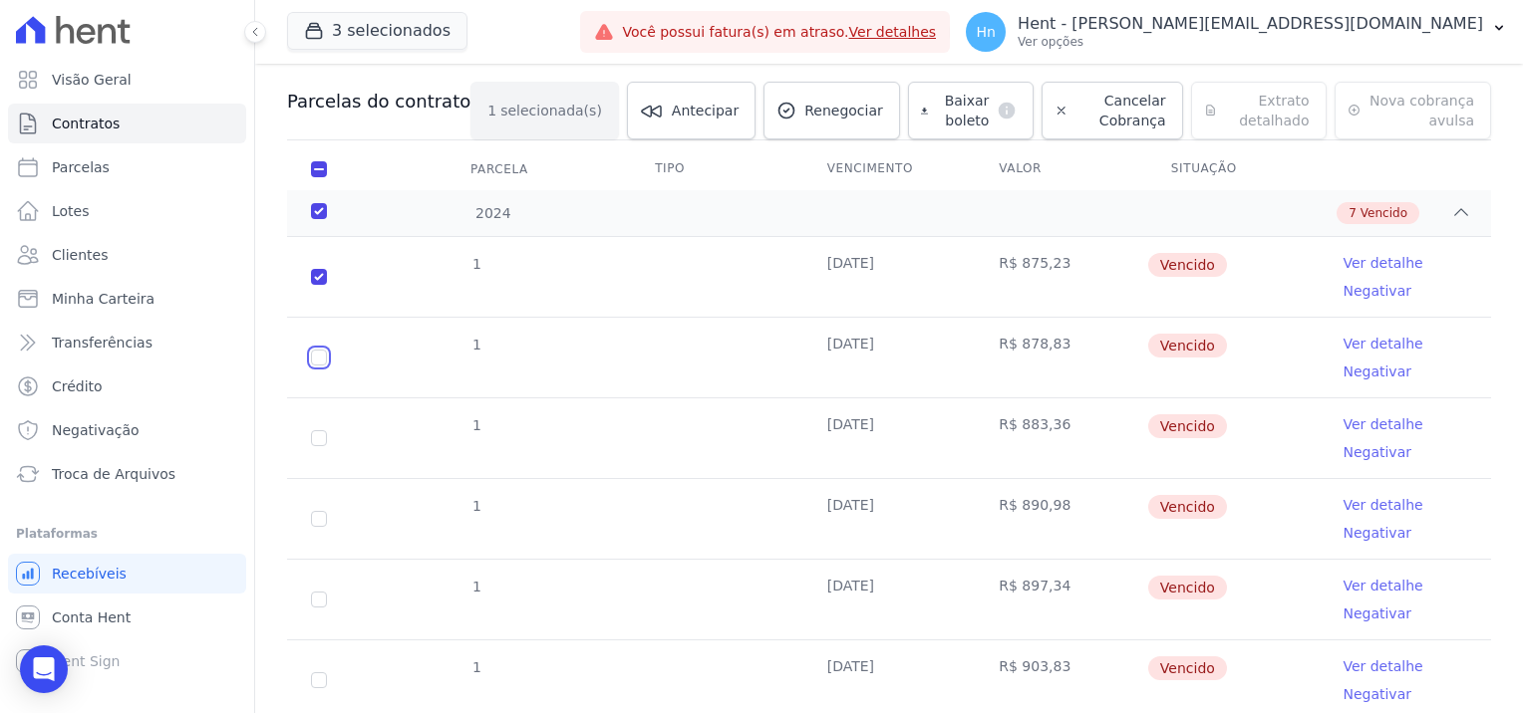
click at [322, 358] on input "checkbox" at bounding box center [319, 358] width 16 height 16
checkbox input "true"
click at [319, 436] on input "checkbox" at bounding box center [319, 438] width 16 height 16
checkbox input "true"
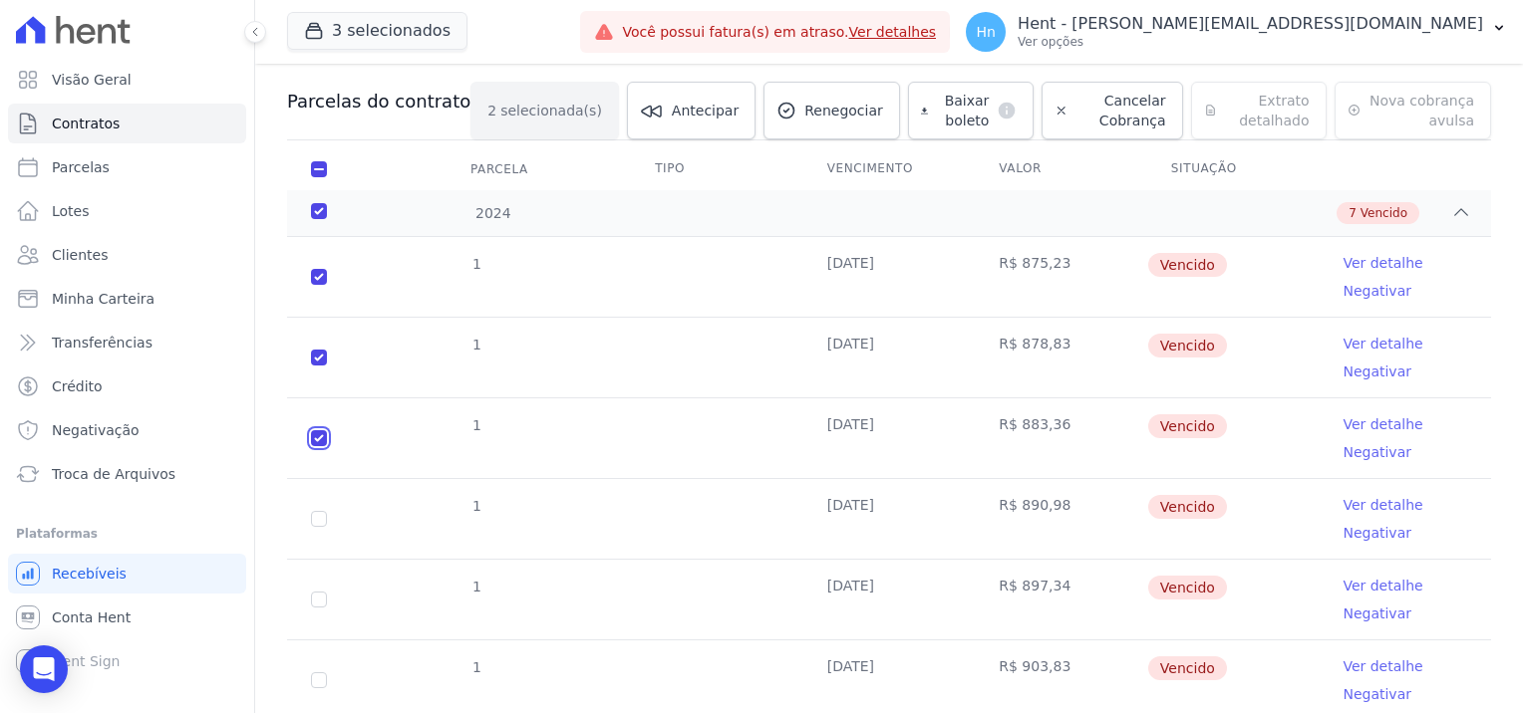
checkbox input "true"
click at [321, 508] on td "1" at bounding box center [319, 519] width 64 height 80
click at [312, 511] on input "checkbox" at bounding box center [319, 519] width 16 height 16
checkbox input "true"
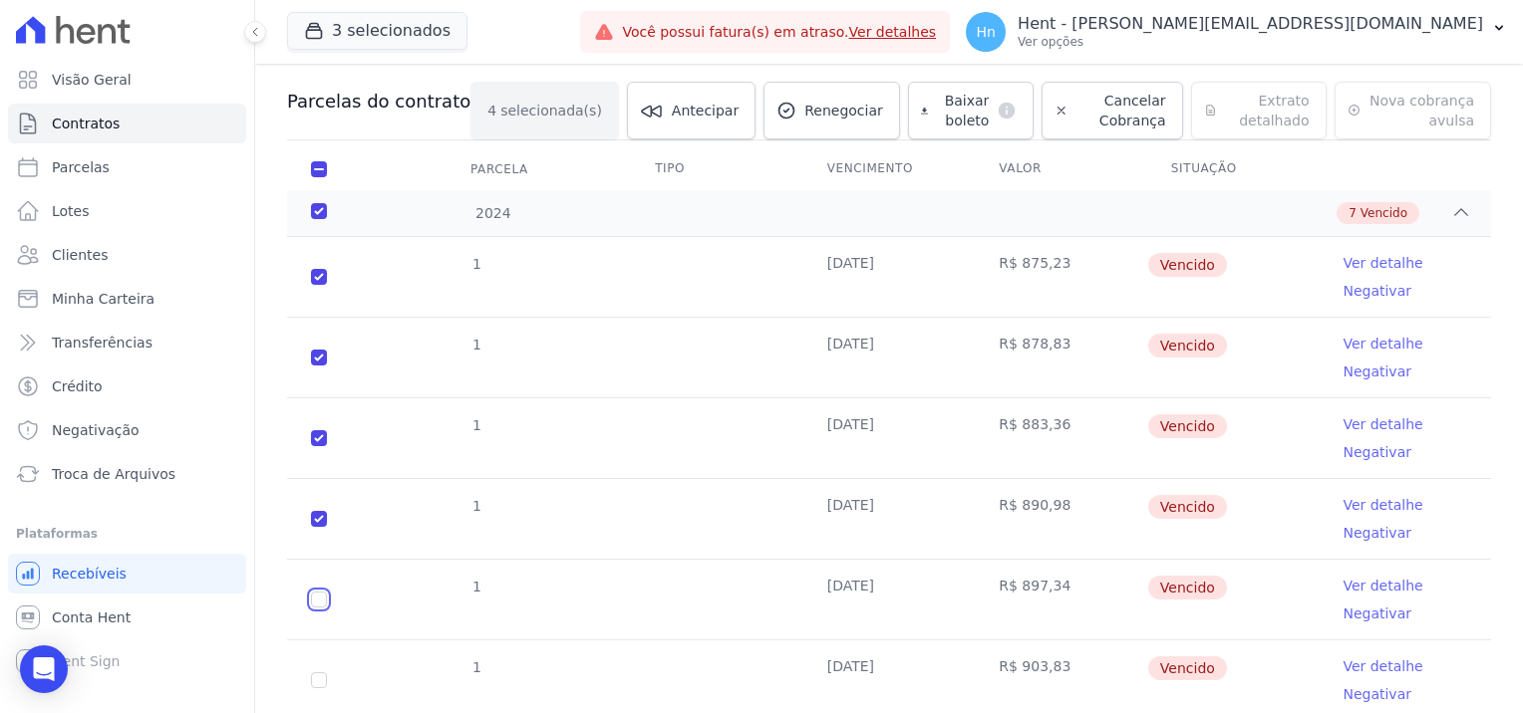
click at [319, 604] on input "checkbox" at bounding box center [319, 600] width 16 height 16
checkbox input "true"
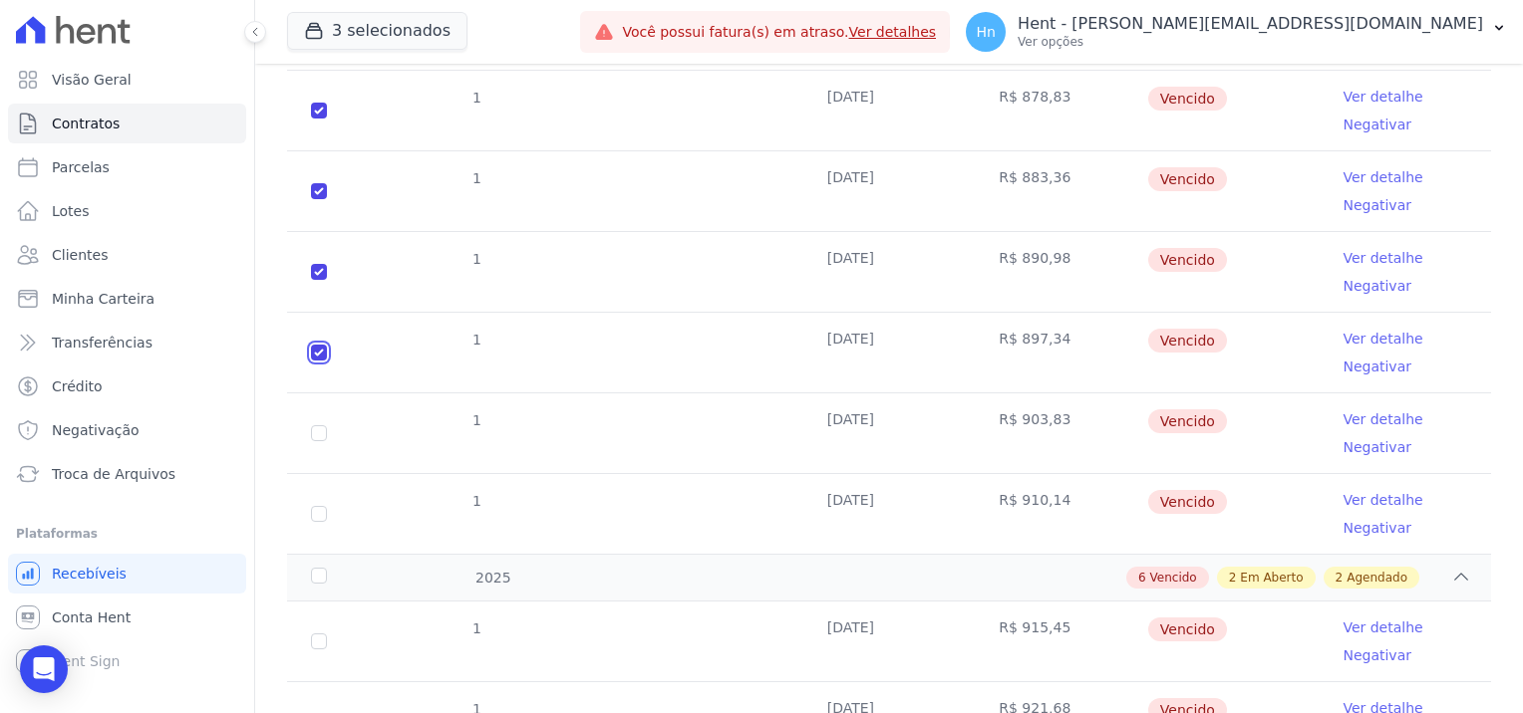
scroll to position [498, 0]
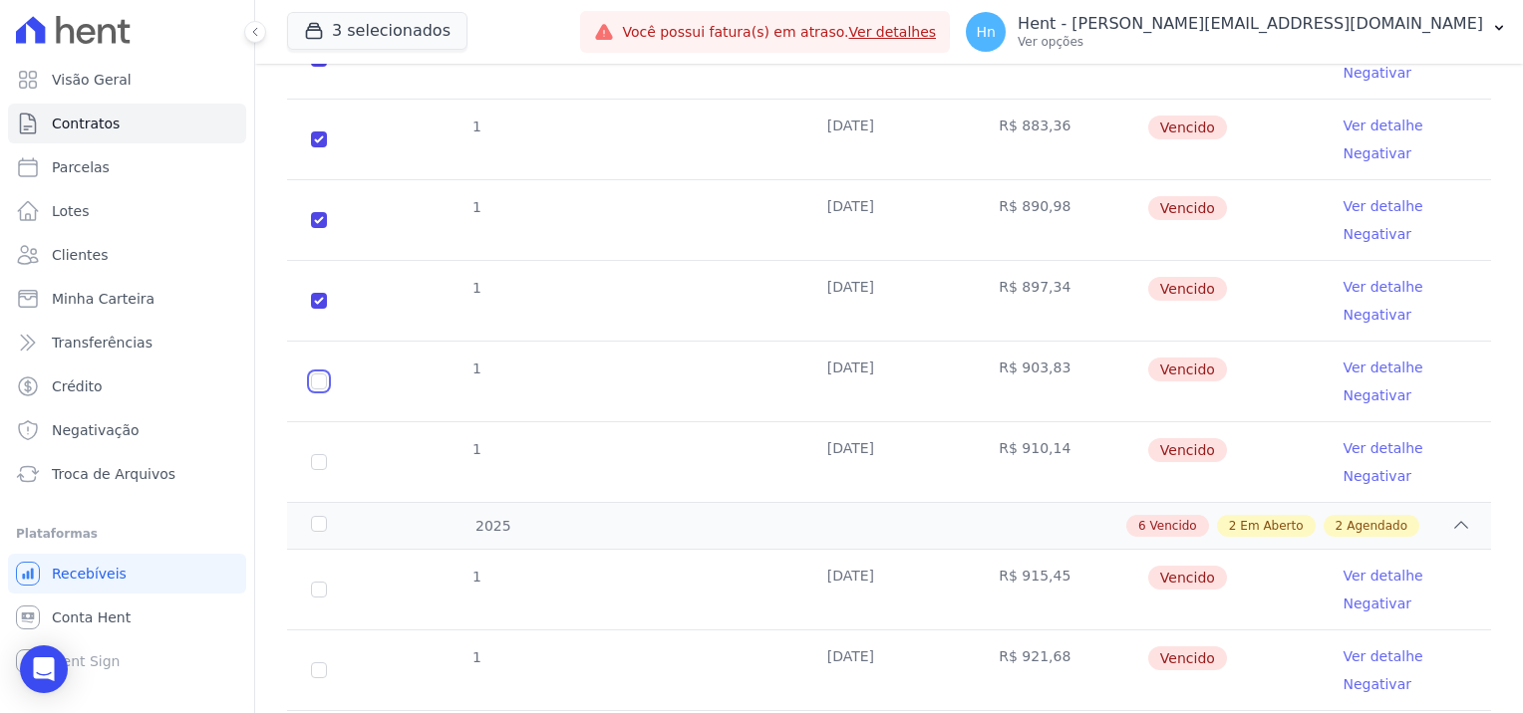
click at [315, 379] on input "checkbox" at bounding box center [319, 382] width 16 height 16
checkbox input "true"
click at [319, 465] on input "checkbox" at bounding box center [319, 462] width 16 height 16
checkbox input "true"
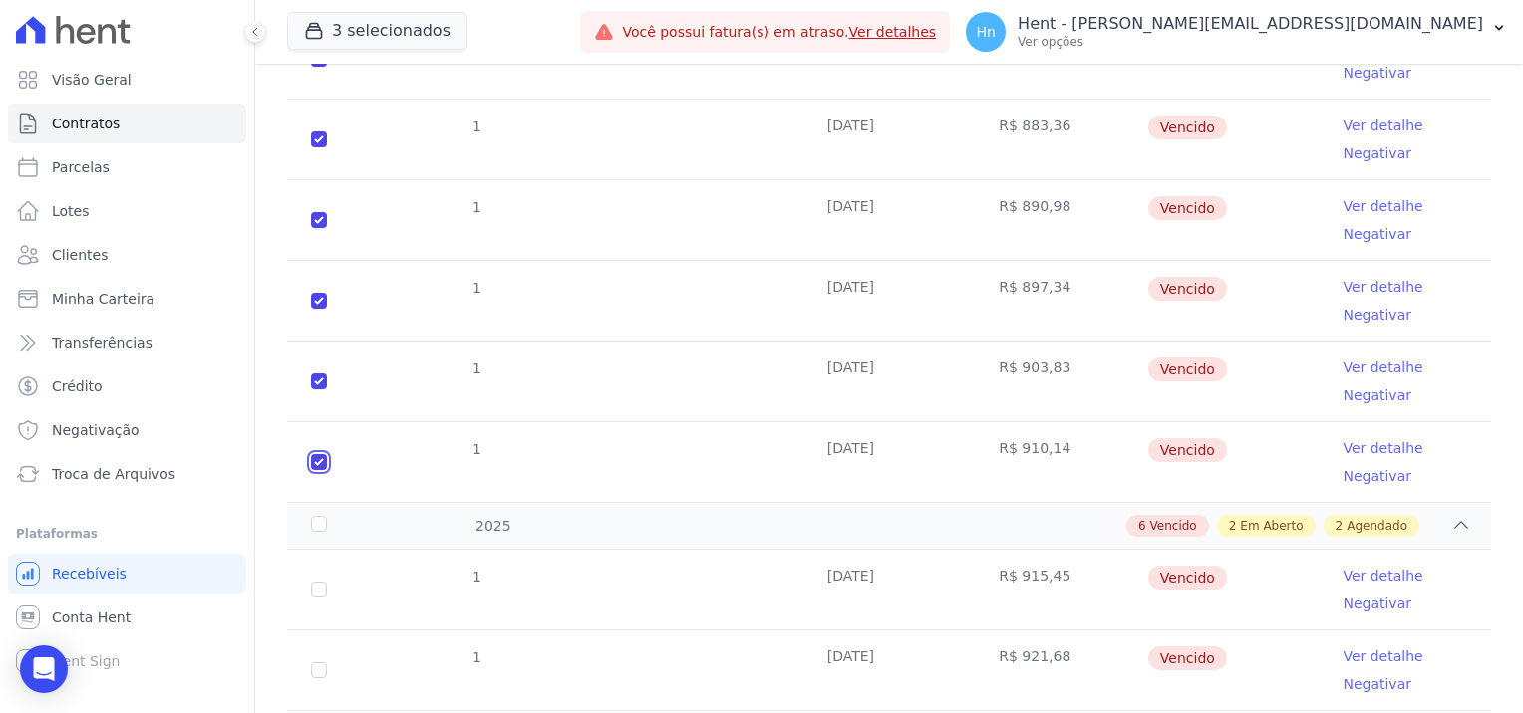
checkbox input "true"
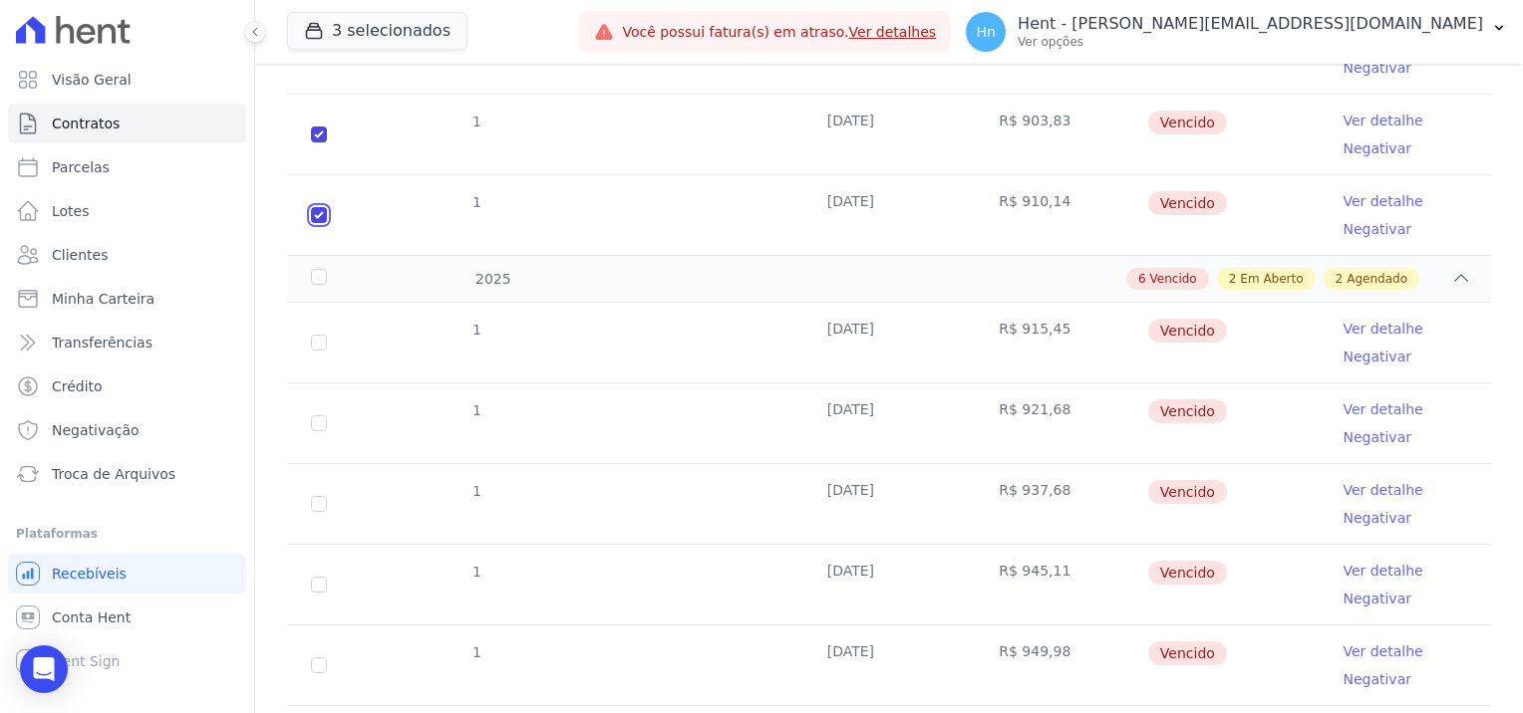
scroll to position [797, 0]
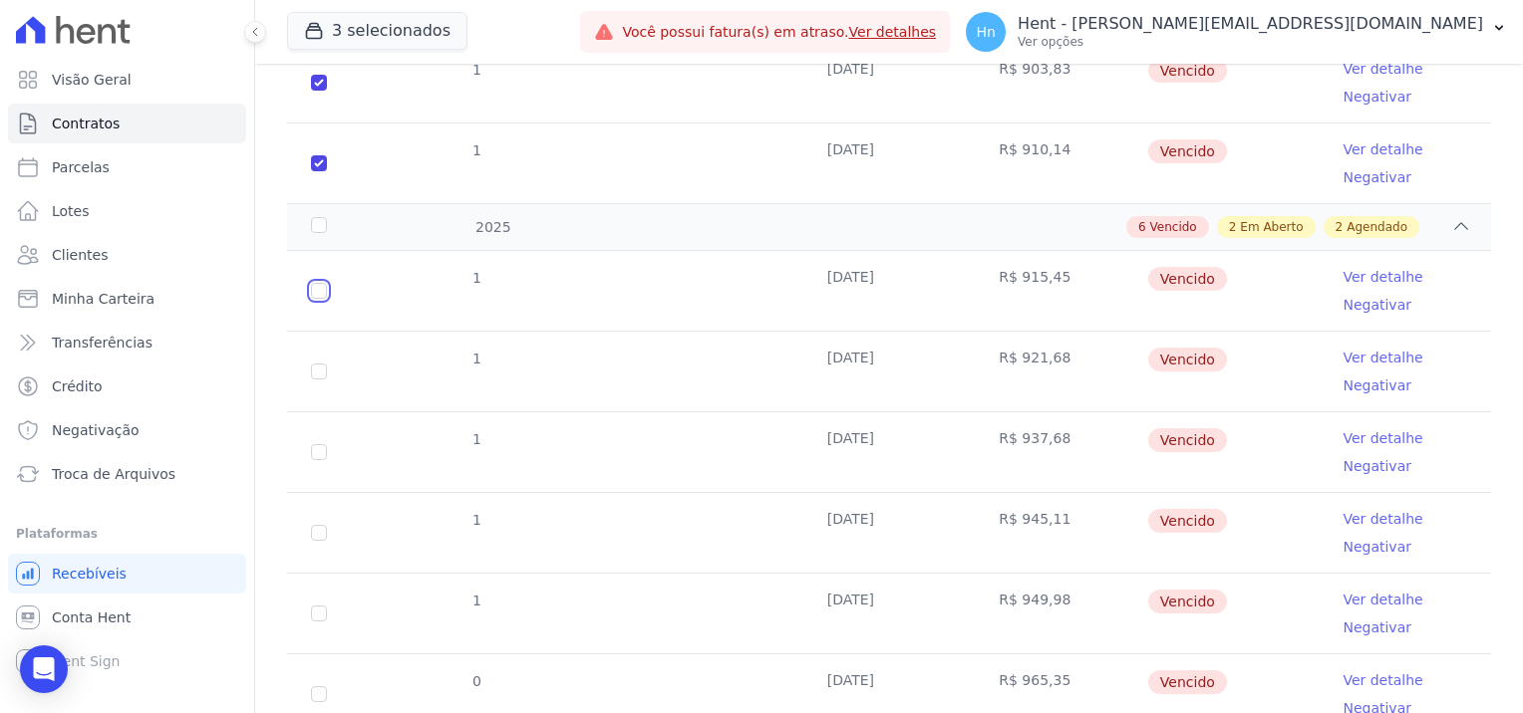
click at [316, 291] on input "checkbox" at bounding box center [319, 291] width 16 height 16
checkbox input "true"
click at [318, 367] on input "checkbox" at bounding box center [319, 372] width 16 height 16
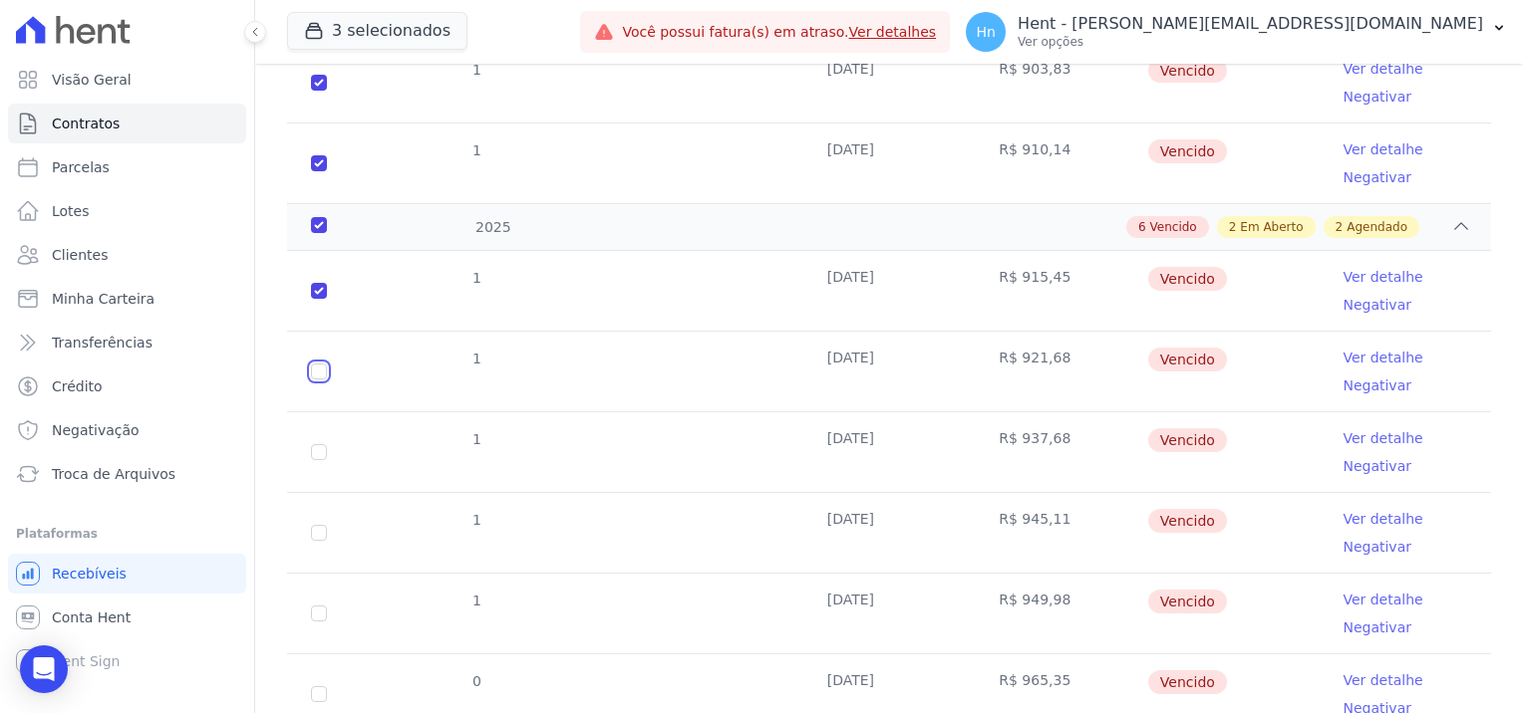
checkbox input "true"
click at [312, 455] on input "checkbox" at bounding box center [319, 452] width 16 height 16
checkbox input "true"
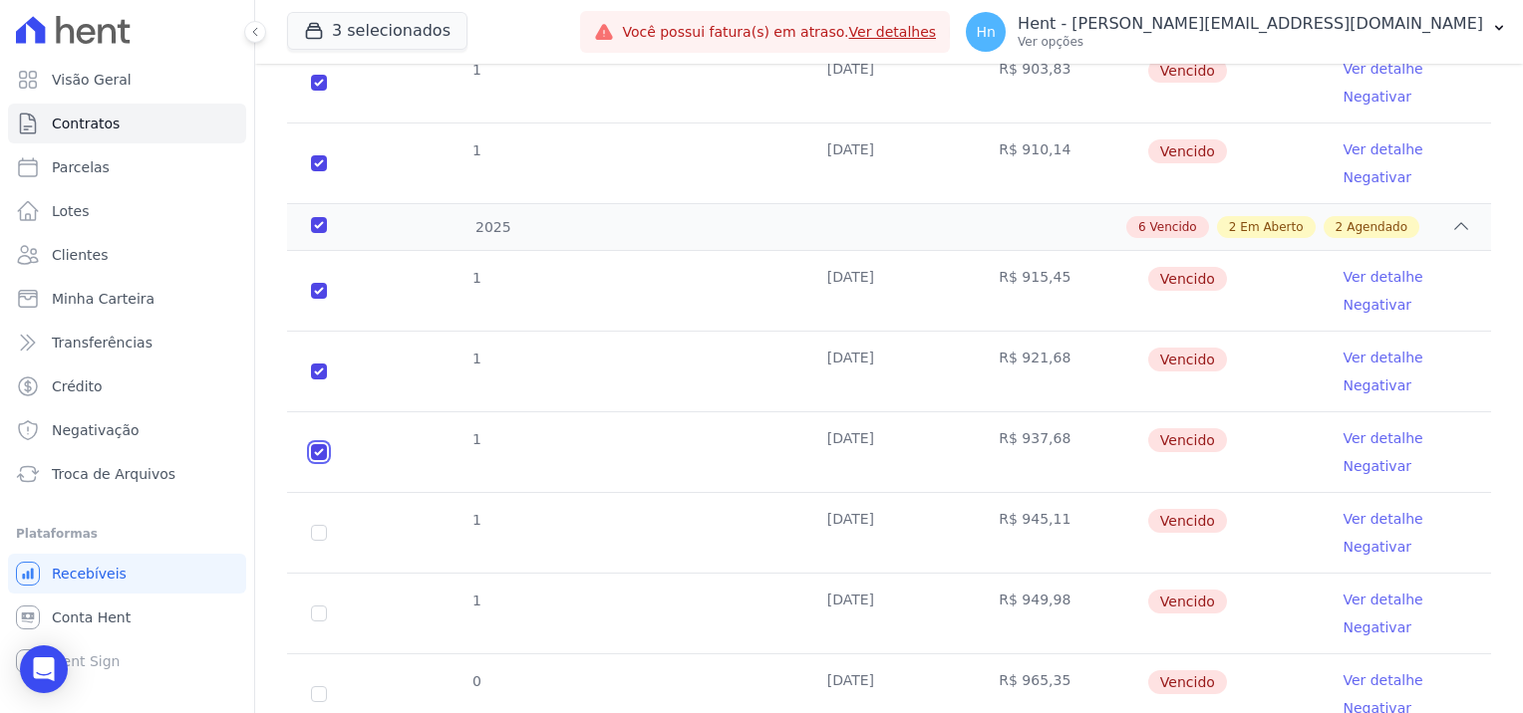
checkbox input "true"
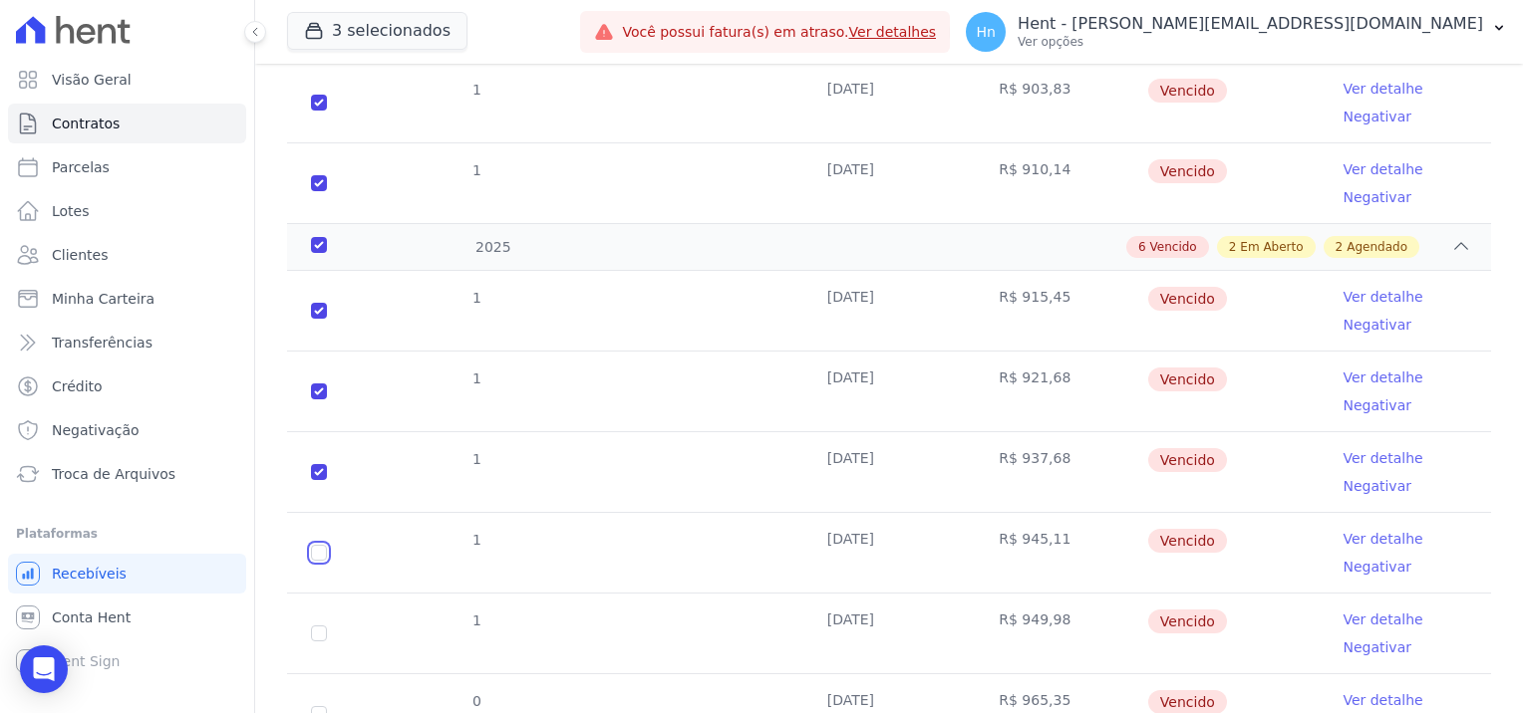
click at [316, 545] on input "checkbox" at bounding box center [319, 553] width 16 height 16
checkbox input "true"
click at [319, 618] on td "1" at bounding box center [319, 634] width 64 height 80
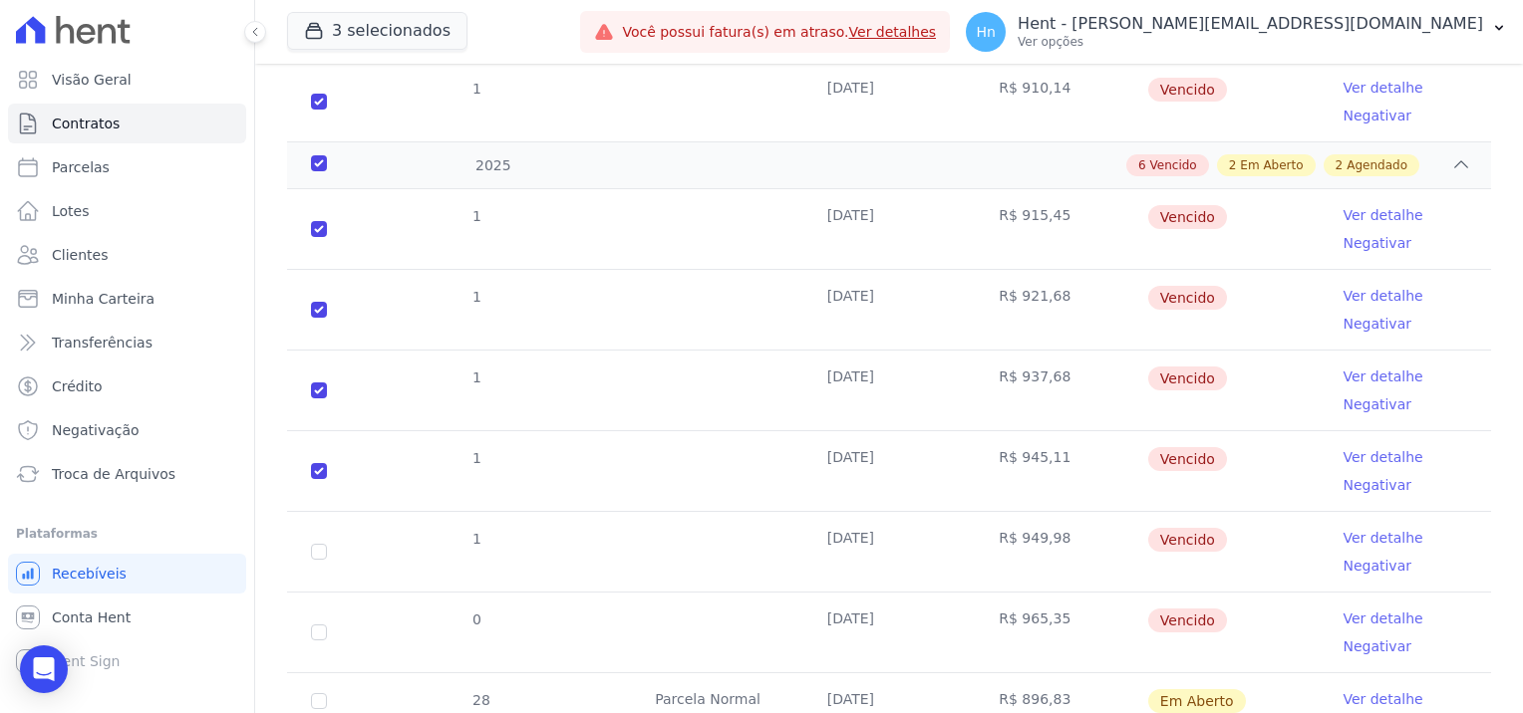
scroll to position [996, 0]
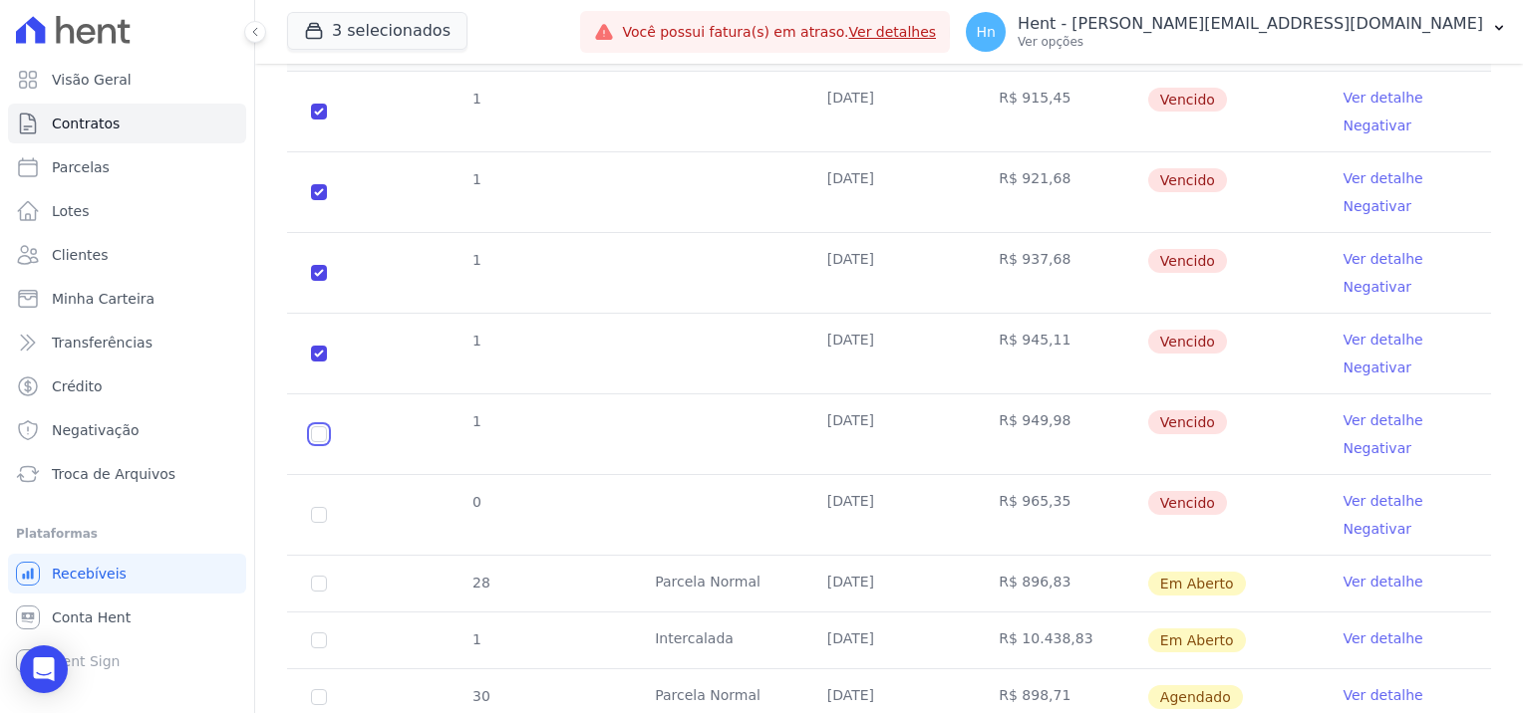
click at [320, 426] on input "checkbox" at bounding box center [319, 434] width 16 height 16
checkbox input "true"
click at [318, 507] on input "checkbox" at bounding box center [319, 515] width 16 height 16
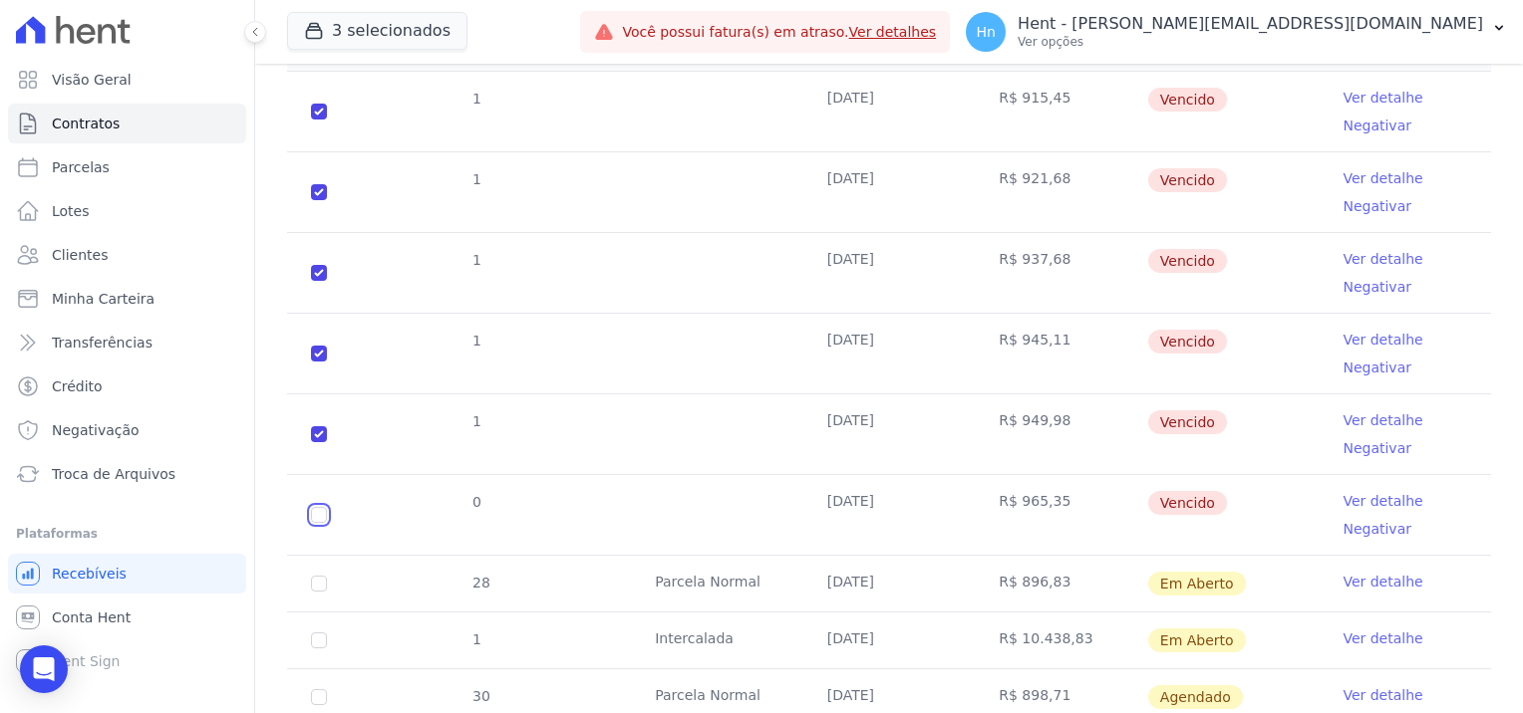
checkbox input "true"
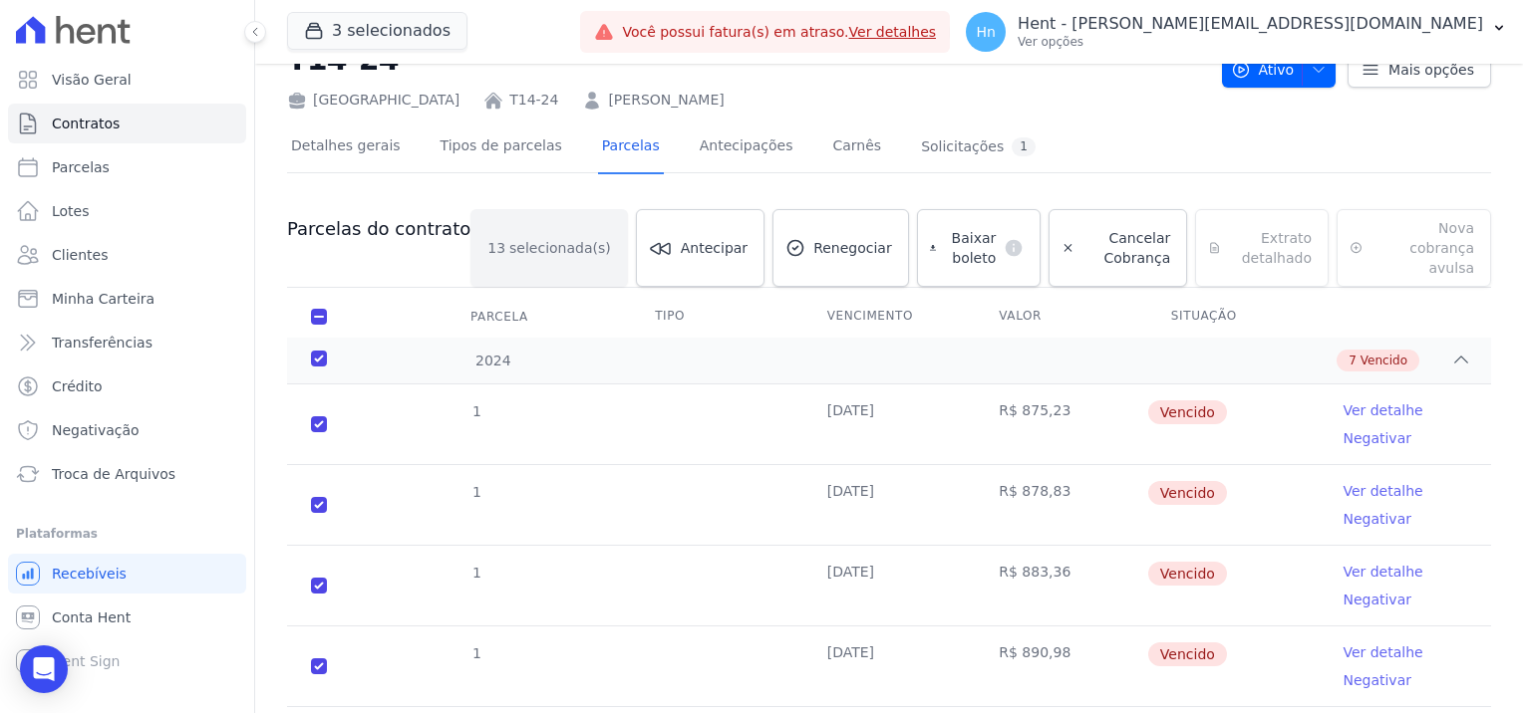
scroll to position [0, 0]
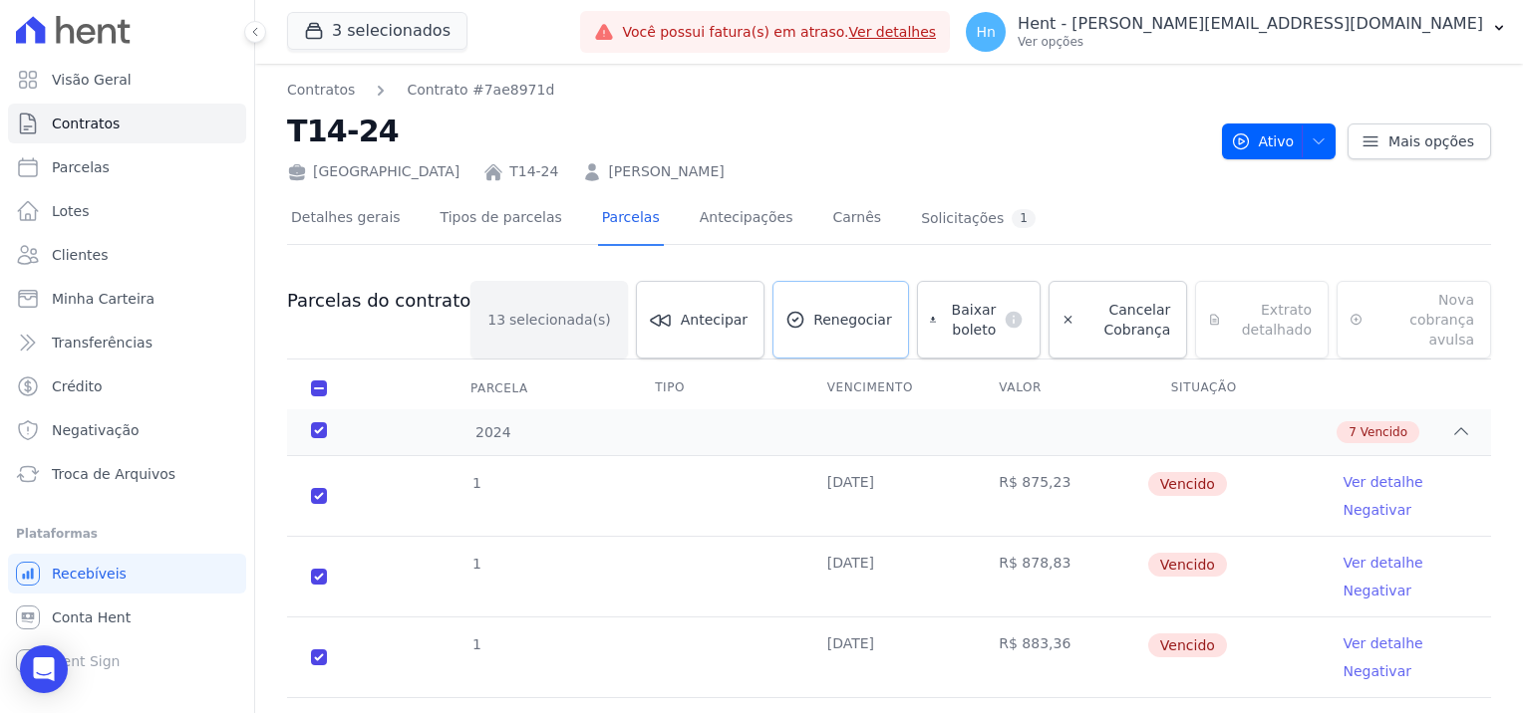
click at [810, 324] on link "Renegociar" at bounding box center [840, 320] width 137 height 78
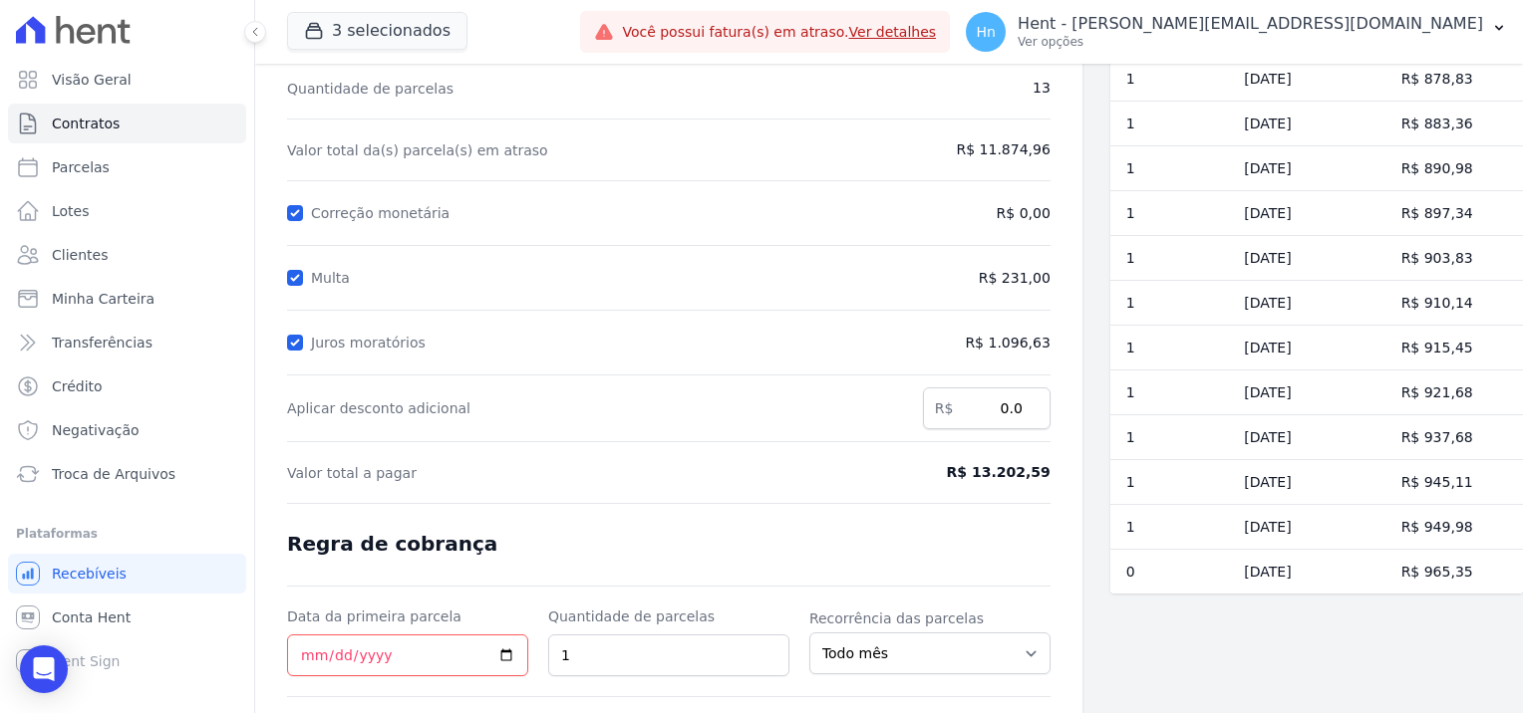
scroll to position [199, 0]
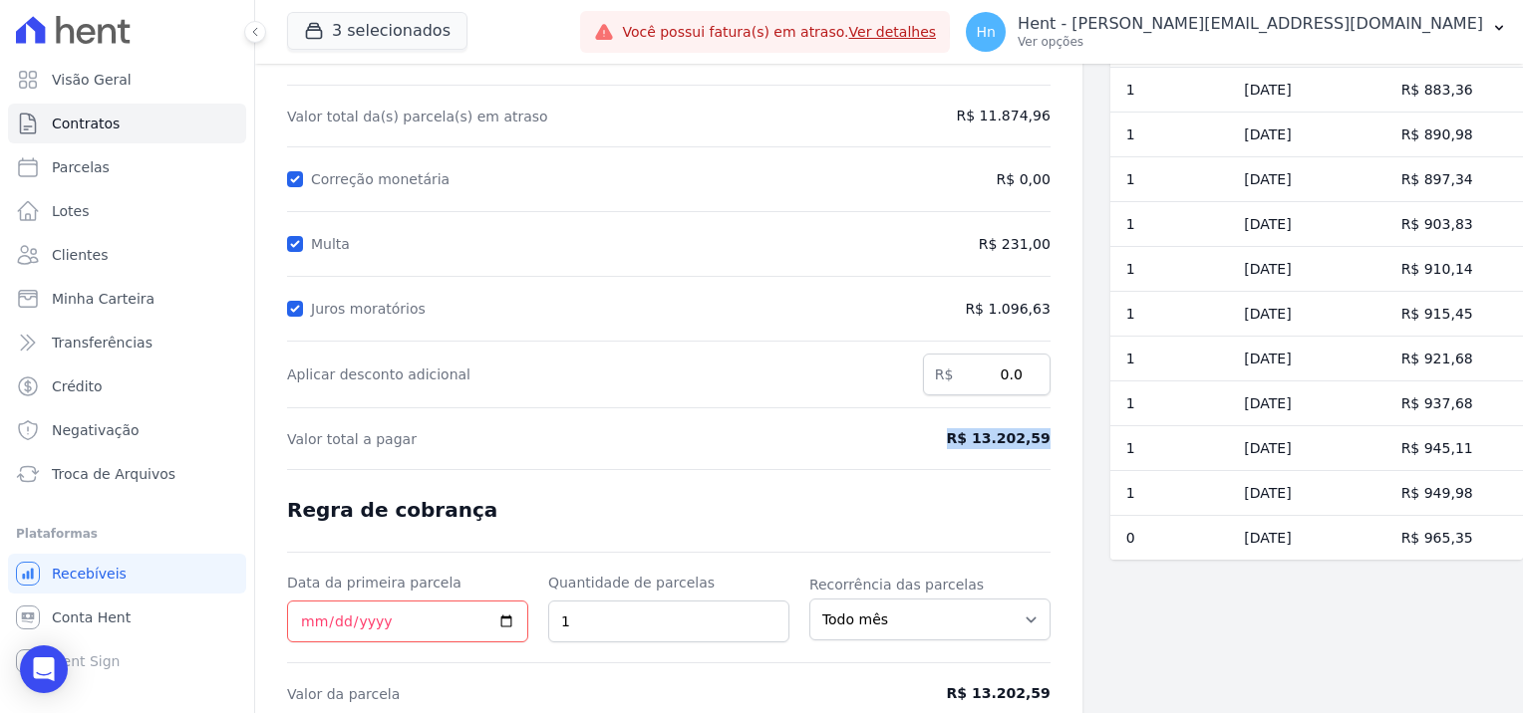
drag, startPoint x: 955, startPoint y: 436, endPoint x: 1052, endPoint y: 442, distance: 97.8
click at [1052, 442] on div "Contratos Contrato #7ae8971d Renegociação de parcelas Renegociação de parcelas …" at bounding box center [668, 331] width 827 height 935
drag, startPoint x: 1052, startPoint y: 442, endPoint x: 1026, endPoint y: 439, distance: 26.1
copy span "R$ 13.202,59"
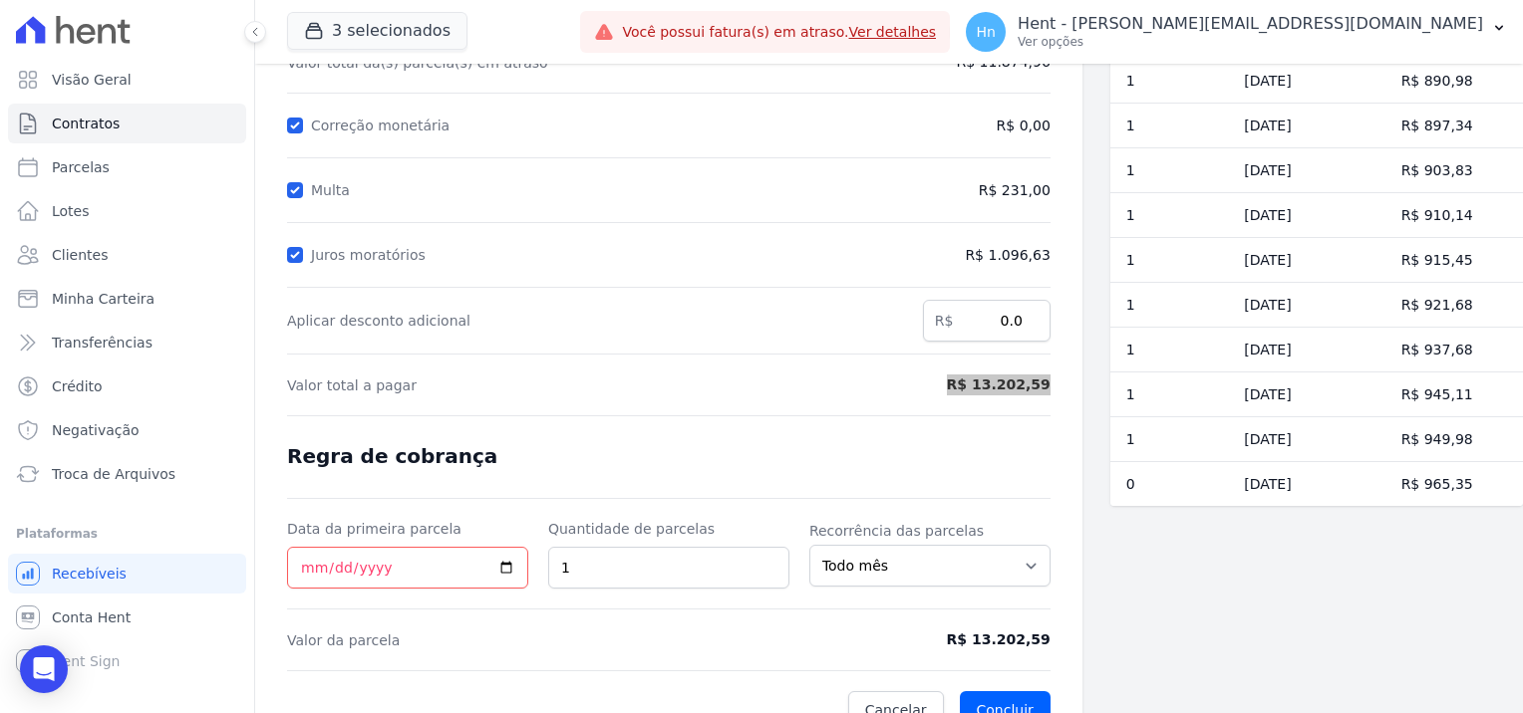
scroll to position [280, 0]
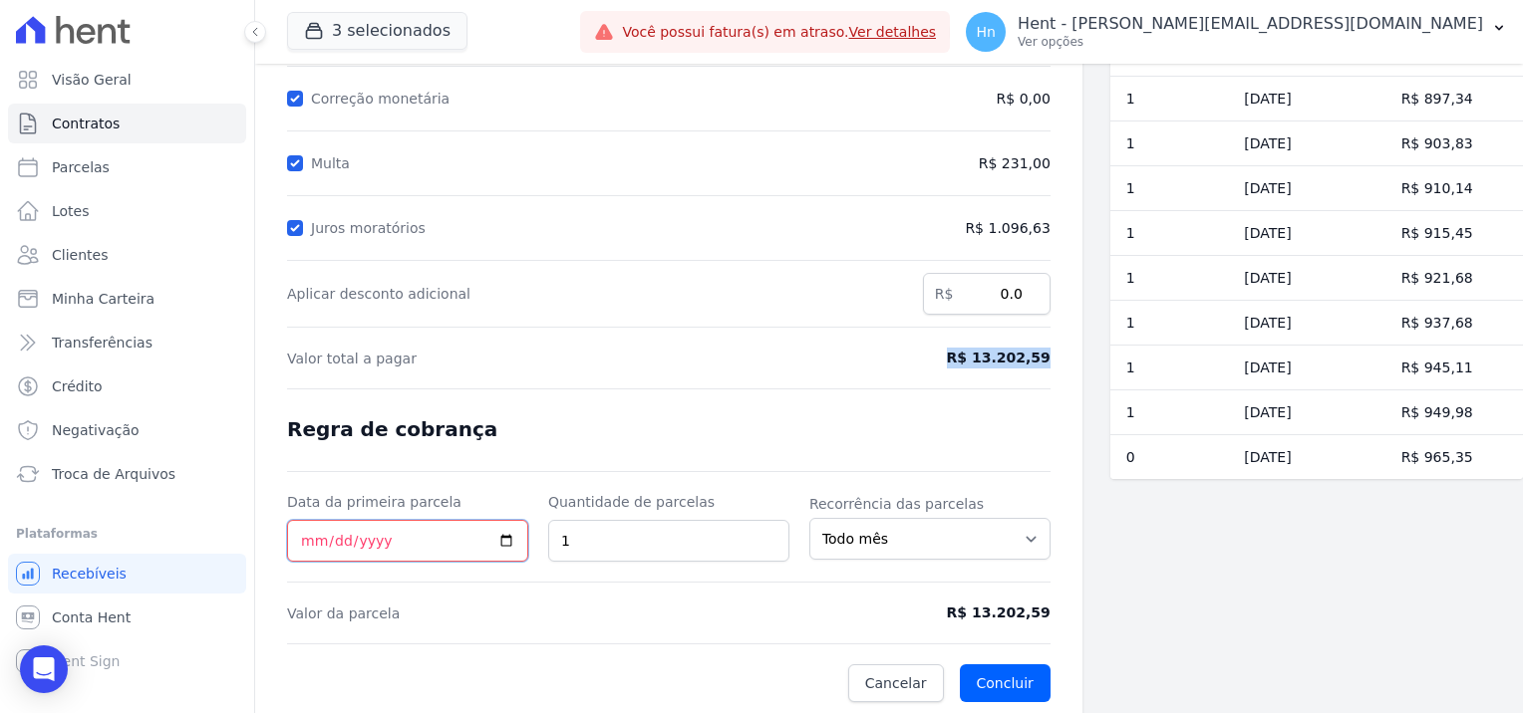
click at [502, 544] on input "Data da primeira parcela" at bounding box center [407, 541] width 241 height 42
type input "[DATE]"
click at [601, 542] on input "1" at bounding box center [668, 541] width 241 height 42
type input "12"
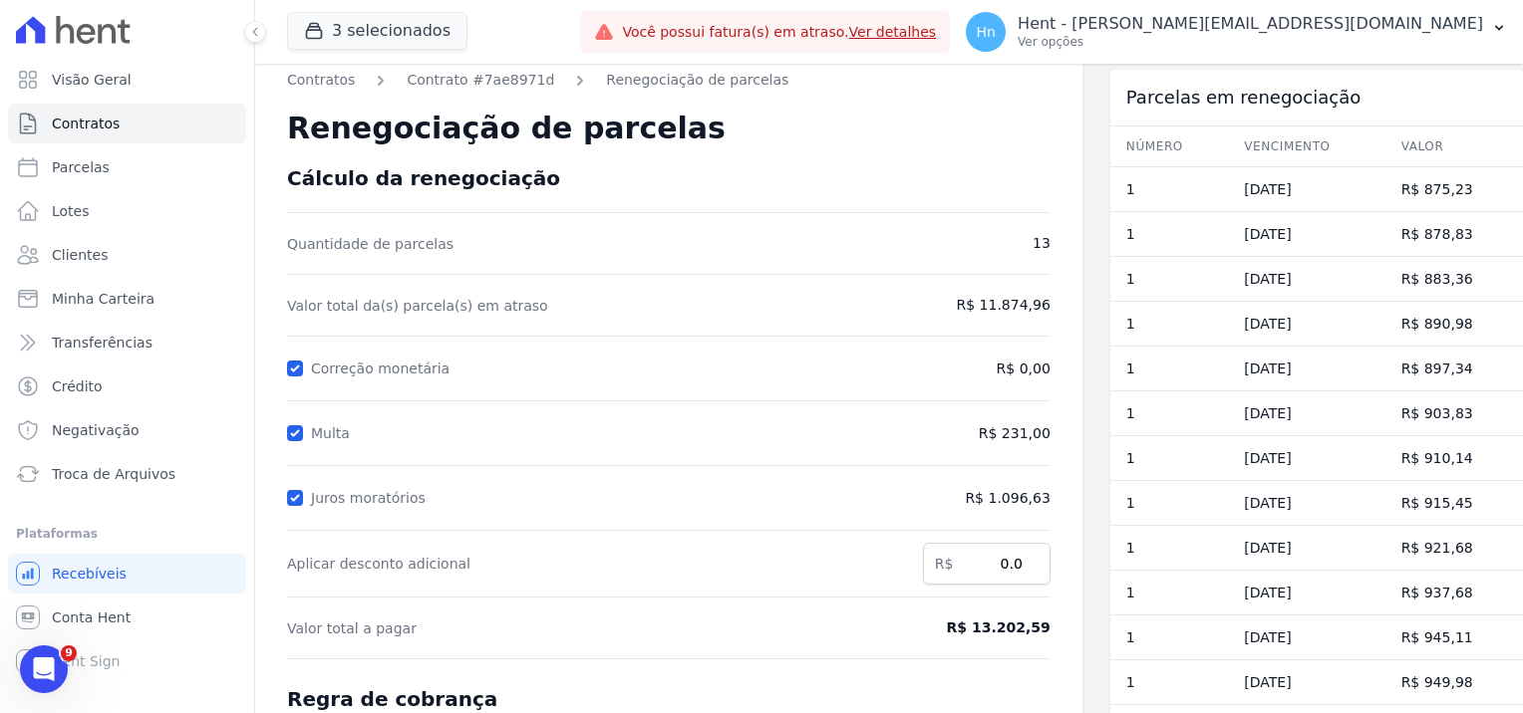
scroll to position [0, 0]
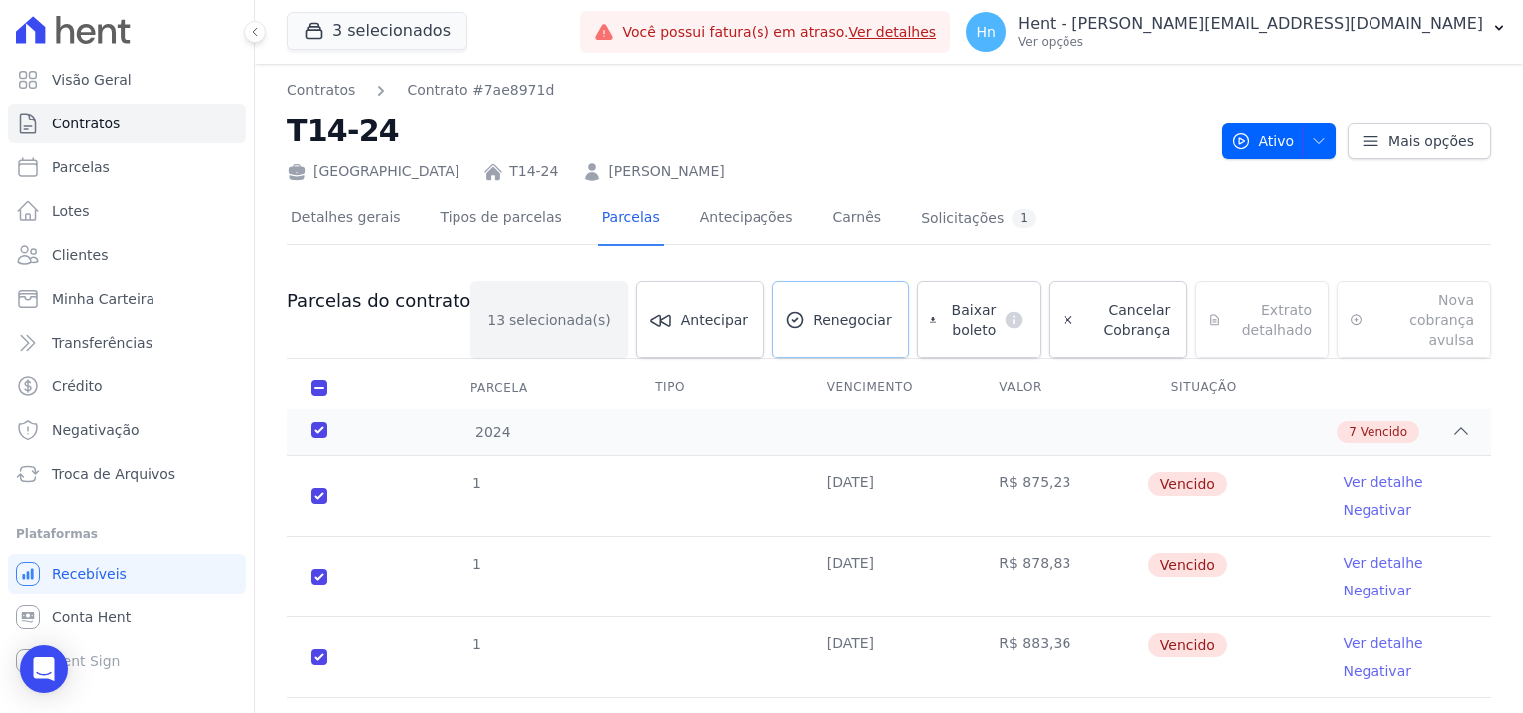
click at [821, 315] on span "Renegociar" at bounding box center [852, 320] width 79 height 20
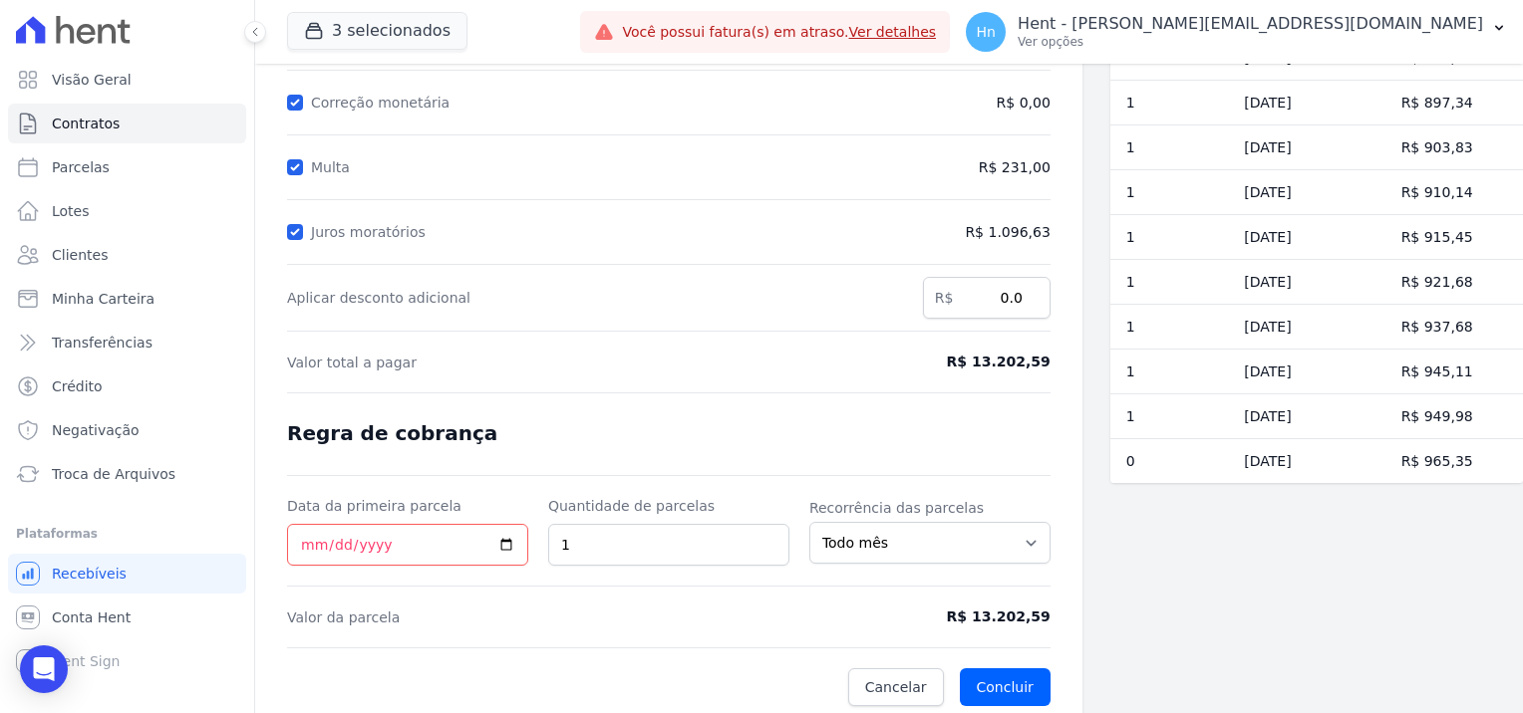
scroll to position [280, 0]
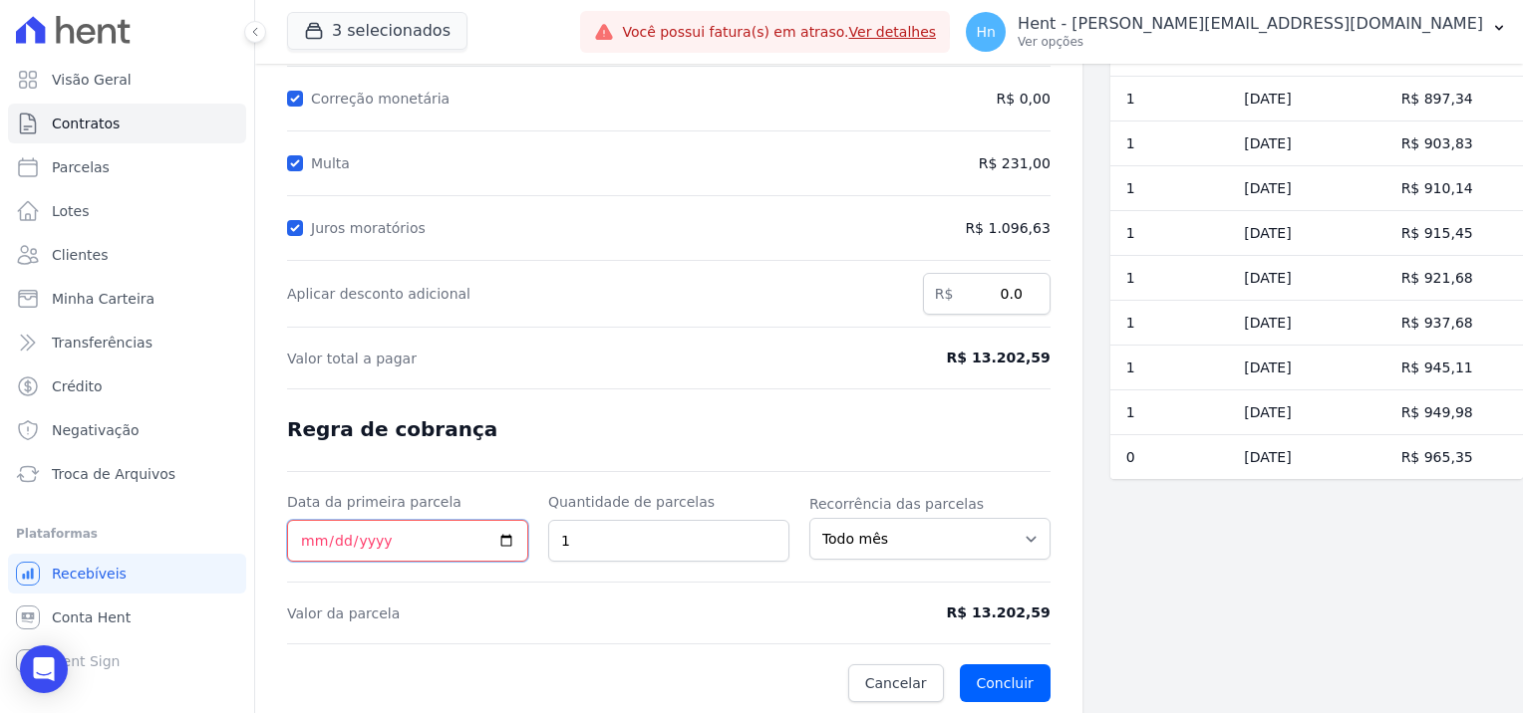
click at [505, 538] on input "Data da primeira parcela" at bounding box center [407, 541] width 241 height 42
type input "[DATE]"
click at [640, 546] on input "1" at bounding box center [668, 541] width 241 height 42
click at [608, 540] on input "20" at bounding box center [668, 541] width 241 height 42
type input "25"
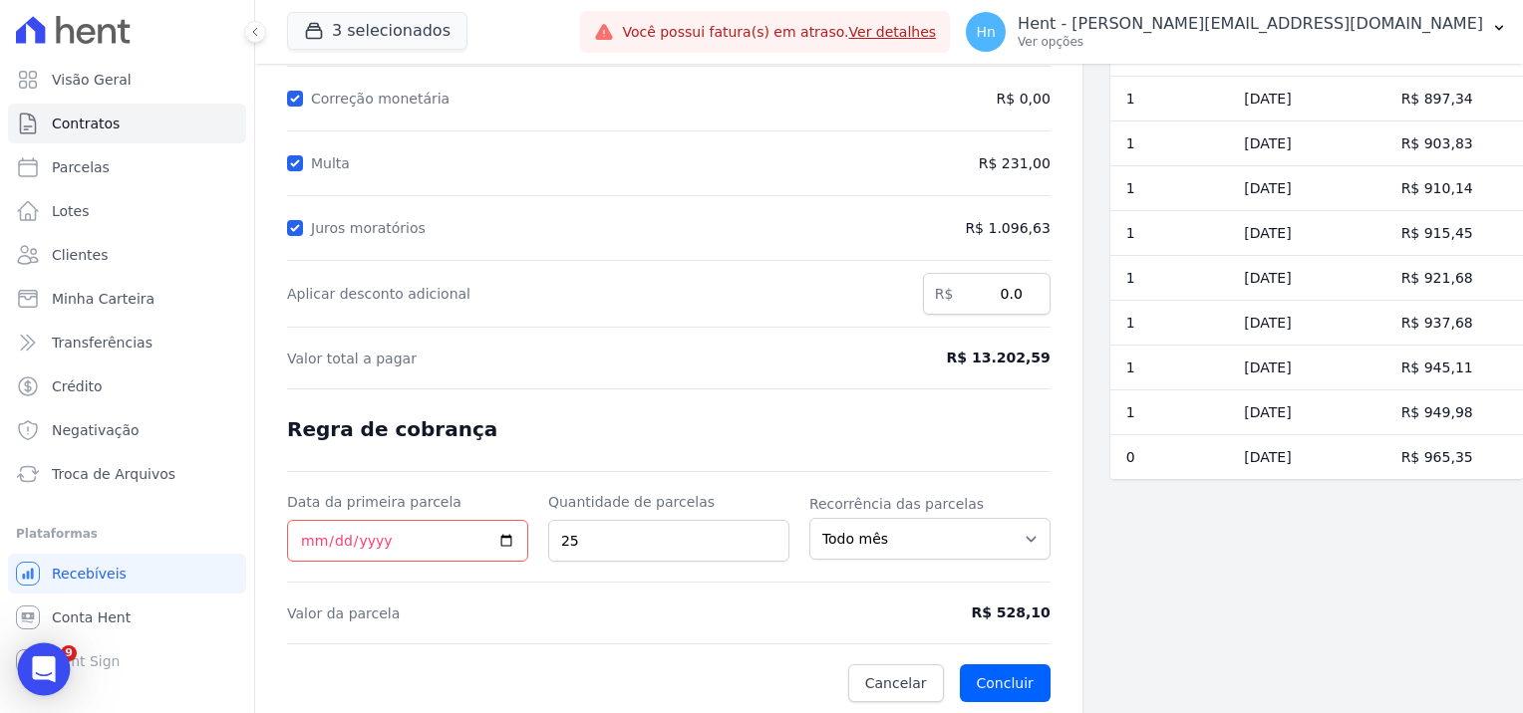
scroll to position [0, 0]
drag, startPoint x: 976, startPoint y: 355, endPoint x: 1052, endPoint y: 355, distance: 76.7
click at [1052, 355] on div "Contratos Contrato #7ae8971d Renegociação de parcelas Renegociação de parcelas …" at bounding box center [668, 251] width 827 height 935
copy span "13.202,59"
click at [114, 253] on link "Clientes" at bounding box center [127, 255] width 238 height 40
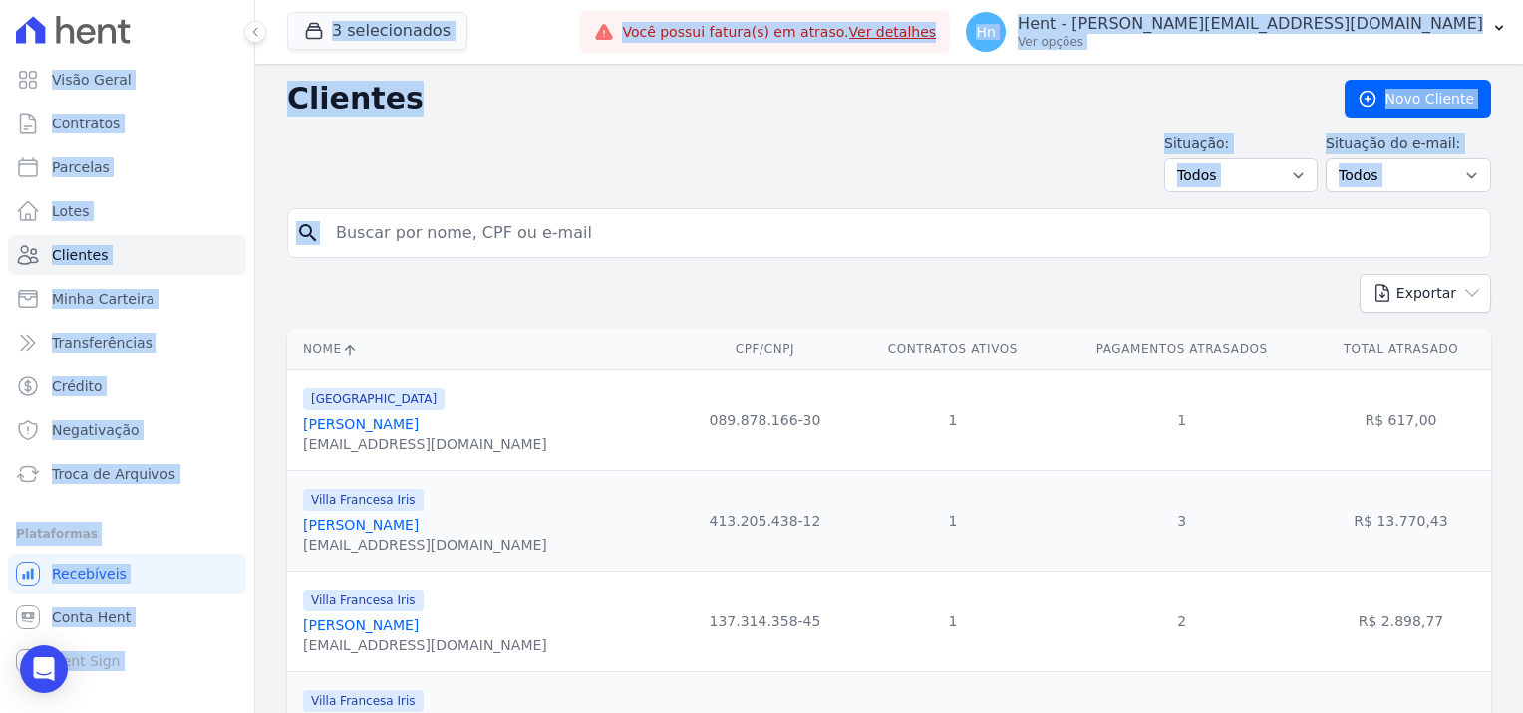
drag, startPoint x: 509, startPoint y: 228, endPoint x: 367, endPoint y: 226, distance: 142.5
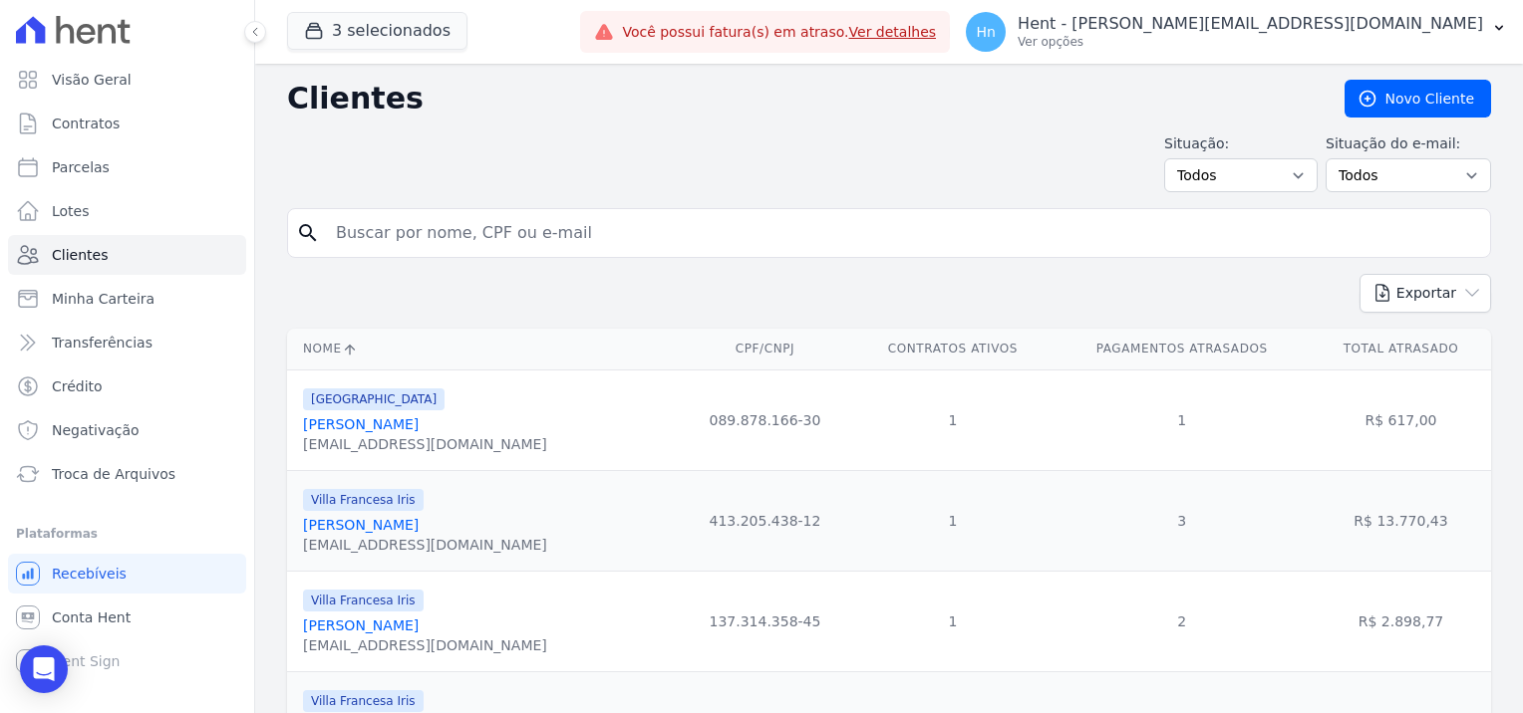
click at [608, 247] on input "search" at bounding box center [903, 233] width 1158 height 40
click at [482, 248] on input "search" at bounding box center [903, 233] width 1158 height 40
paste input "[PERSON_NAME]"
type input "[PERSON_NAME]"
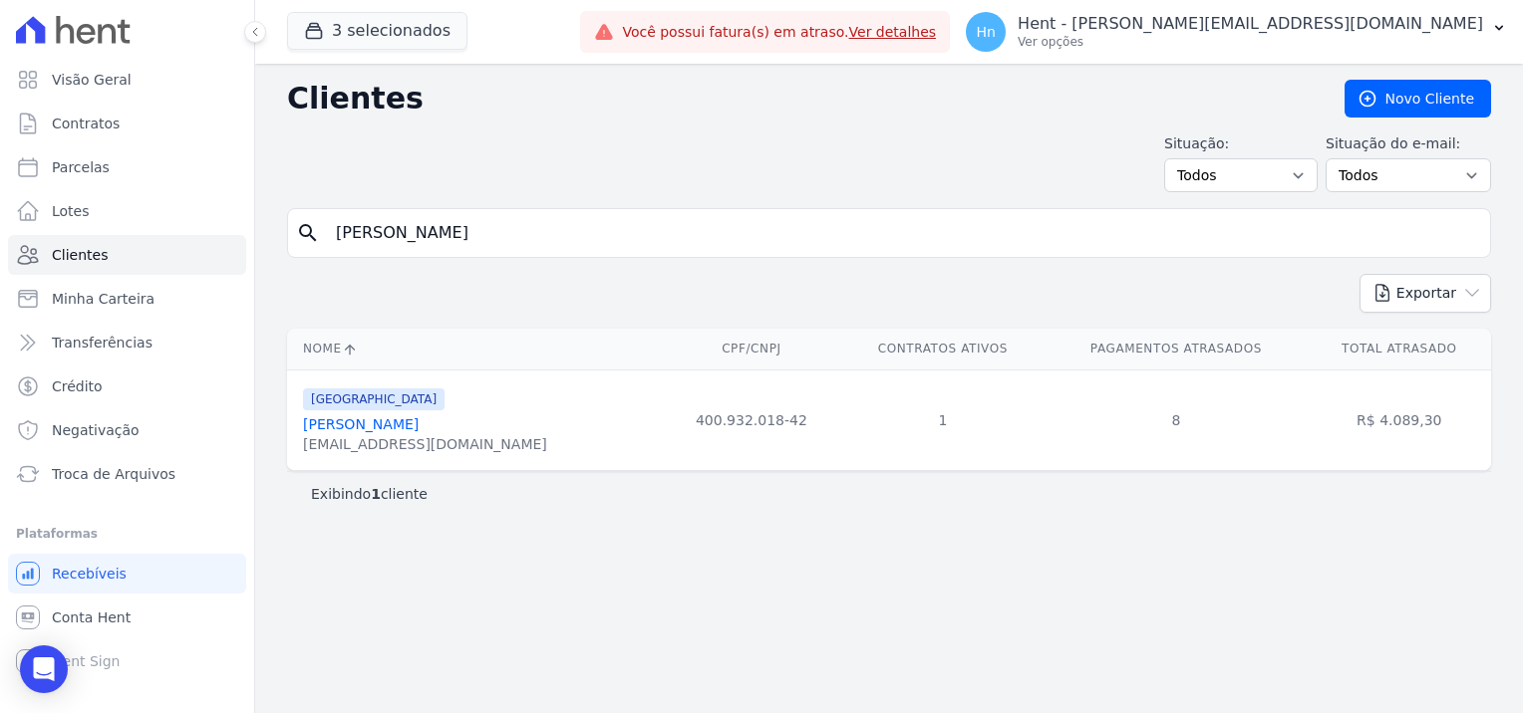
click at [419, 423] on link "[PERSON_NAME]" at bounding box center [361, 425] width 116 height 16
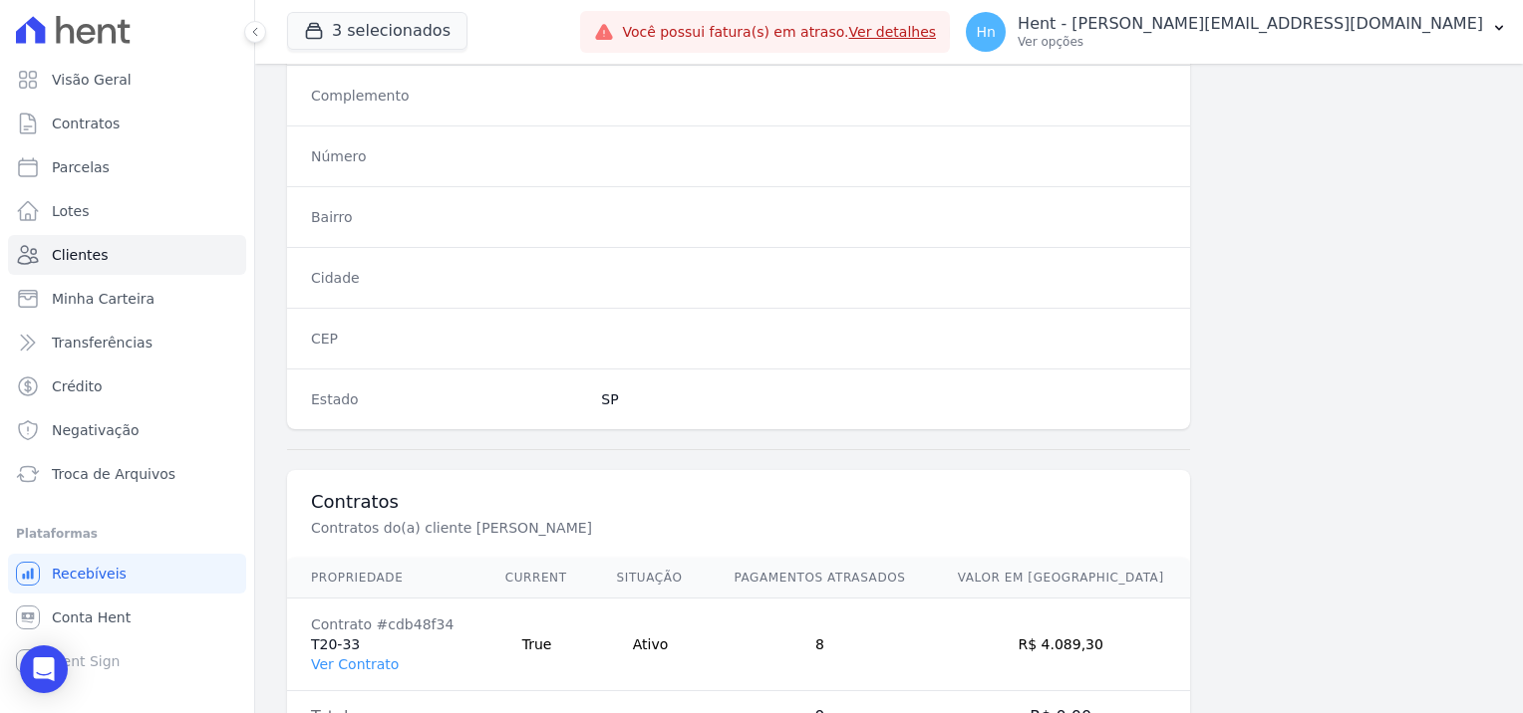
scroll to position [1144, 0]
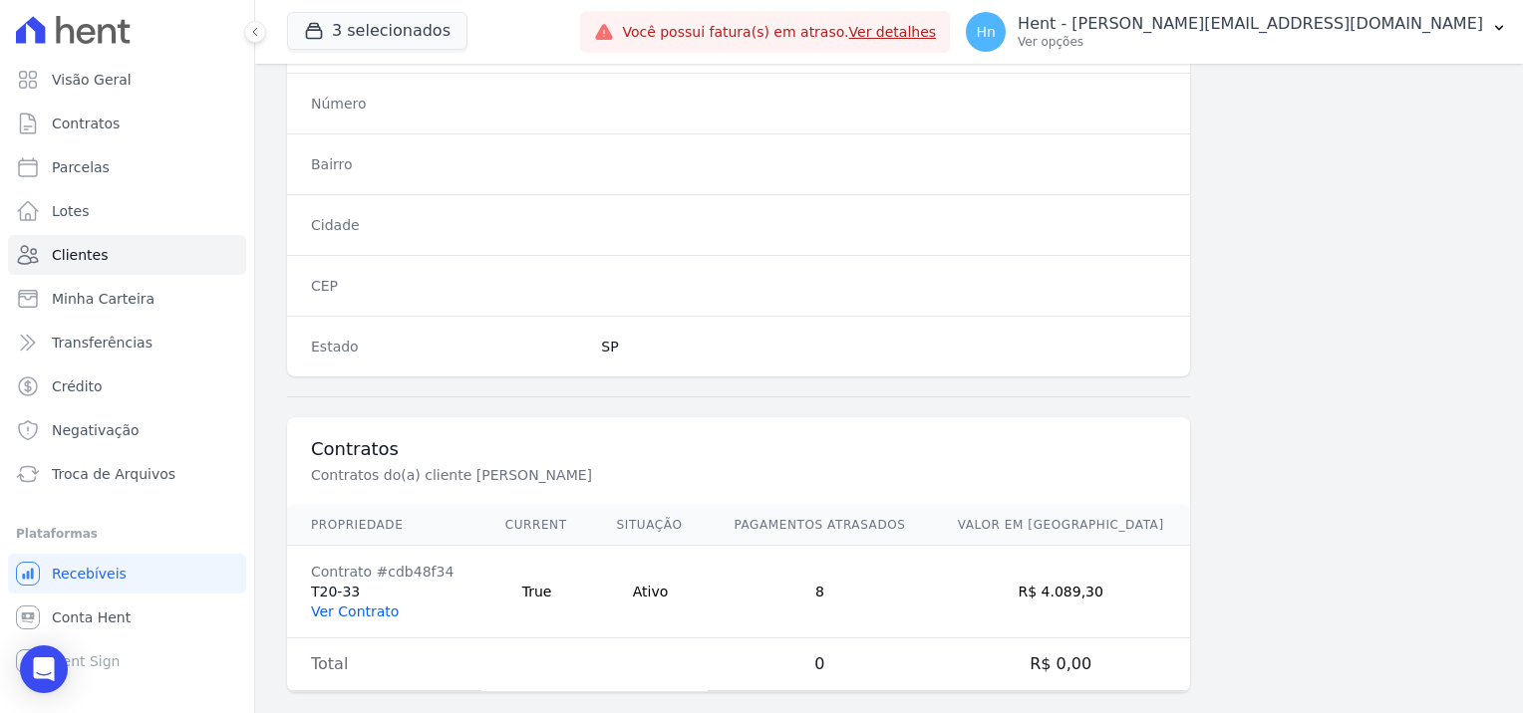
click at [365, 604] on link "Ver Contrato" at bounding box center [355, 612] width 88 height 16
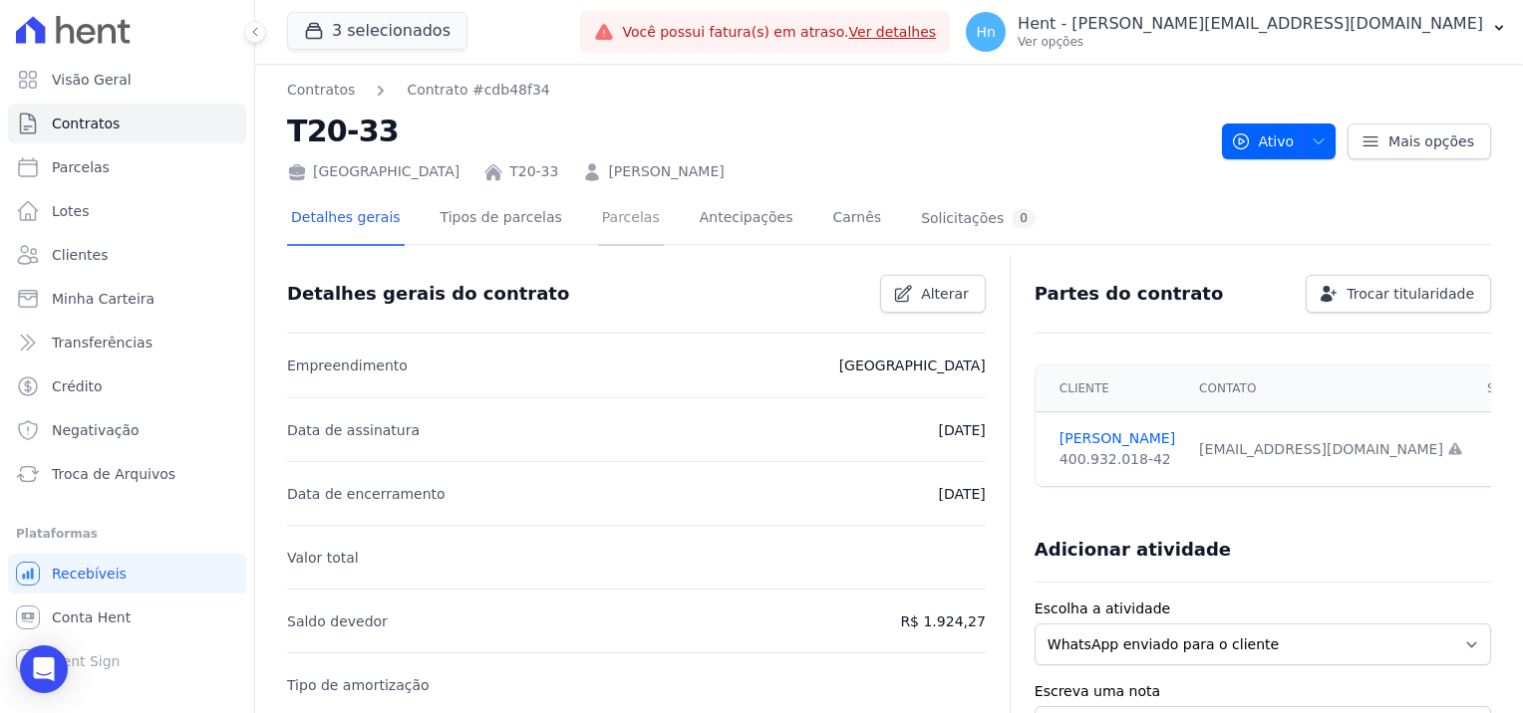
click at [598, 224] on link "Parcelas" at bounding box center [631, 219] width 66 height 53
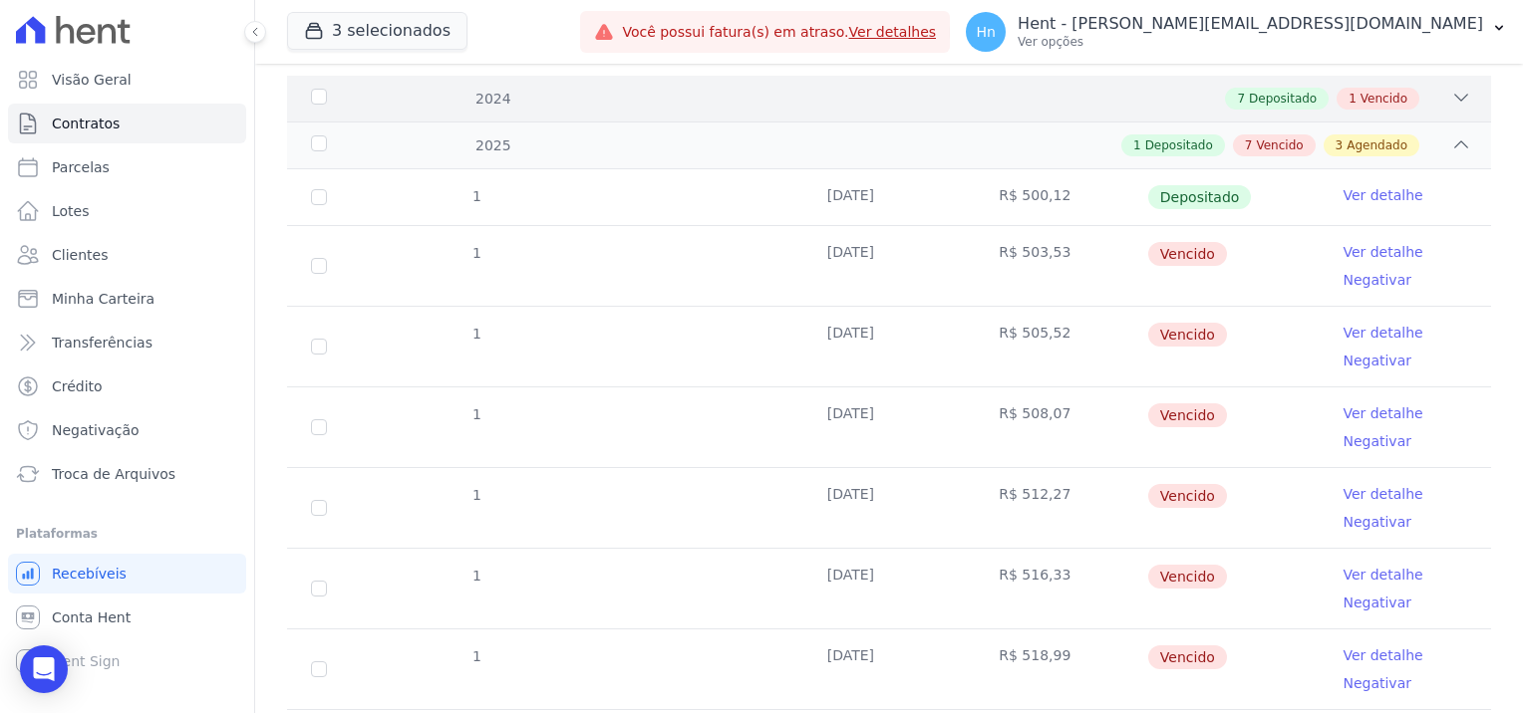
scroll to position [299, 0]
click at [1375, 99] on span "Vencido" at bounding box center [1383, 98] width 47 height 18
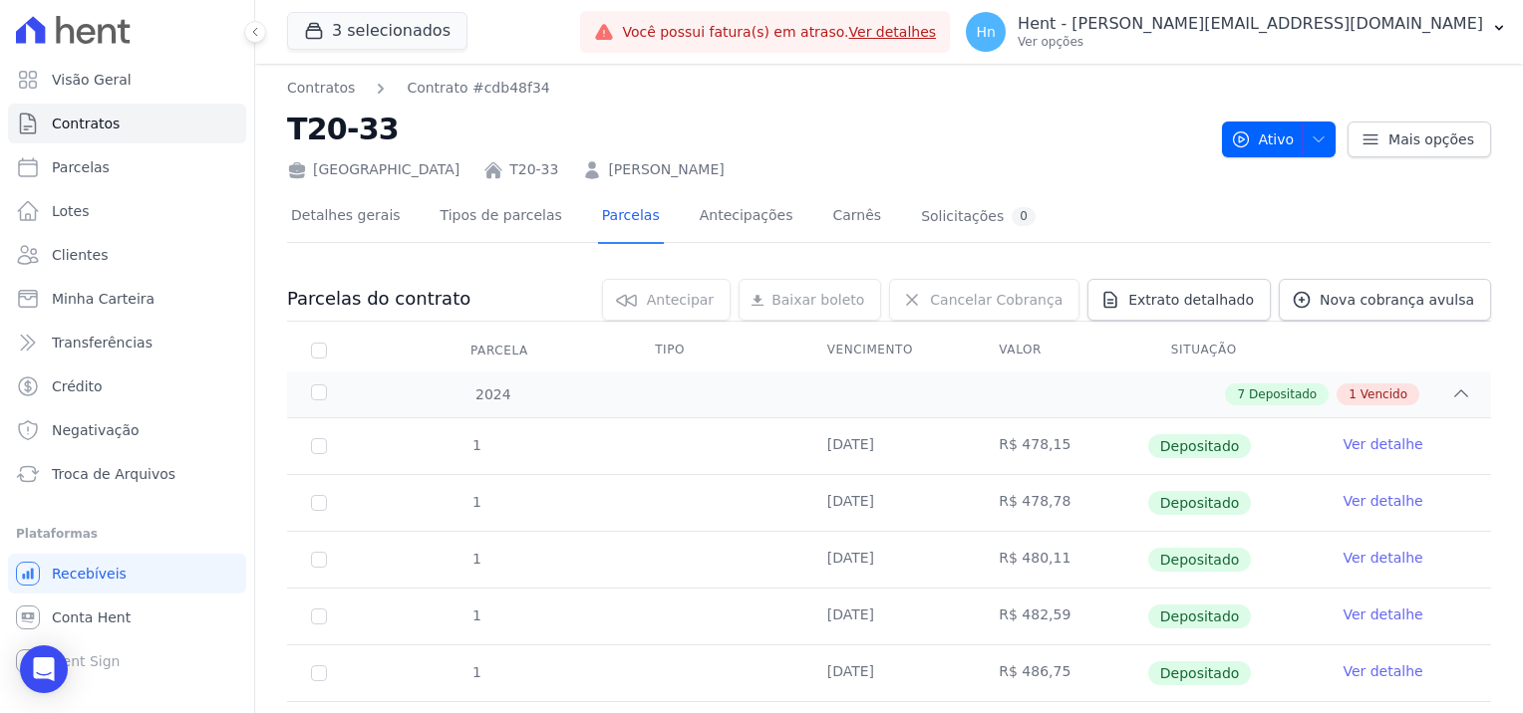
scroll to position [0, 0]
click at [1216, 305] on span "Extrato detalhado" at bounding box center [1191, 302] width 126 height 20
click at [1474, 306] on span "Exportar PDF" at bounding box center [1458, 303] width 105 height 20
